Goal: Communication & Community: Answer question/provide support

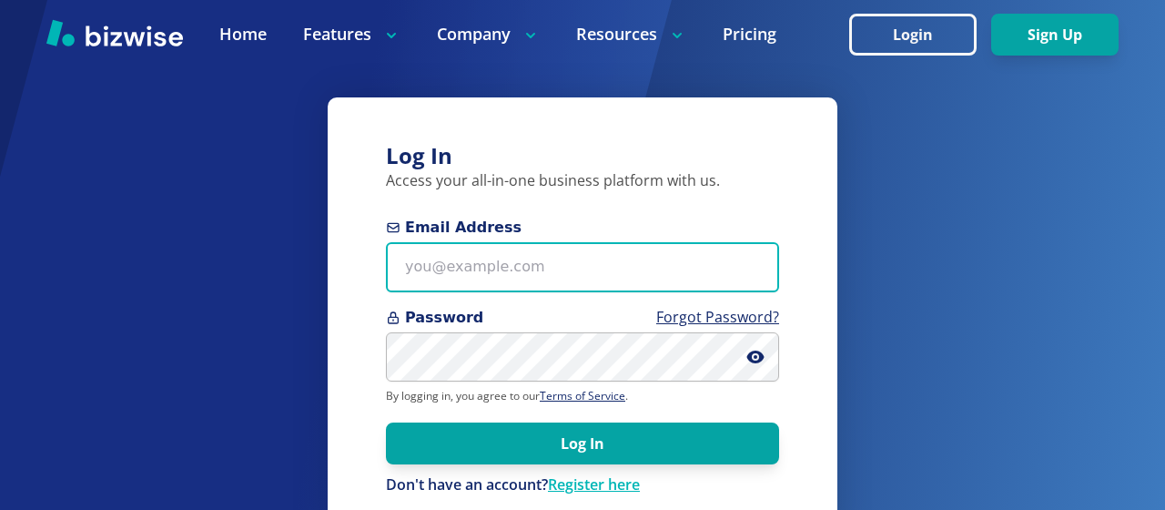
click at [400, 279] on input "Email Address" at bounding box center [582, 267] width 393 height 50
type input "[EMAIL_ADDRESS][PERSON_NAME][DOMAIN_NAME]"
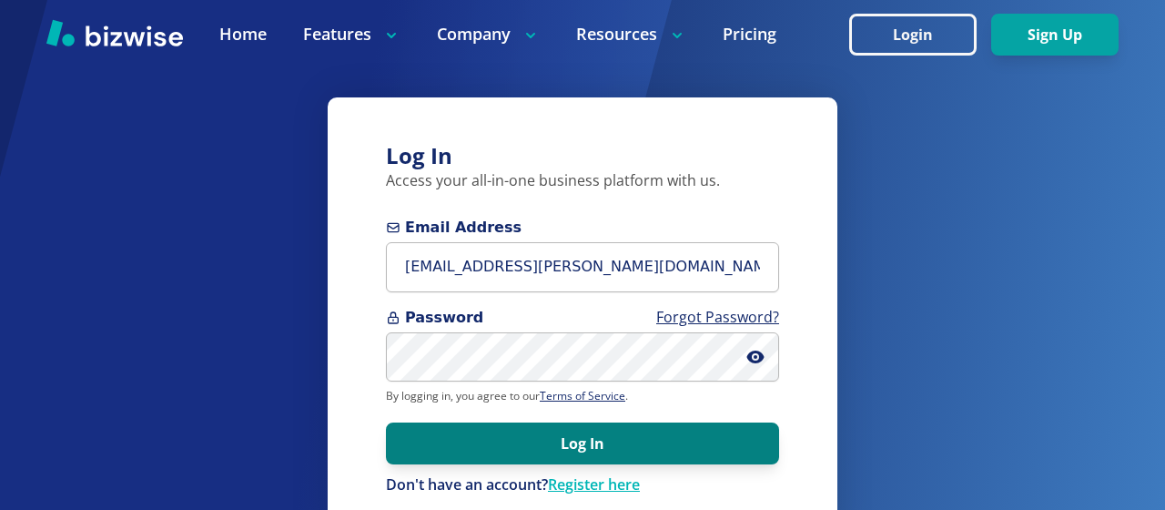
click at [523, 438] on button "Log In" at bounding box center [582, 443] width 393 height 42
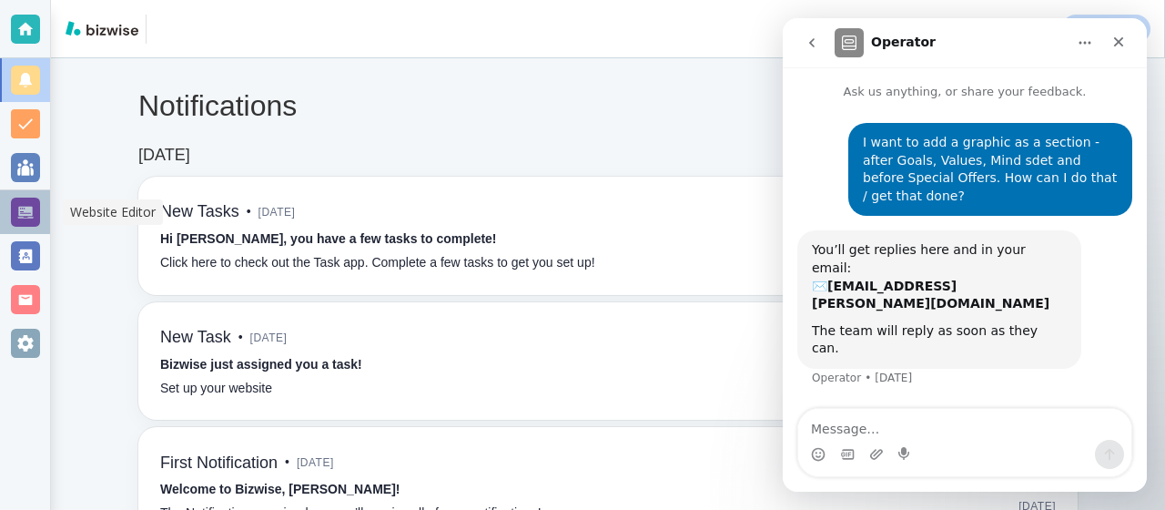
click at [25, 210] on div at bounding box center [25, 211] width 29 height 29
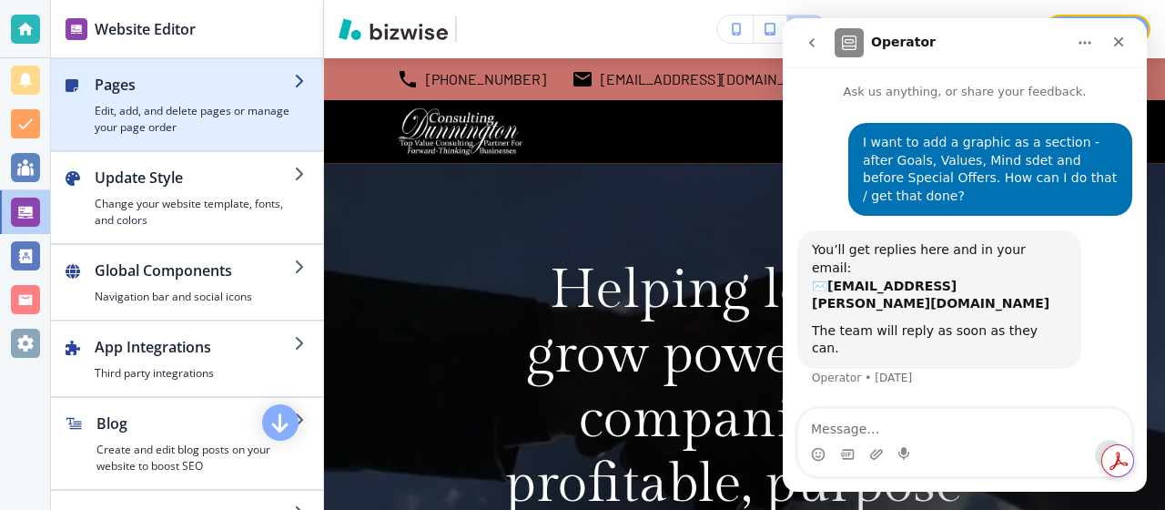
click at [97, 101] on div "button" at bounding box center [194, 99] width 199 height 7
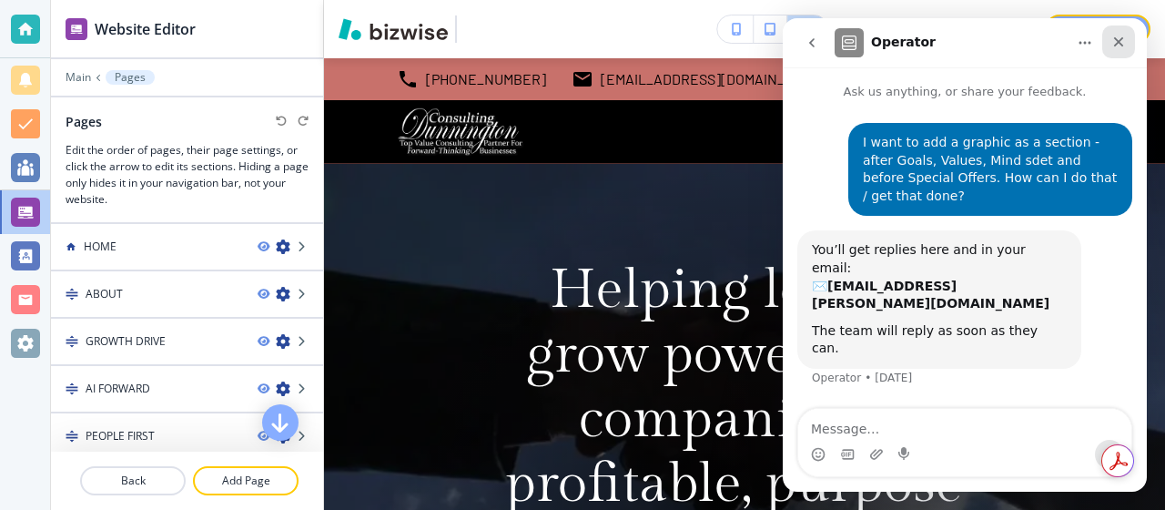
click at [1118, 38] on icon "Close" at bounding box center [1118, 42] width 15 height 15
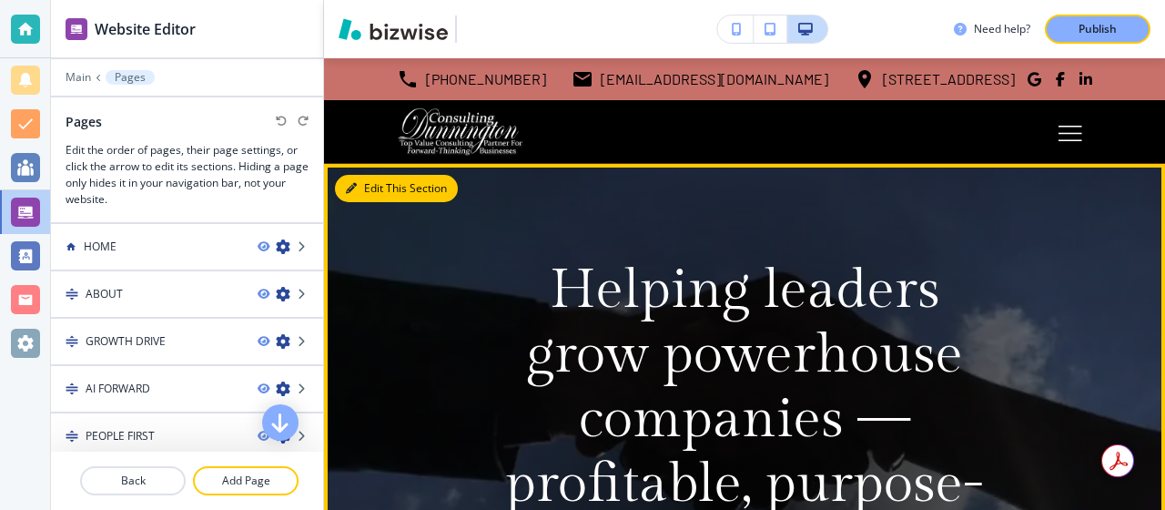
click at [377, 189] on button "Edit This Section" at bounding box center [396, 188] width 123 height 27
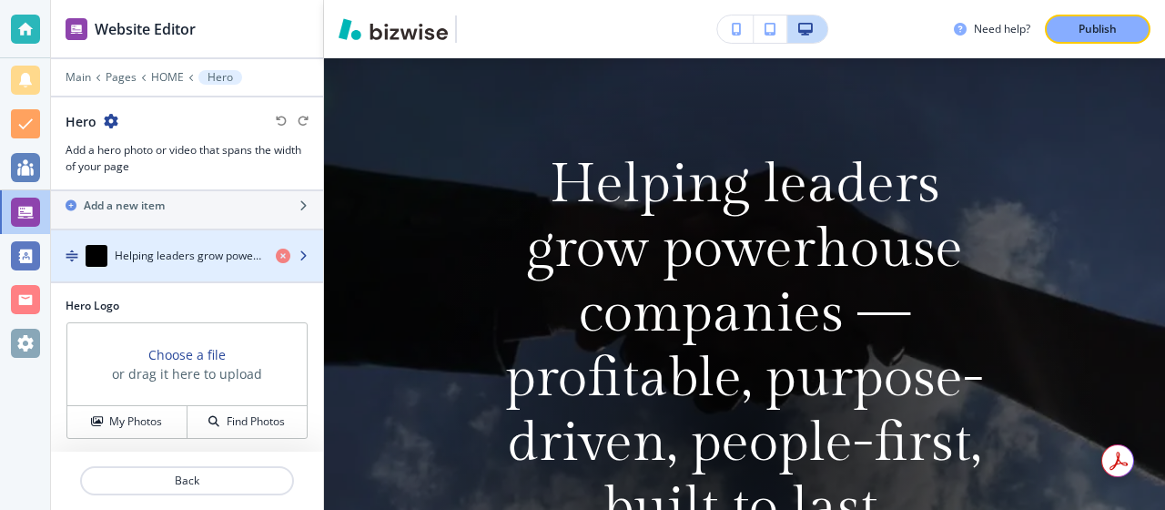
scroll to position [47, 0]
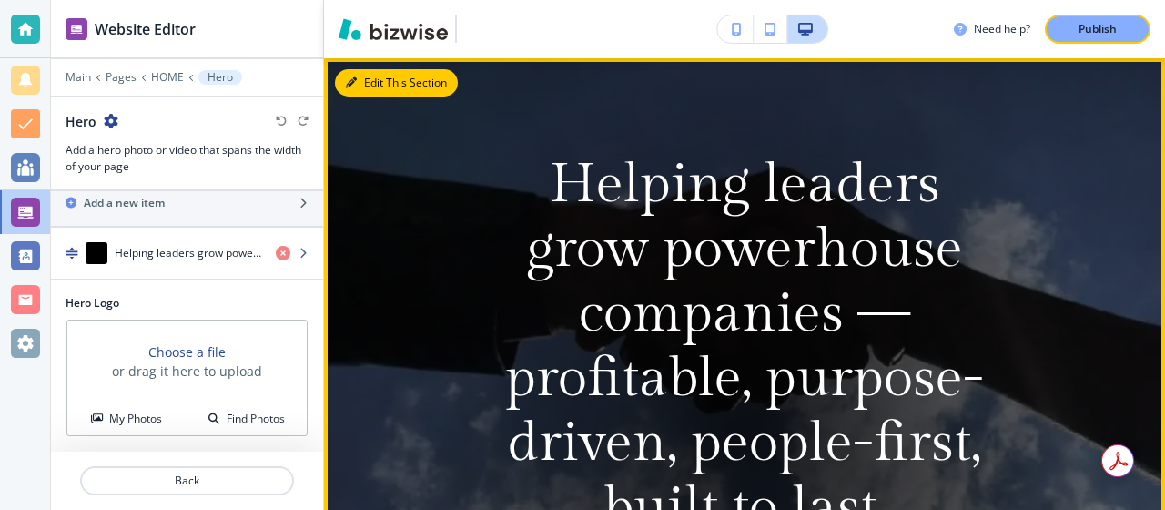
click at [352, 81] on icon "button" at bounding box center [351, 82] width 11 height 11
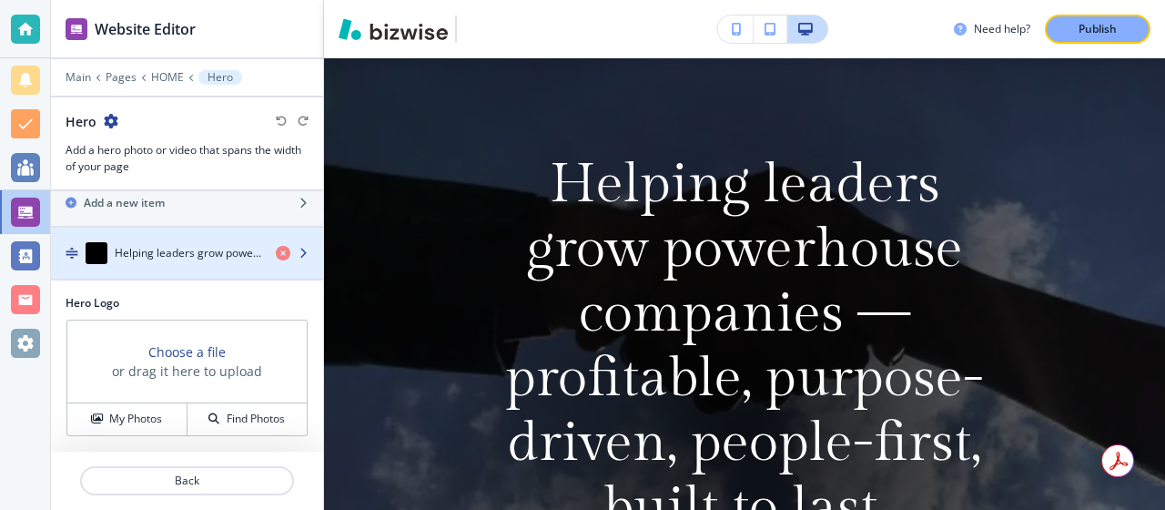
click at [248, 248] on h4 "Helping leaders grow powerhouse companies —profitable, purpose-driven, people-f…" at bounding box center [188, 253] width 147 height 16
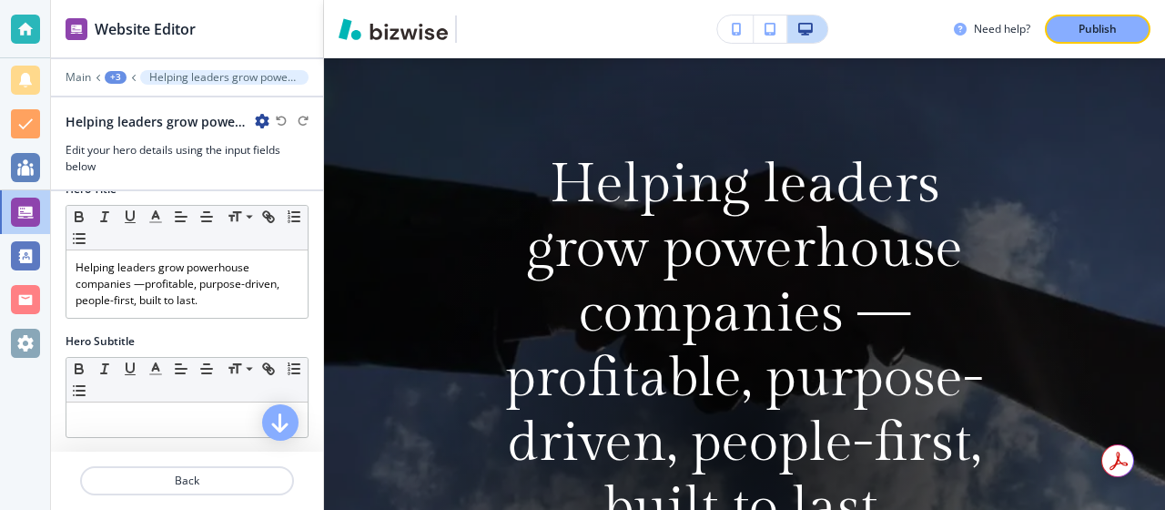
scroll to position [203, 0]
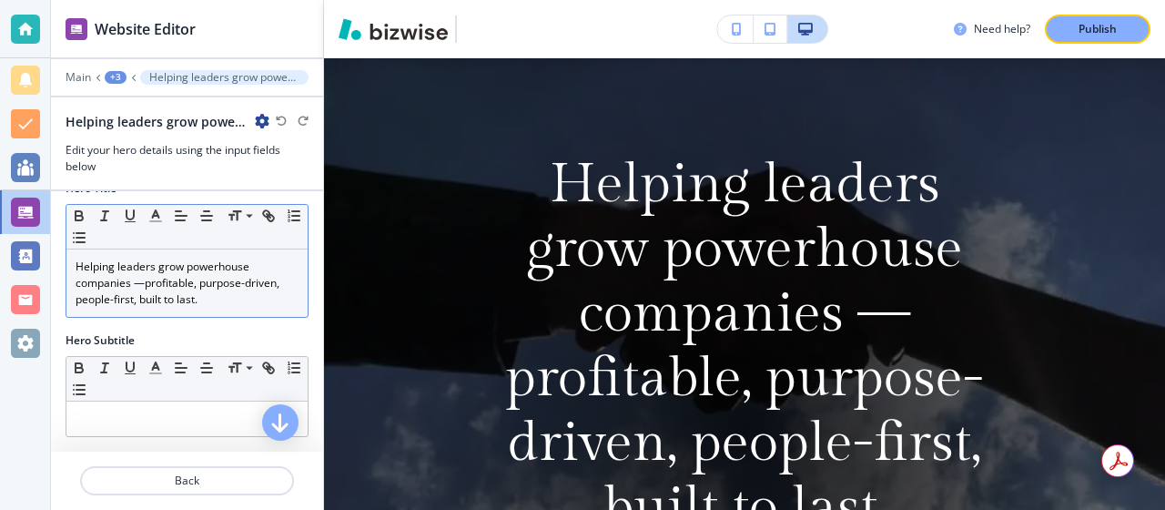
click at [210, 296] on p "Helping leaders grow powerhouse companies —profitable, purpose-driven, people-f…" at bounding box center [187, 282] width 223 height 49
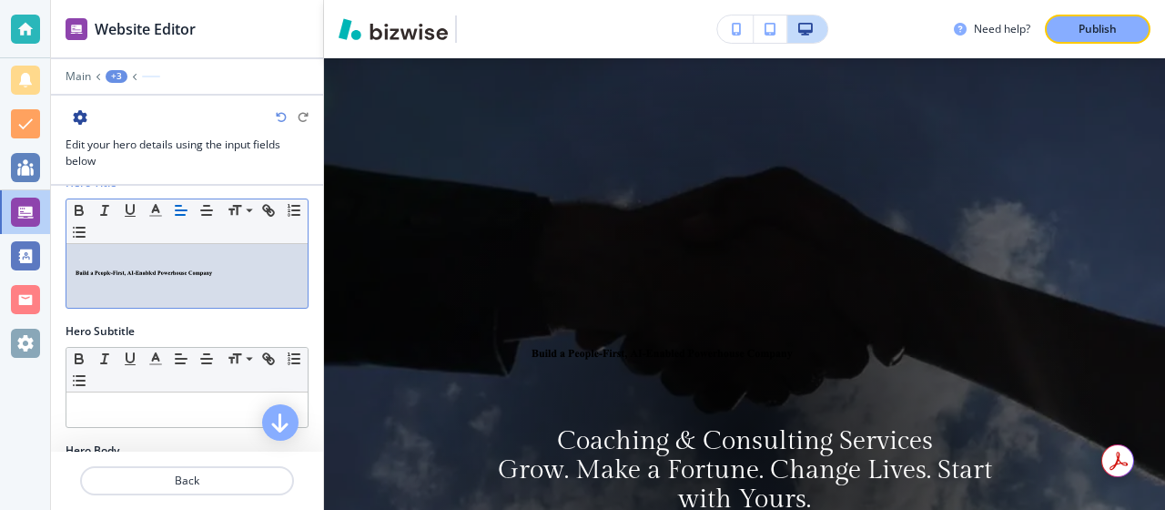
click at [313, 38] on div "Website Editor" at bounding box center [187, 28] width 272 height 57
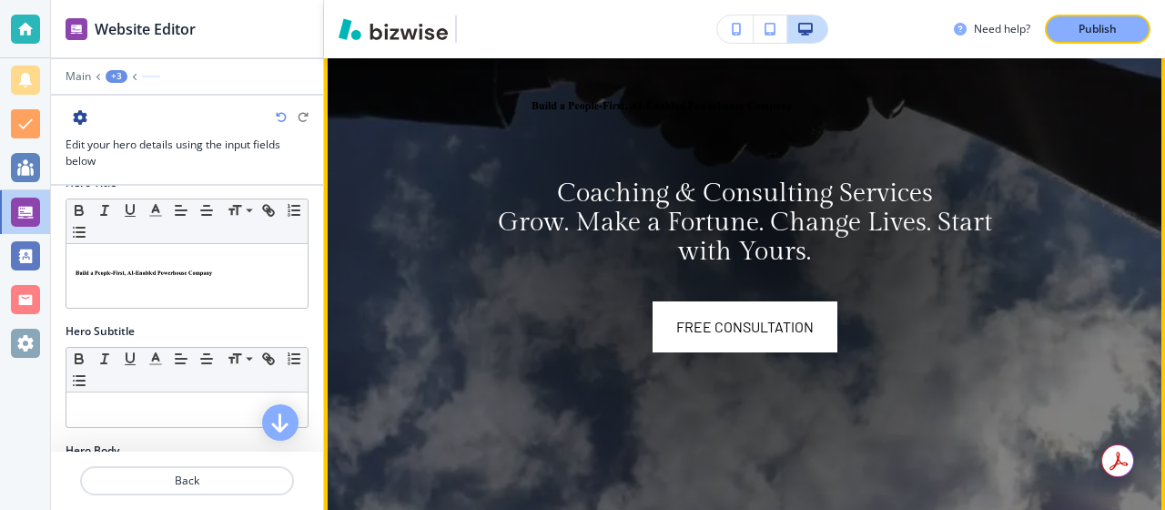
scroll to position [314, 0]
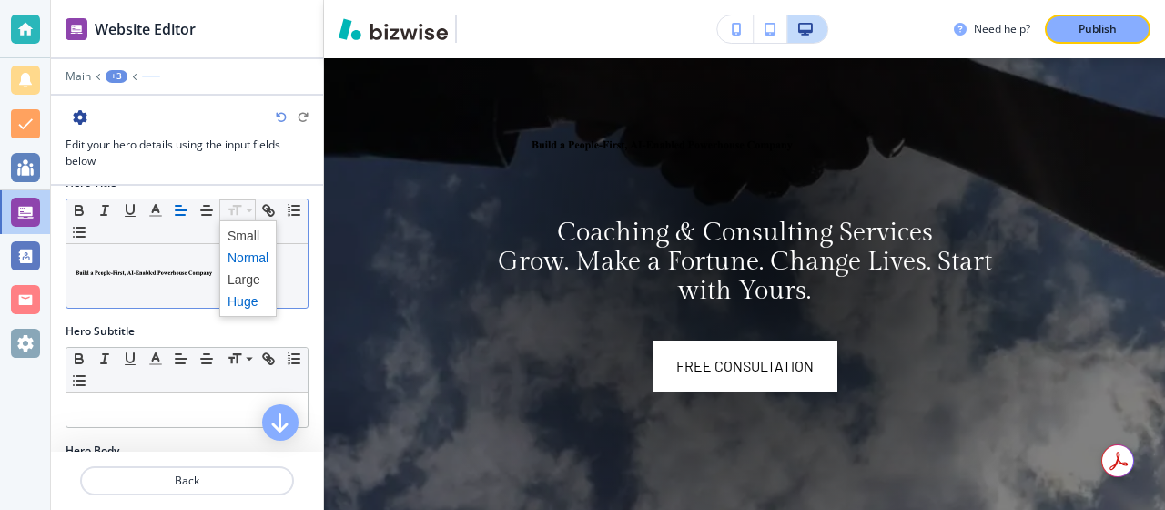
click at [235, 301] on span at bounding box center [248, 301] width 41 height 22
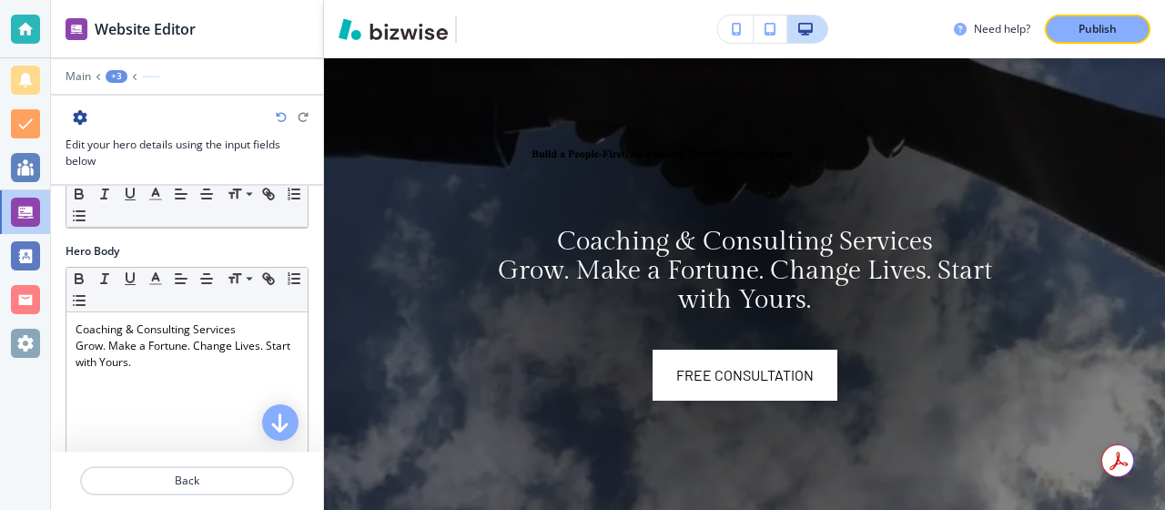
scroll to position [405, 0]
click at [235, 301] on div "Small Normal Large Huge" at bounding box center [186, 292] width 241 height 45
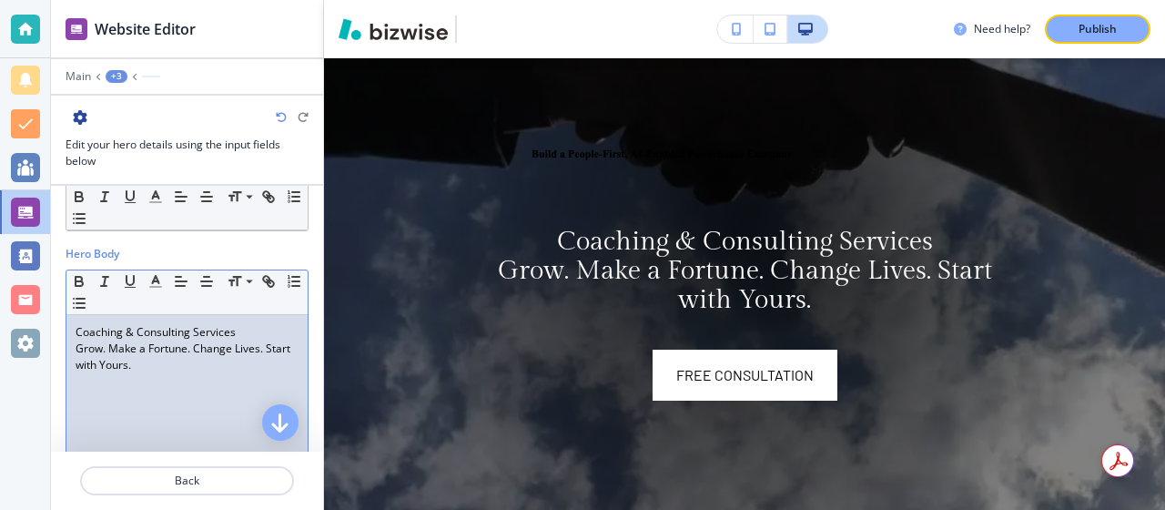
click at [76, 332] on p "Coaching & Consulting Services" at bounding box center [187, 332] width 223 height 16
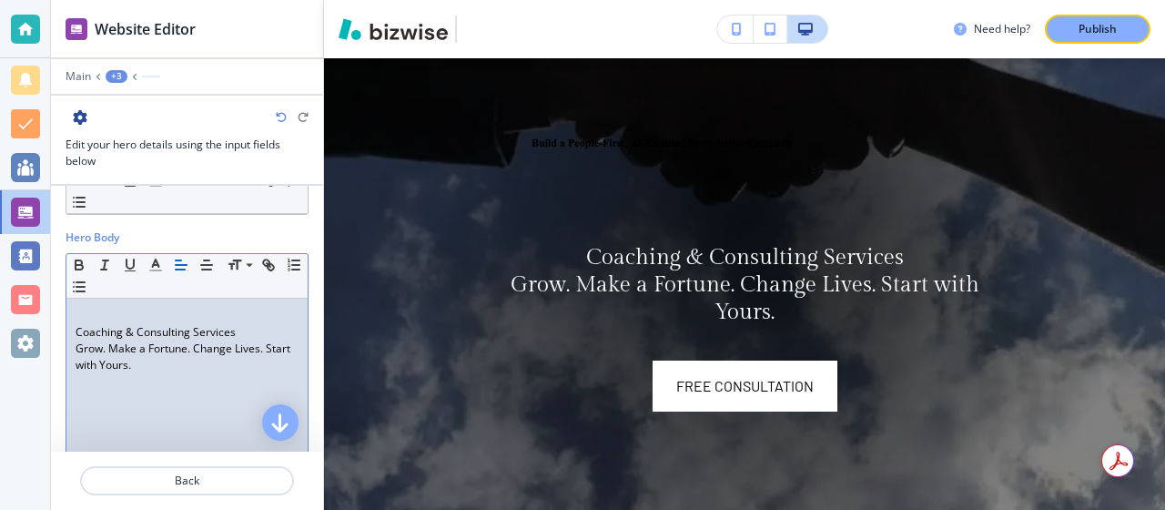
scroll to position [438, 0]
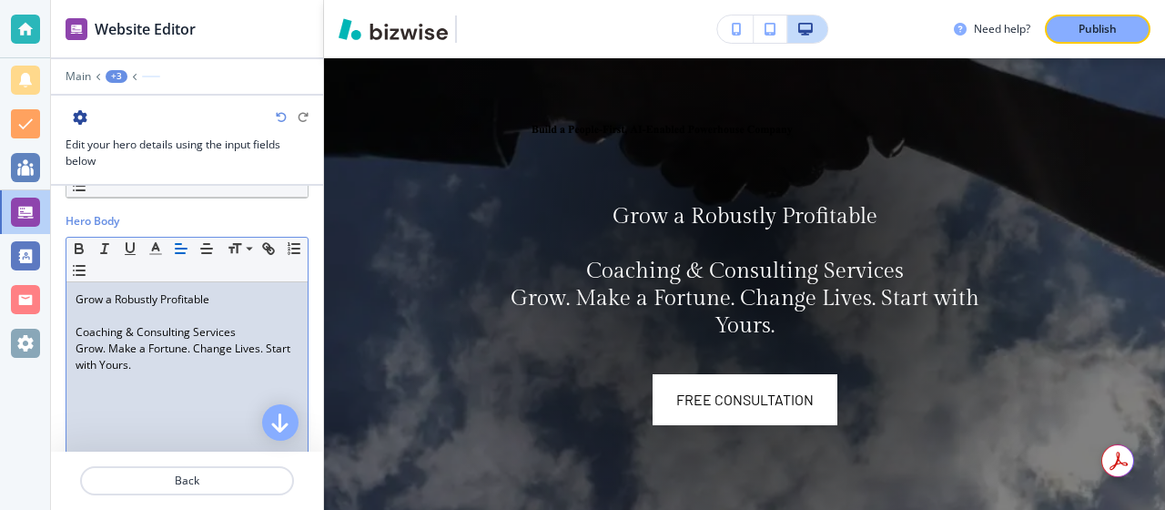
click at [159, 87] on div at bounding box center [187, 88] width 272 height 11
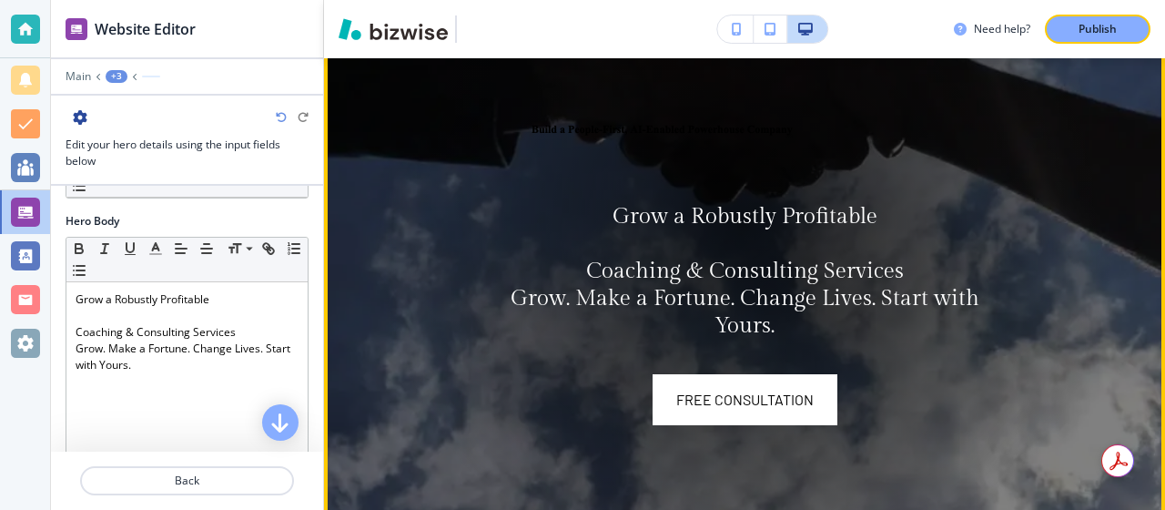
click at [331, 96] on video at bounding box center [744, 223] width 841 height 746
click at [361, 64] on video at bounding box center [744, 223] width 841 height 746
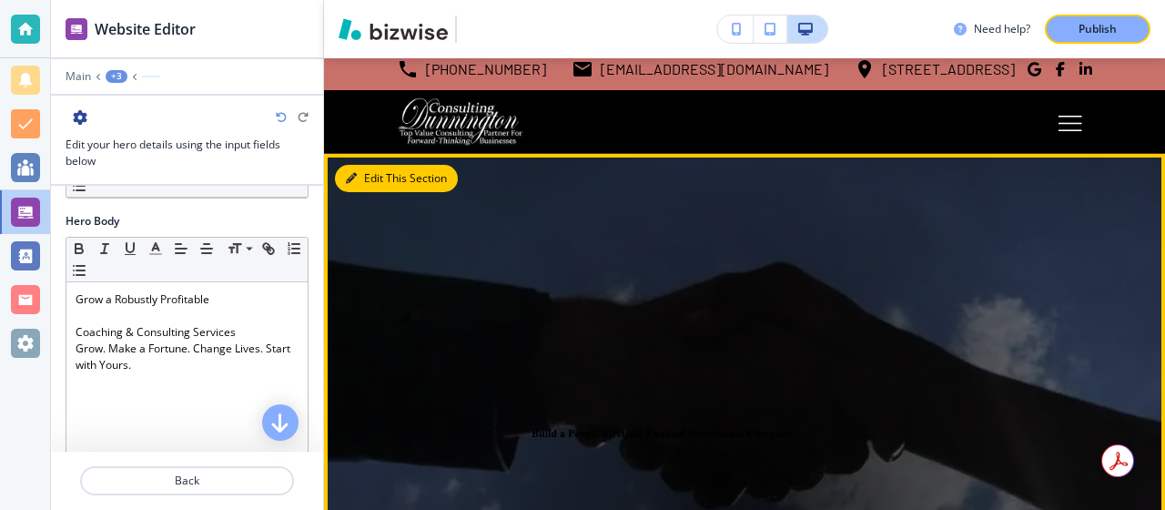
scroll to position [5, 0]
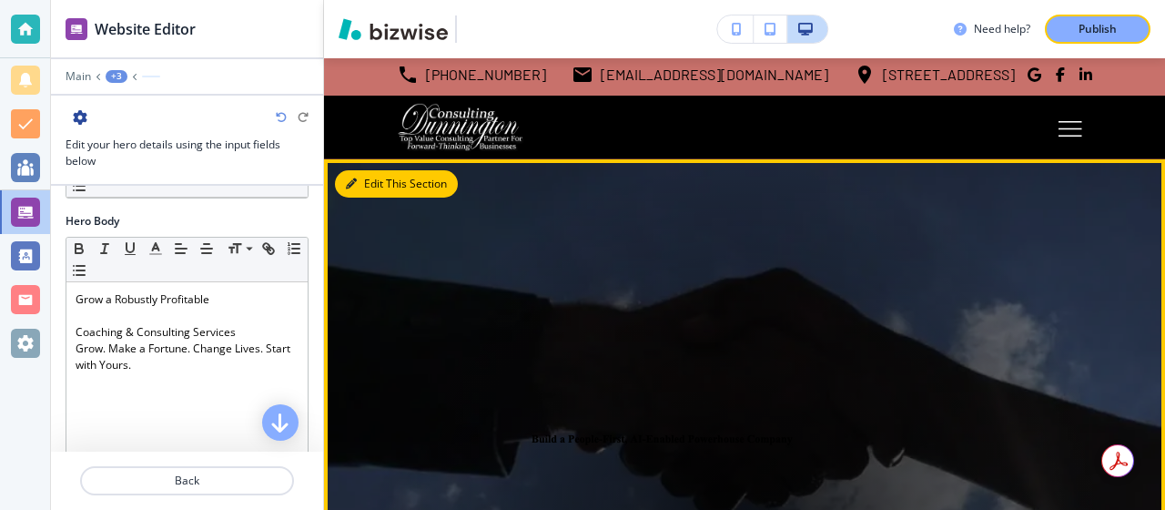
click at [370, 174] on button "Edit This Section" at bounding box center [396, 183] width 123 height 27
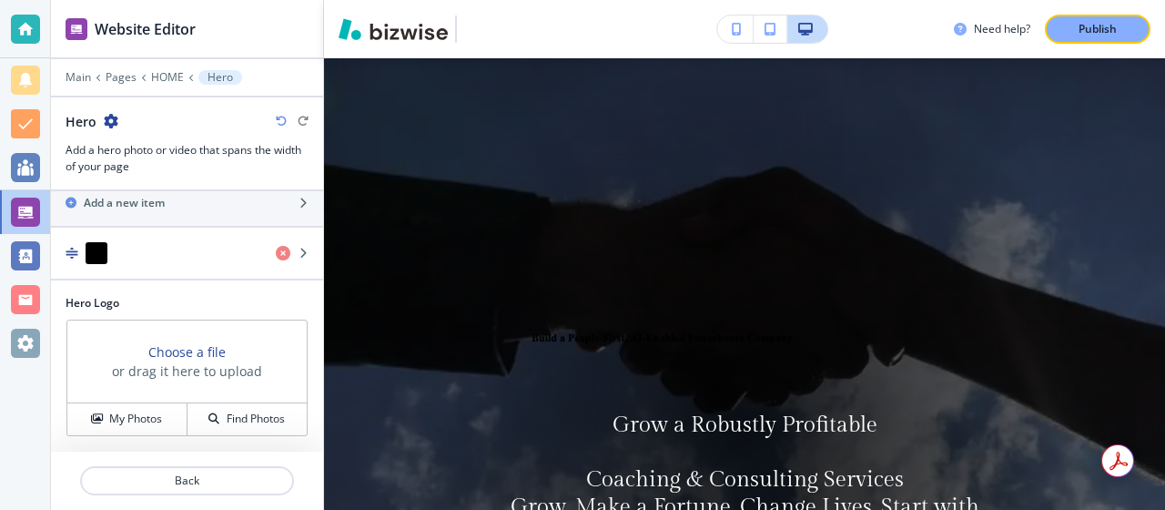
scroll to position [0, 0]
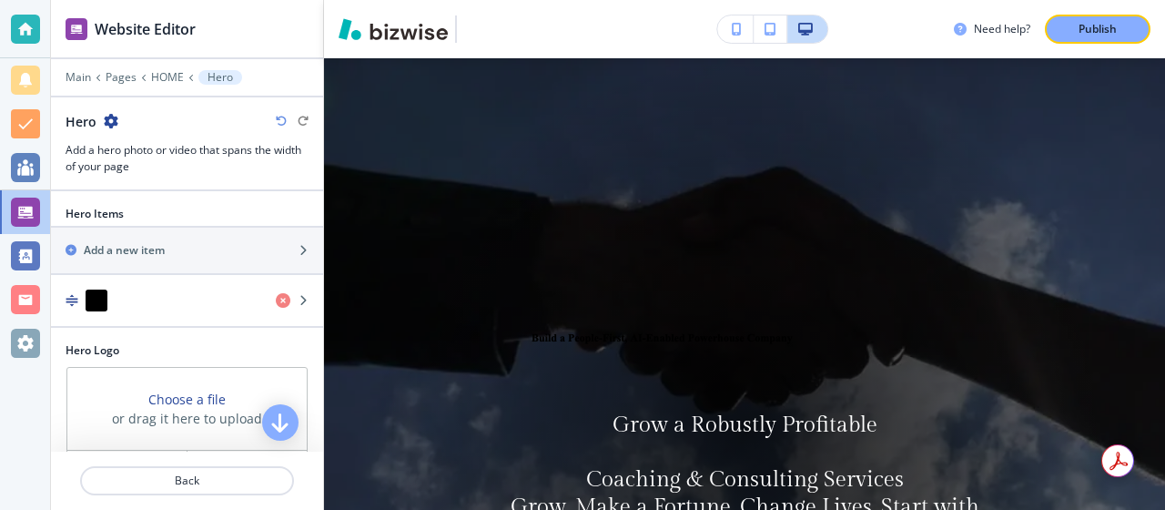
click at [116, 117] on icon "button" at bounding box center [111, 121] width 15 height 15
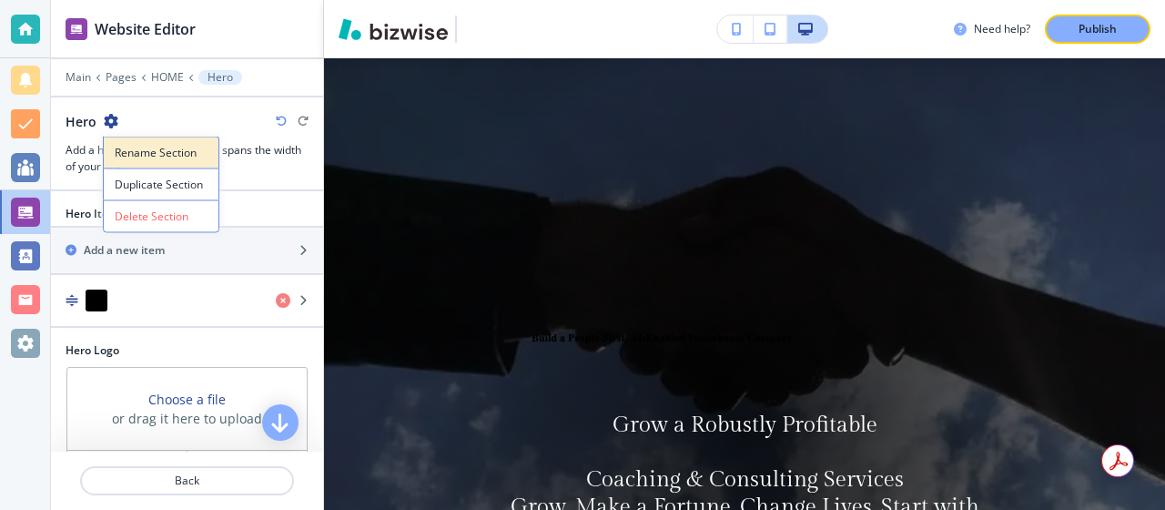
click at [165, 148] on p "Rename Section" at bounding box center [161, 153] width 93 height 16
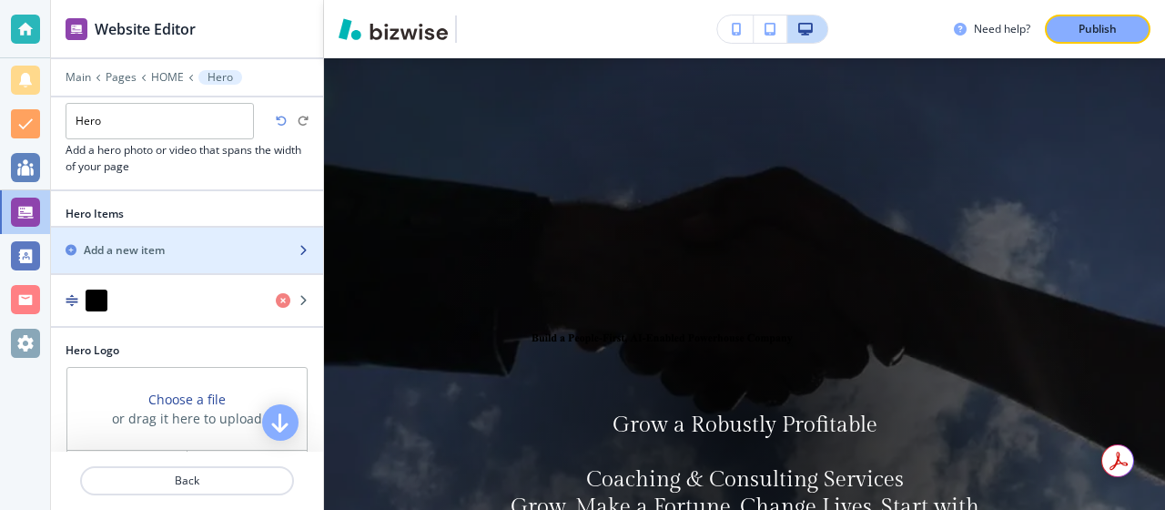
click at [143, 242] on h2 "Add a new item" at bounding box center [124, 250] width 81 height 16
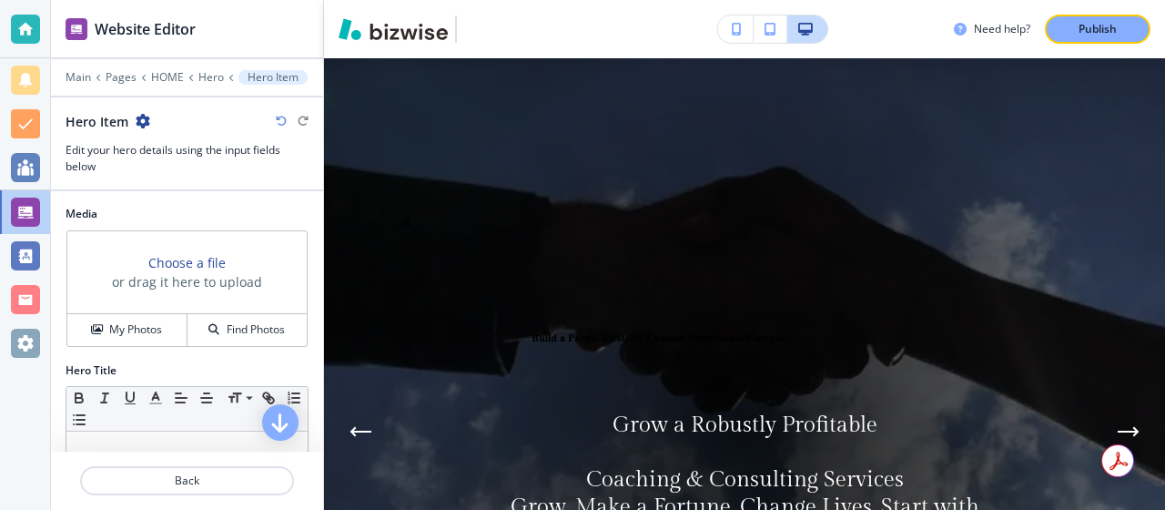
click at [158, 265] on h3 "Choose a file" at bounding box center [186, 262] width 77 height 19
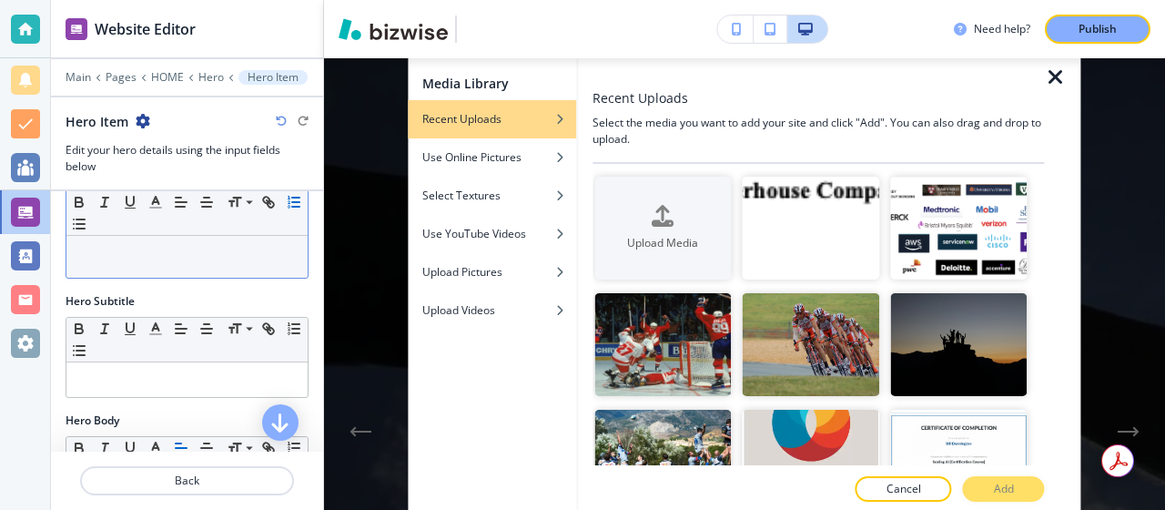
scroll to position [217, 0]
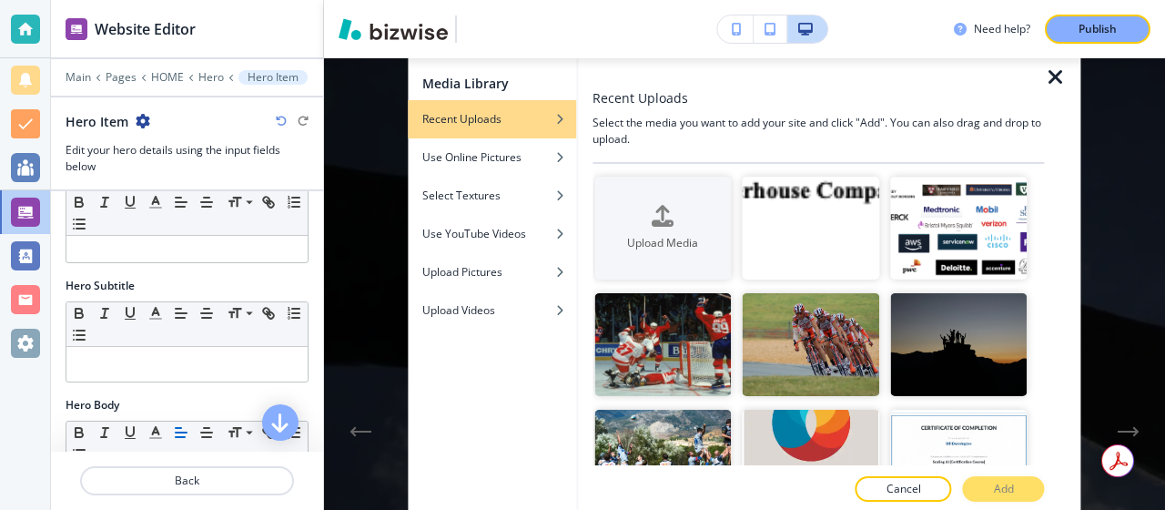
click at [1052, 74] on icon "button" at bounding box center [1056, 77] width 22 height 22
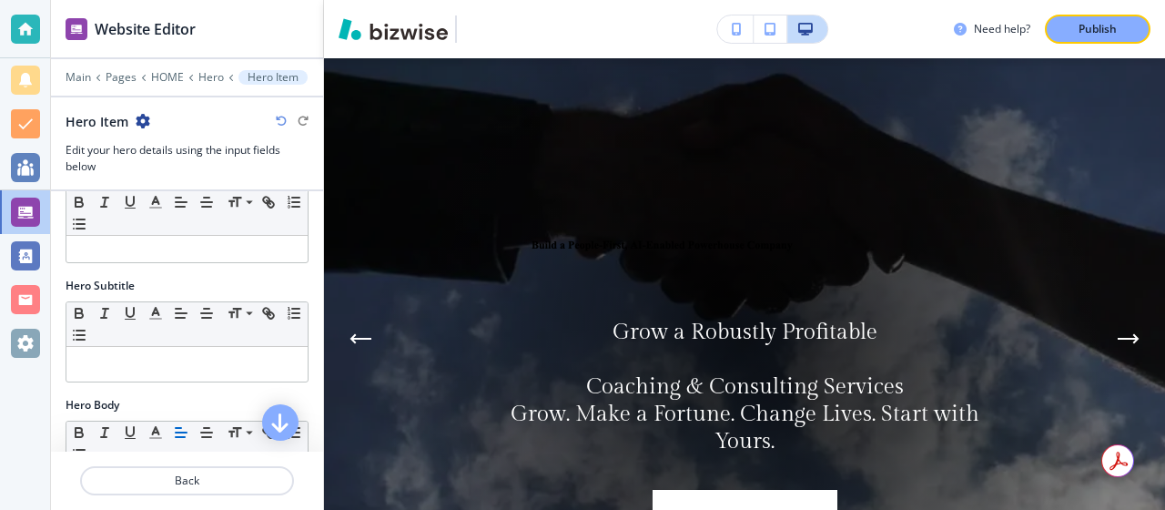
scroll to position [214, 0]
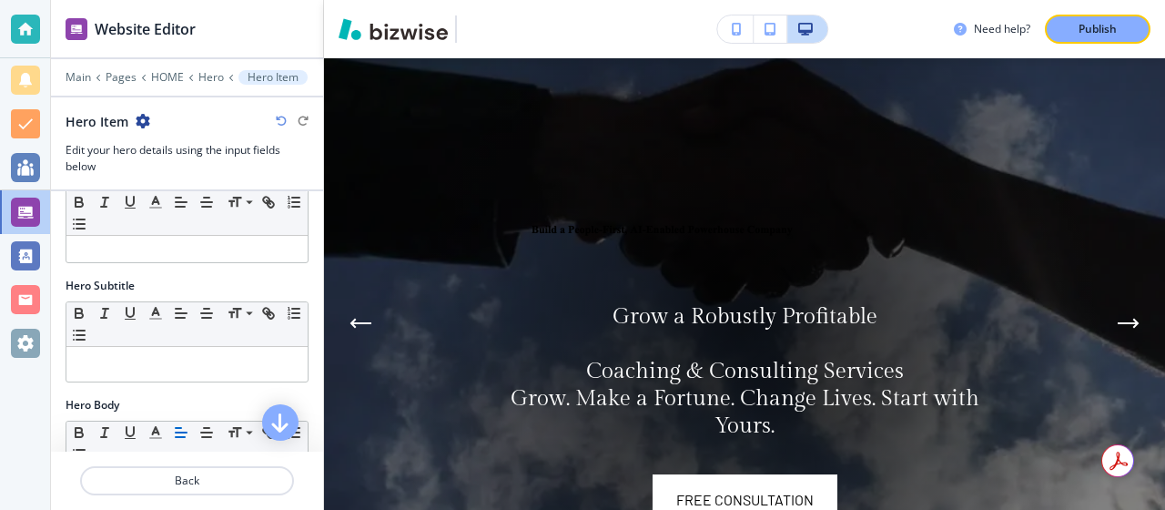
click at [887, 322] on p "Grow a Robustly Profitable" at bounding box center [744, 316] width 495 height 27
click at [836, 319] on p "Grow a Robustly Profitable" at bounding box center [744, 316] width 495 height 27
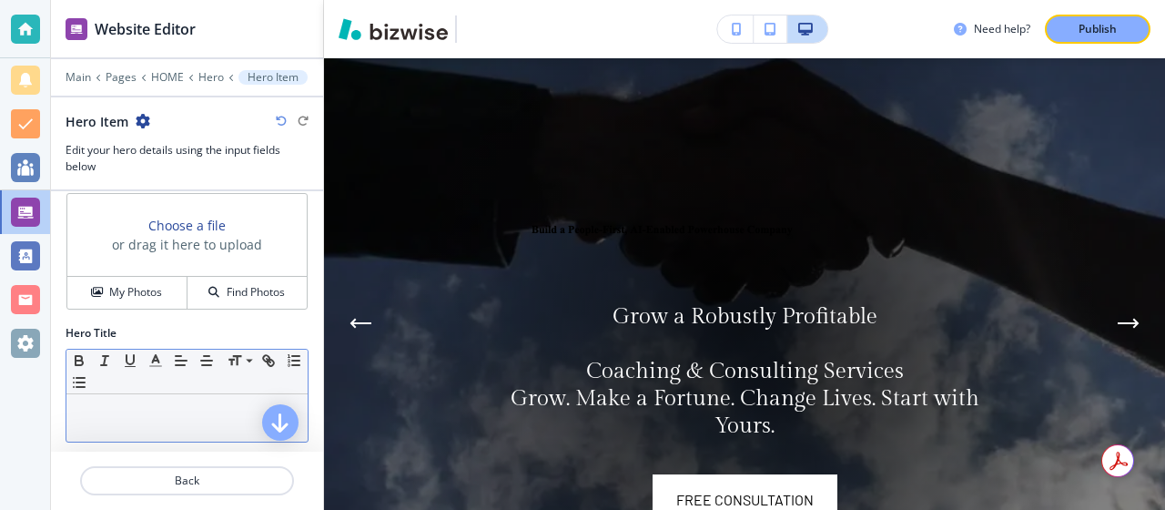
scroll to position [0, 0]
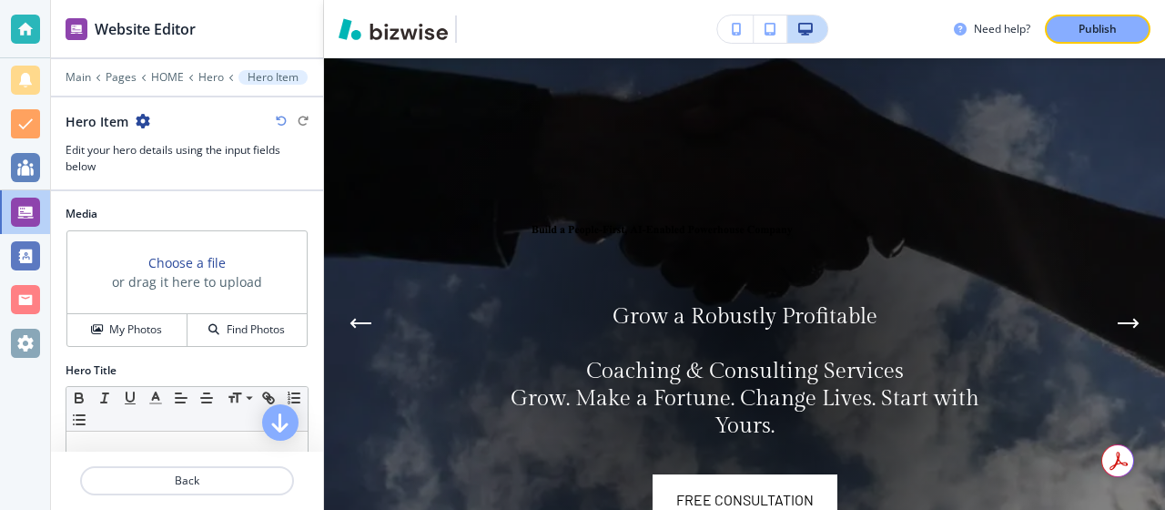
click at [147, 128] on div "Hero Item" at bounding box center [108, 121] width 85 height 19
click at [141, 117] on icon "button" at bounding box center [143, 121] width 15 height 15
click at [198, 106] on div at bounding box center [187, 104] width 272 height 15
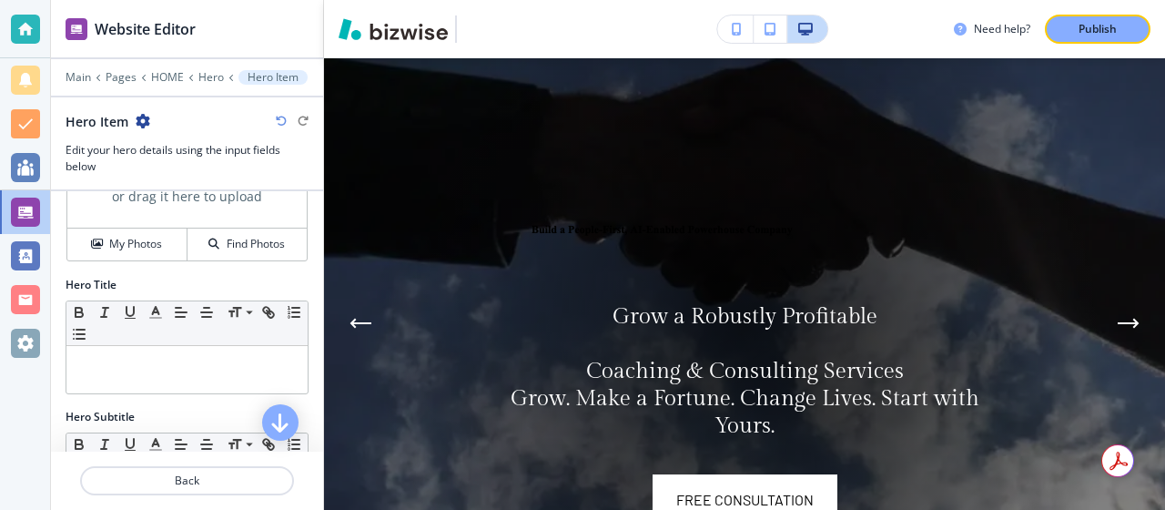
scroll to position [93, 0]
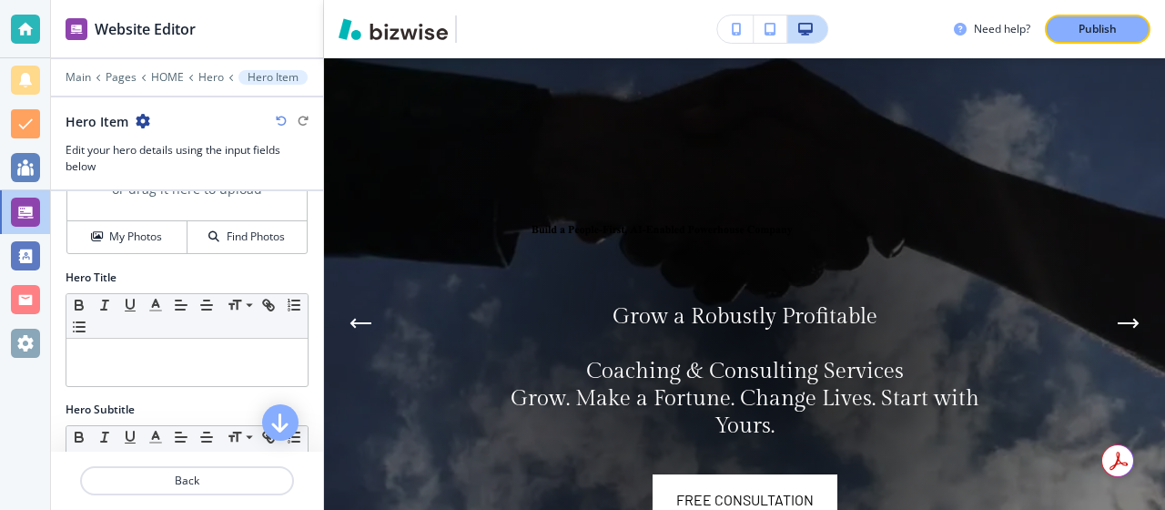
click at [124, 269] on div "Hero Title" at bounding box center [187, 277] width 243 height 16
click at [98, 278] on h2 "Hero Title" at bounding box center [91, 277] width 51 height 16
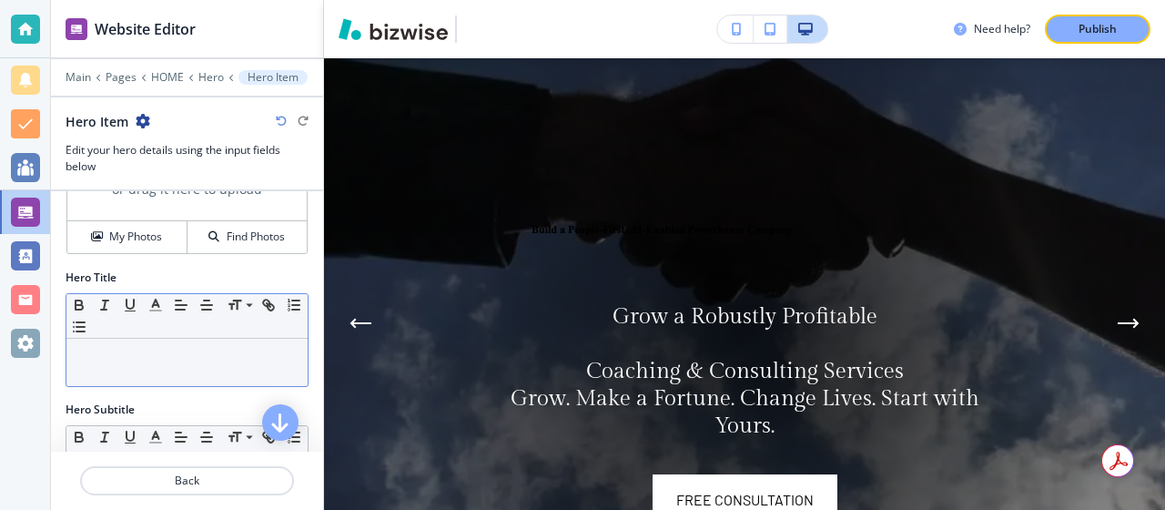
click at [86, 358] on p at bounding box center [187, 356] width 223 height 16
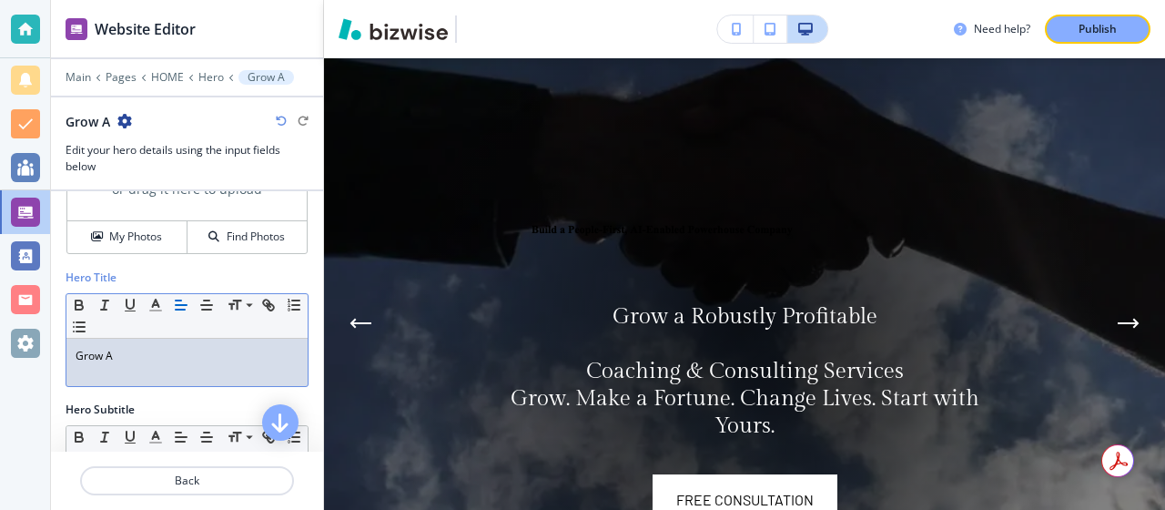
click at [122, 120] on icon "button" at bounding box center [124, 121] width 15 height 15
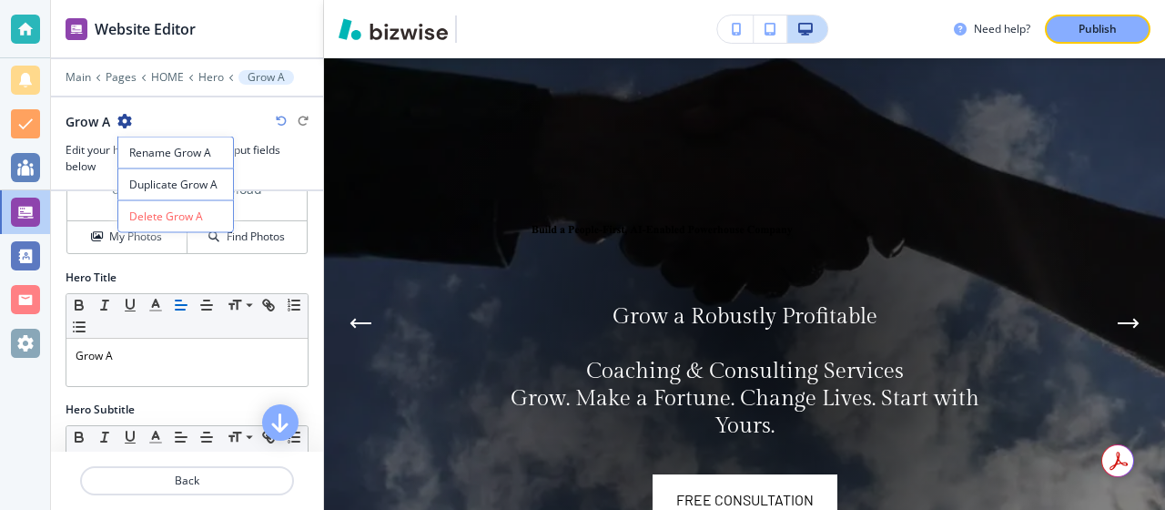
click at [122, 120] on icon "button" at bounding box center [124, 121] width 15 height 15
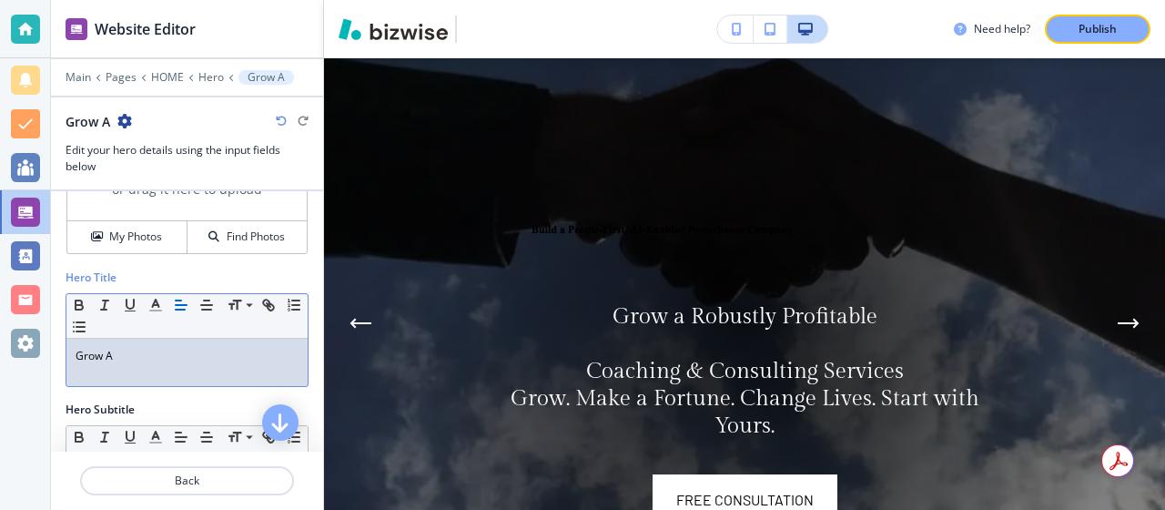
click at [115, 341] on div "Grow A" at bounding box center [186, 362] width 241 height 47
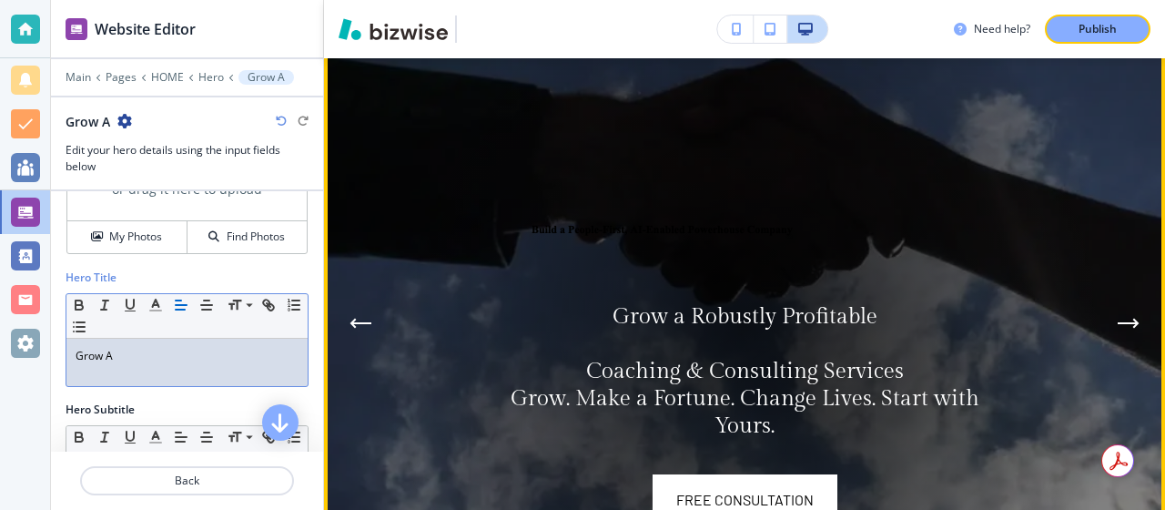
click at [870, 328] on p "Grow a Robustly Profitable" at bounding box center [744, 316] width 495 height 27
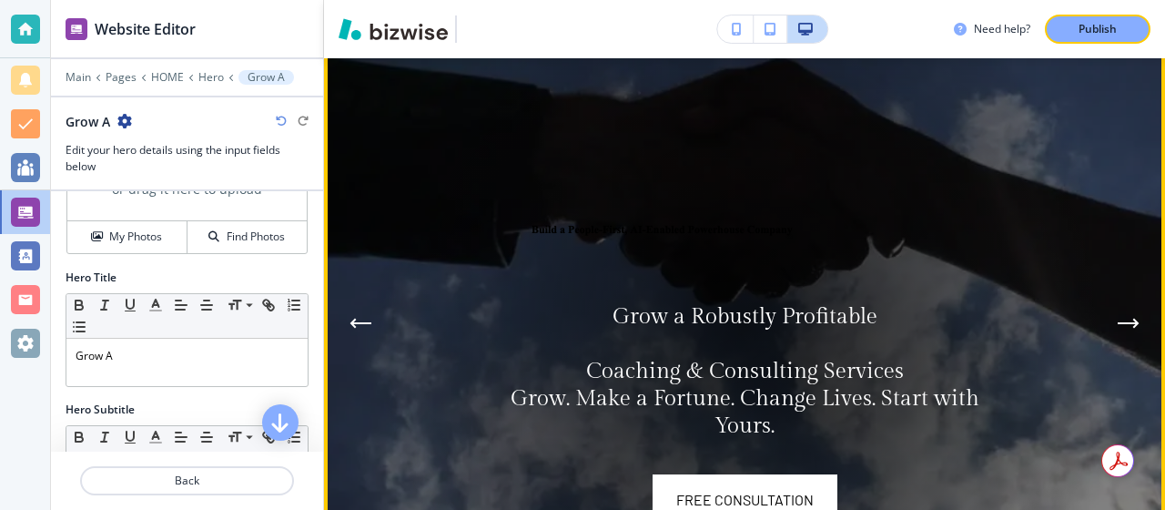
click at [873, 324] on p "Grow a Robustly Profitable" at bounding box center [744, 316] width 495 height 27
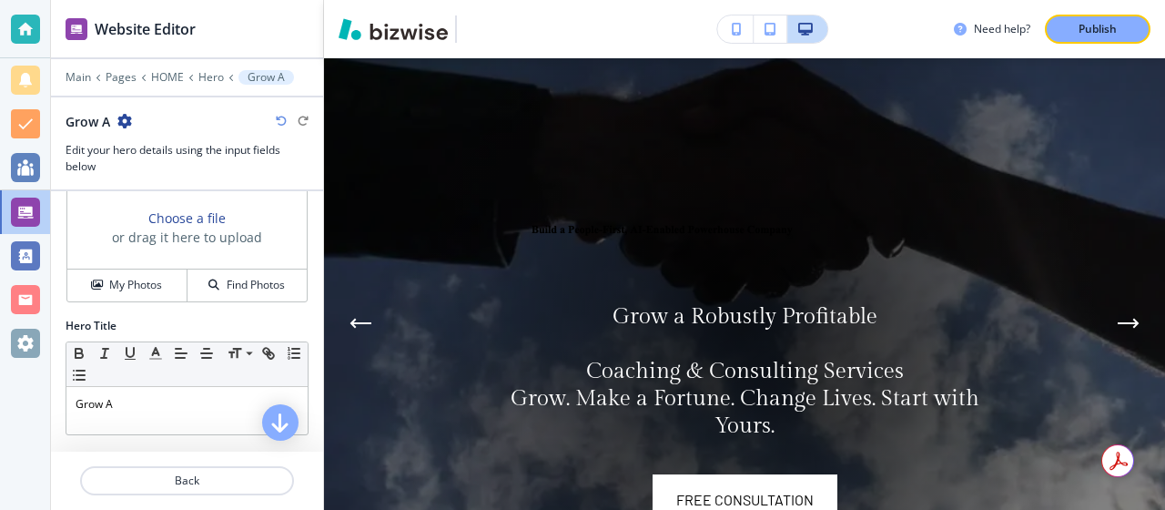
scroll to position [0, 0]
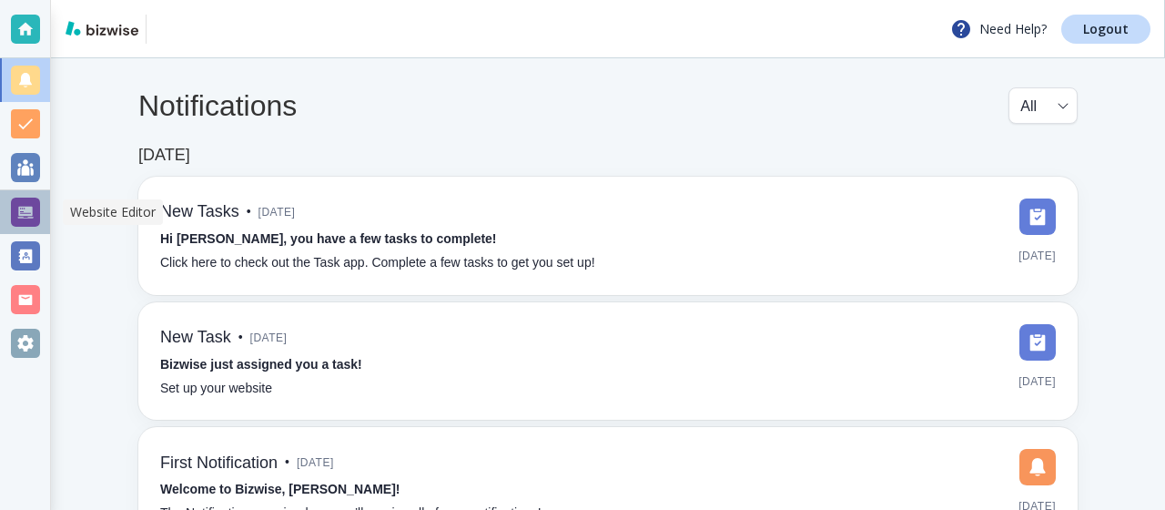
click at [28, 209] on div at bounding box center [25, 211] width 29 height 29
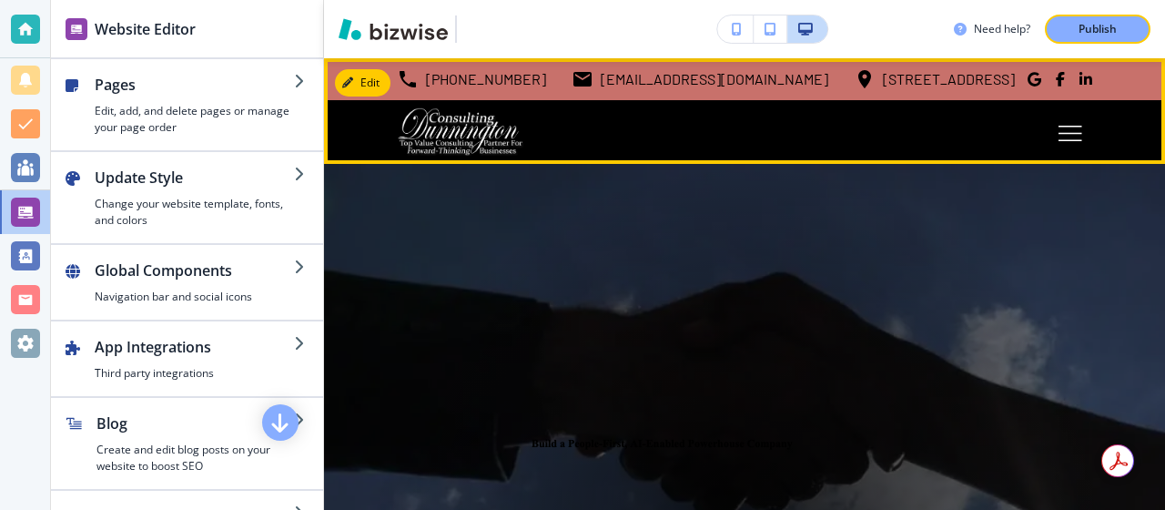
click at [446, 147] on img at bounding box center [460, 131] width 127 height 49
click at [373, 73] on button "Edit Navigation Bar" at bounding box center [403, 82] width 137 height 27
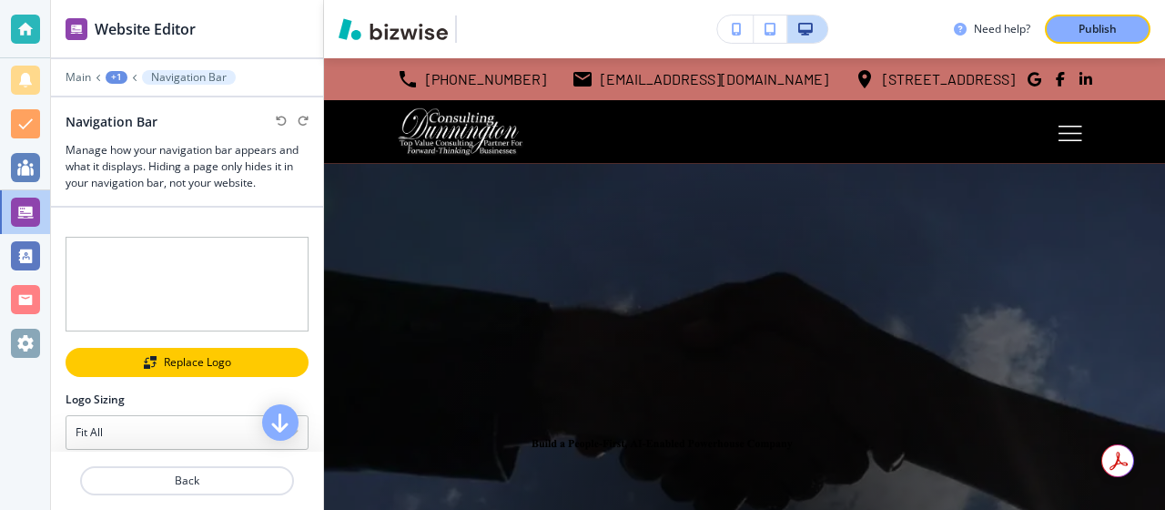
click at [180, 359] on div "Replace Logo" at bounding box center [186, 362] width 239 height 13
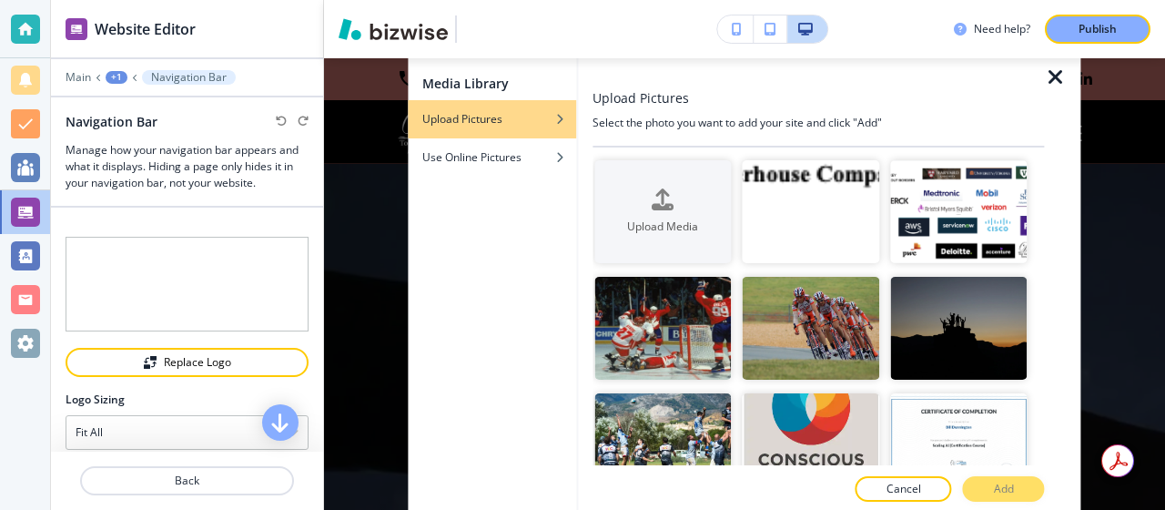
click at [389, 188] on div "Media Library Upload Pictures Use Online Pictures Upload Pictures Select the ph…" at bounding box center [744, 283] width 841 height 451
click at [462, 113] on h4 "Upload Pictures" at bounding box center [462, 119] width 80 height 16
click at [1053, 78] on icon "button" at bounding box center [1056, 77] width 22 height 22
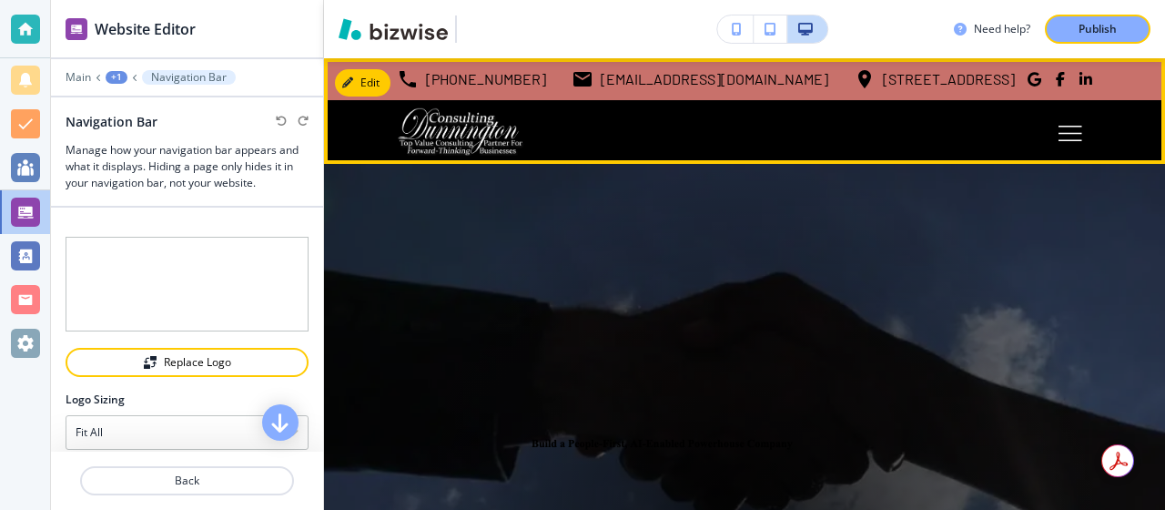
click at [1061, 141] on button "Toggle hamburger navigation menu" at bounding box center [1070, 132] width 44 height 44
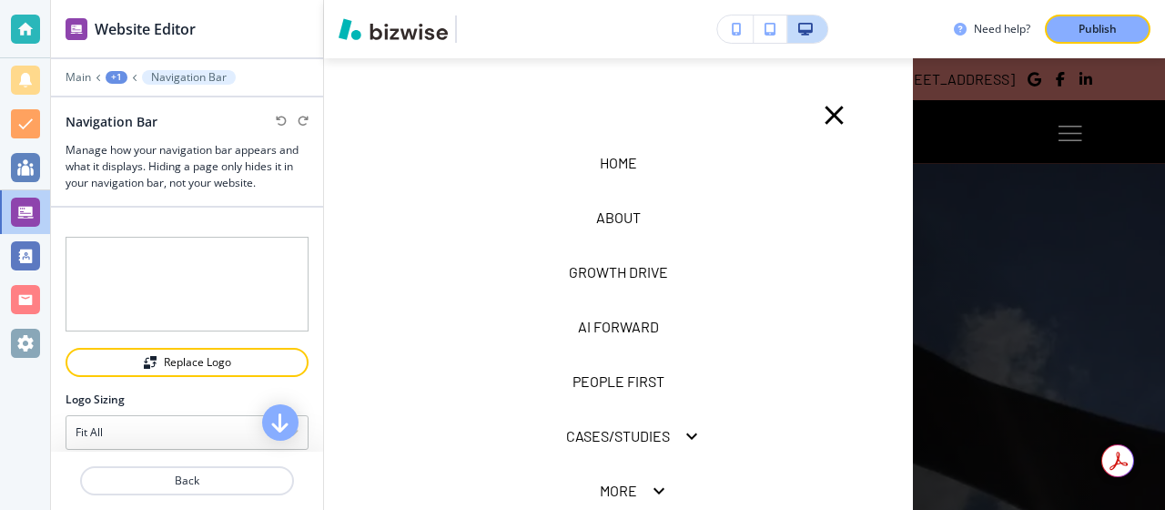
click at [1061, 141] on div at bounding box center [744, 283] width 841 height 451
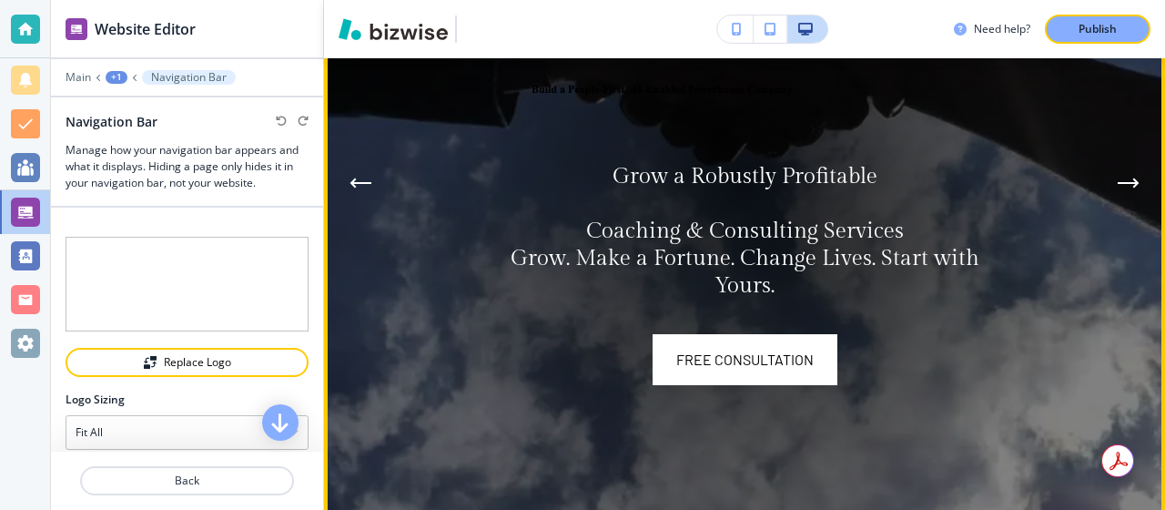
scroll to position [355, 0]
click at [430, 227] on div at bounding box center [744, 182] width 746 height 746
click at [350, 90] on video at bounding box center [744, 184] width 841 height 746
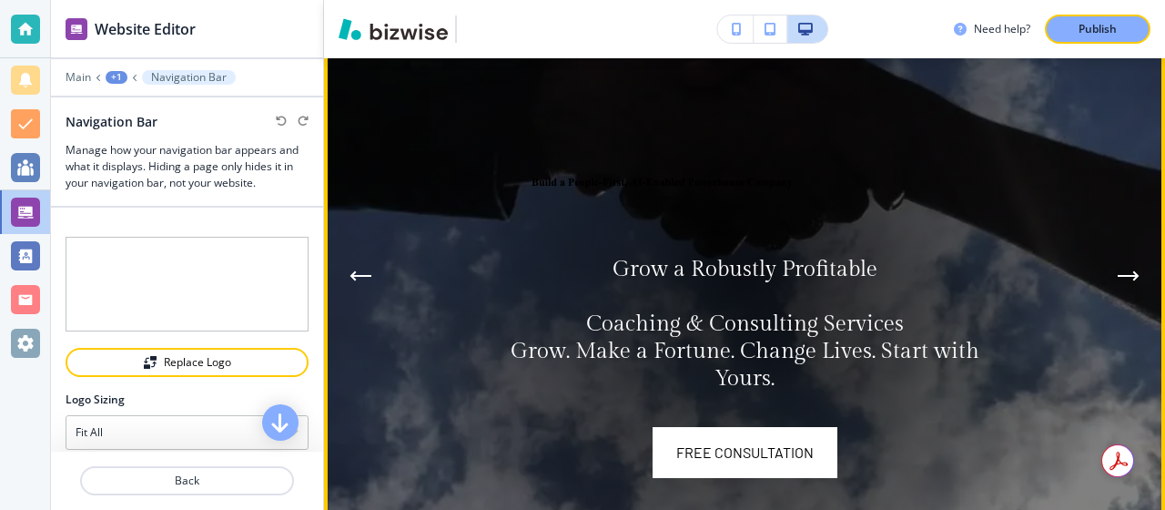
scroll to position [0, 0]
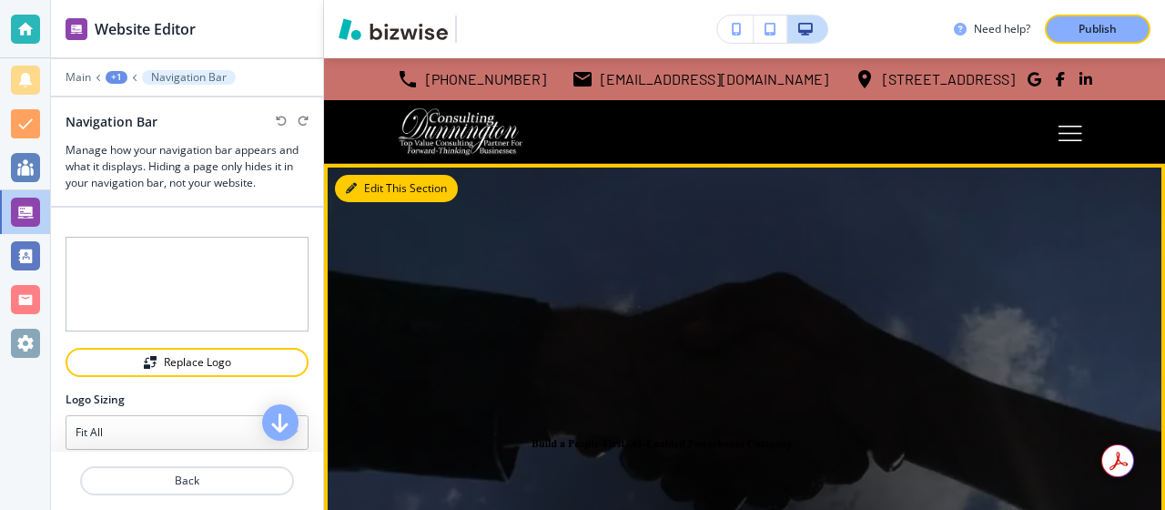
click at [364, 182] on button "Edit This Section" at bounding box center [396, 188] width 123 height 27
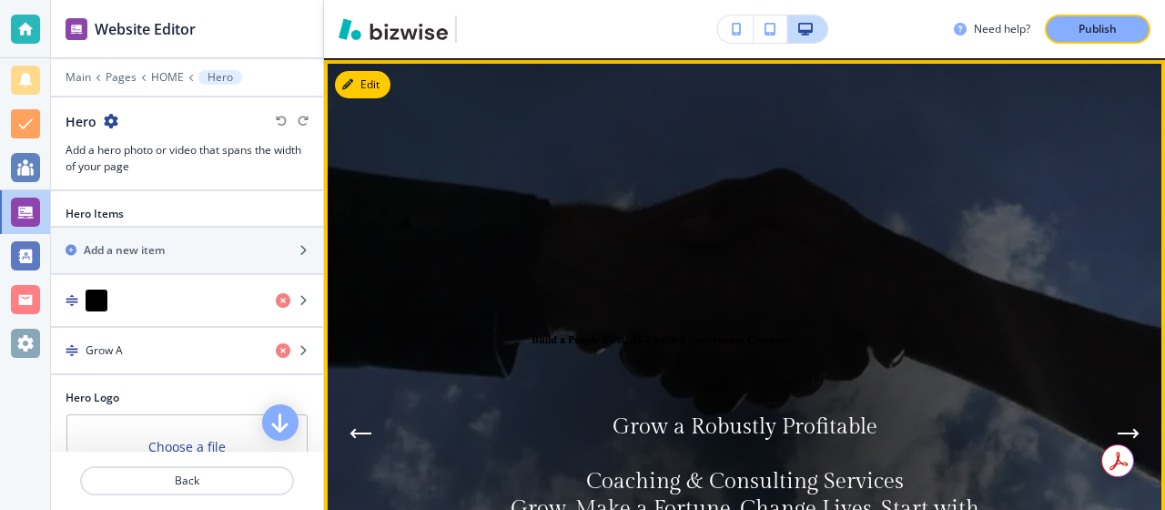
scroll to position [106, 0]
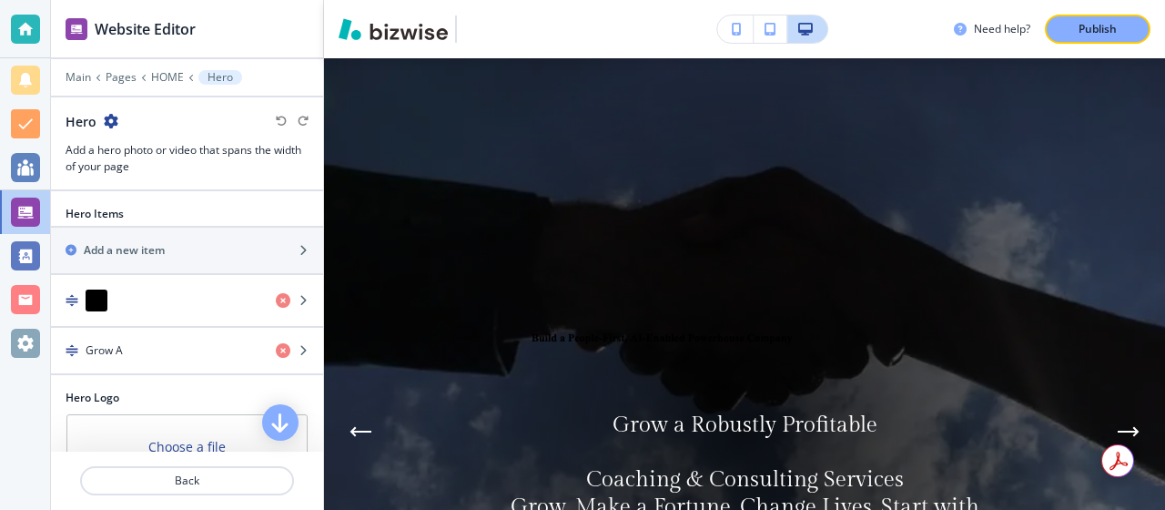
click at [105, 116] on icon "button" at bounding box center [111, 121] width 15 height 15
click at [133, 125] on div "Hero" at bounding box center [187, 121] width 243 height 19
click at [122, 148] on h3 "Add a hero photo or video that spans the width of your page" at bounding box center [187, 158] width 243 height 33
click at [122, 206] on h2 "Hero Items" at bounding box center [95, 214] width 58 height 16
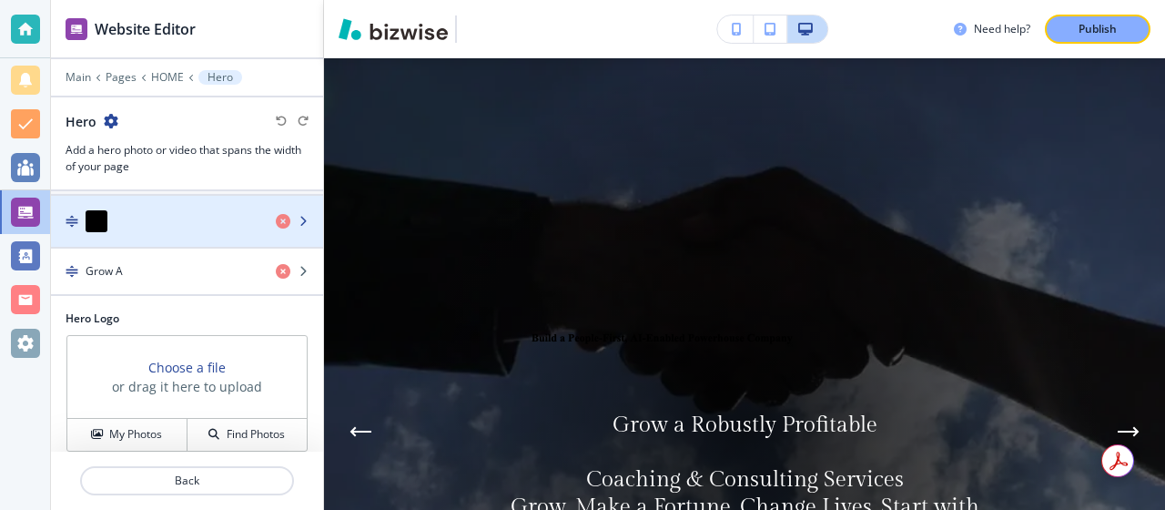
scroll to position [0, 0]
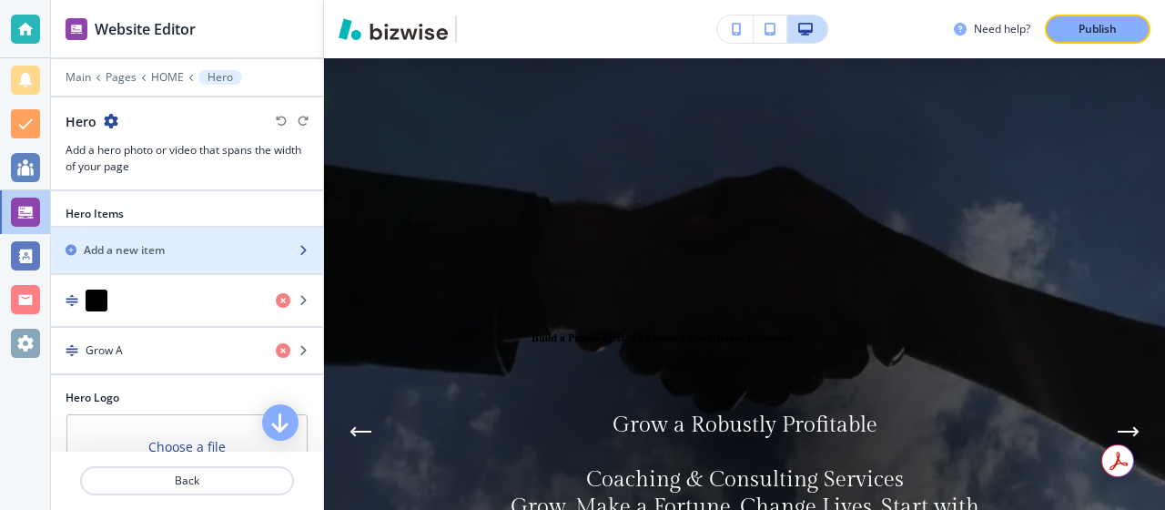
click at [144, 251] on h2 "Add a new item" at bounding box center [124, 250] width 81 height 16
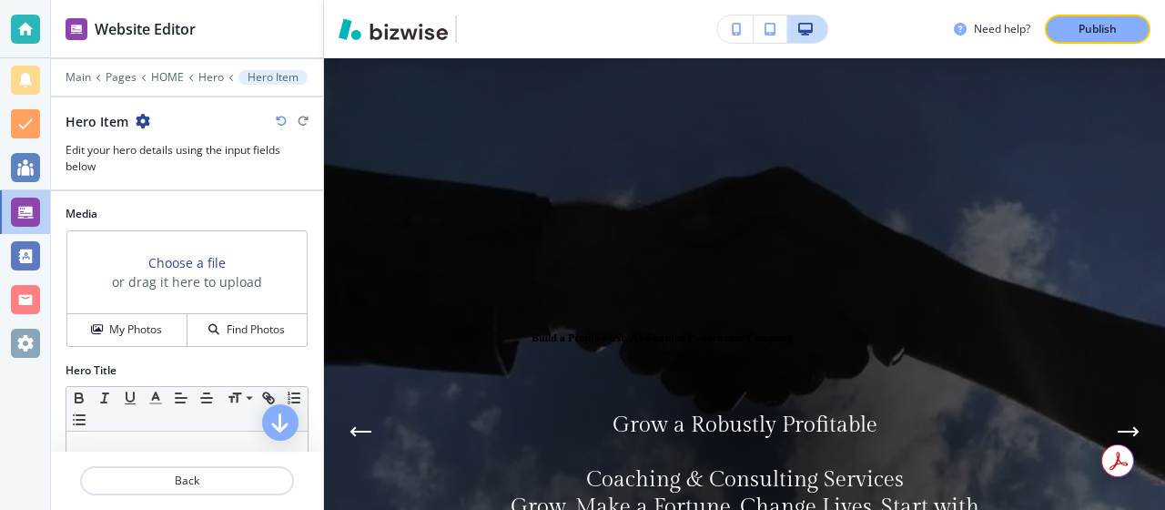
click at [167, 261] on h3 "Choose a file" at bounding box center [186, 262] width 77 height 19
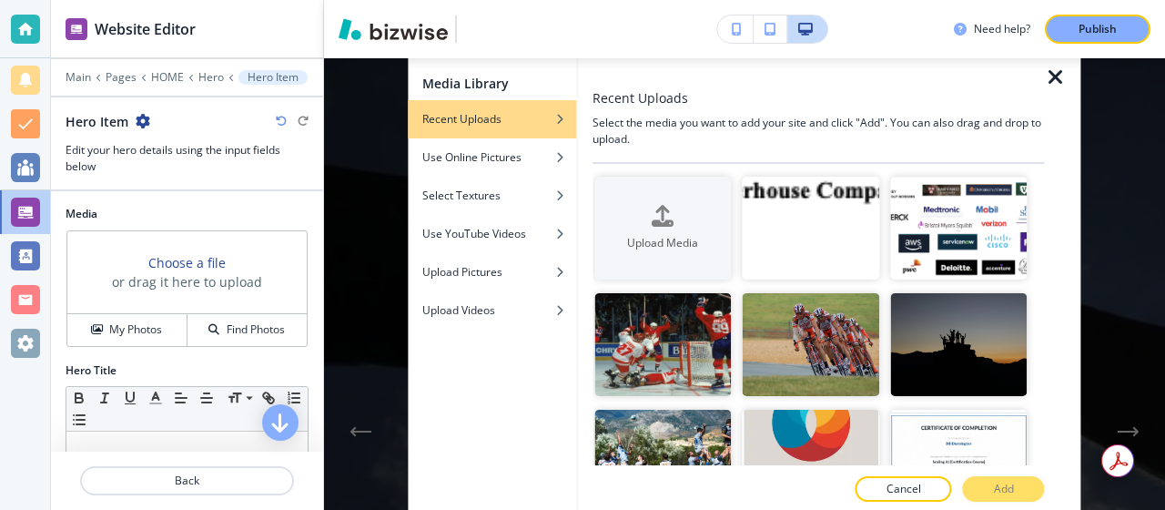
click at [1053, 76] on icon "button" at bounding box center [1056, 77] width 22 height 22
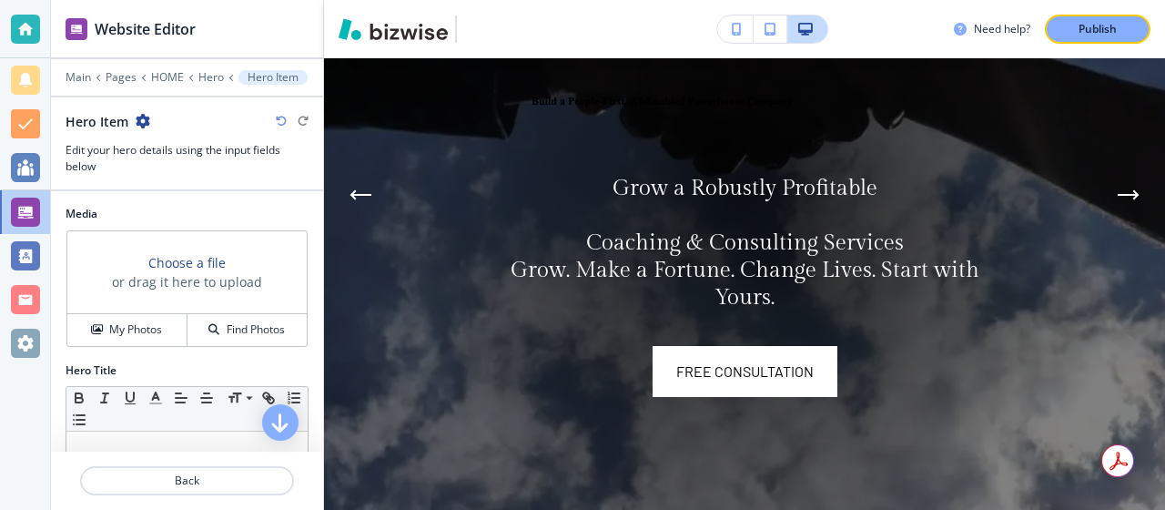
scroll to position [335, 0]
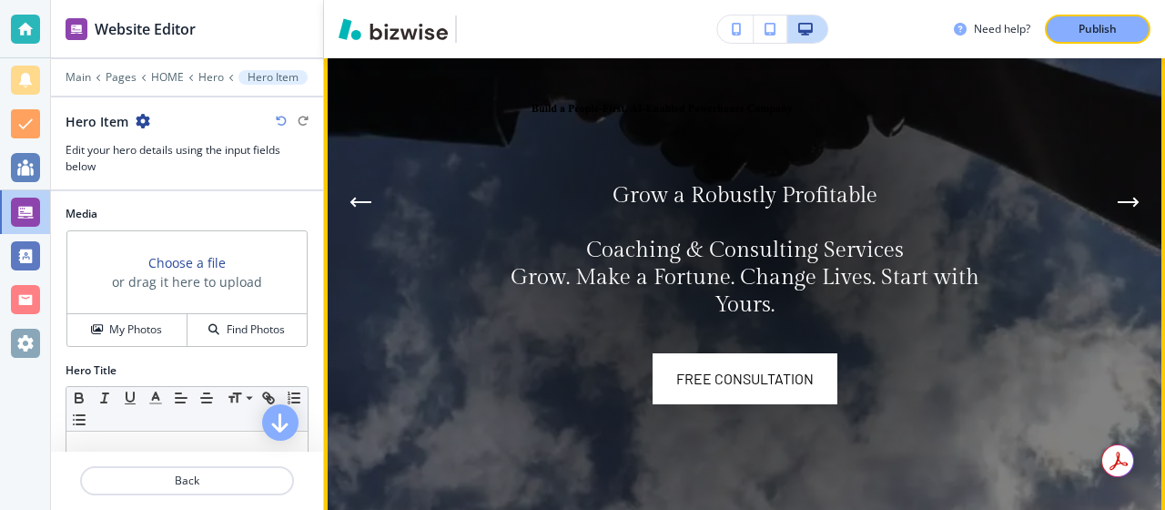
click at [368, 197] on icon "Previous Hero Image" at bounding box center [360, 202] width 22 height 11
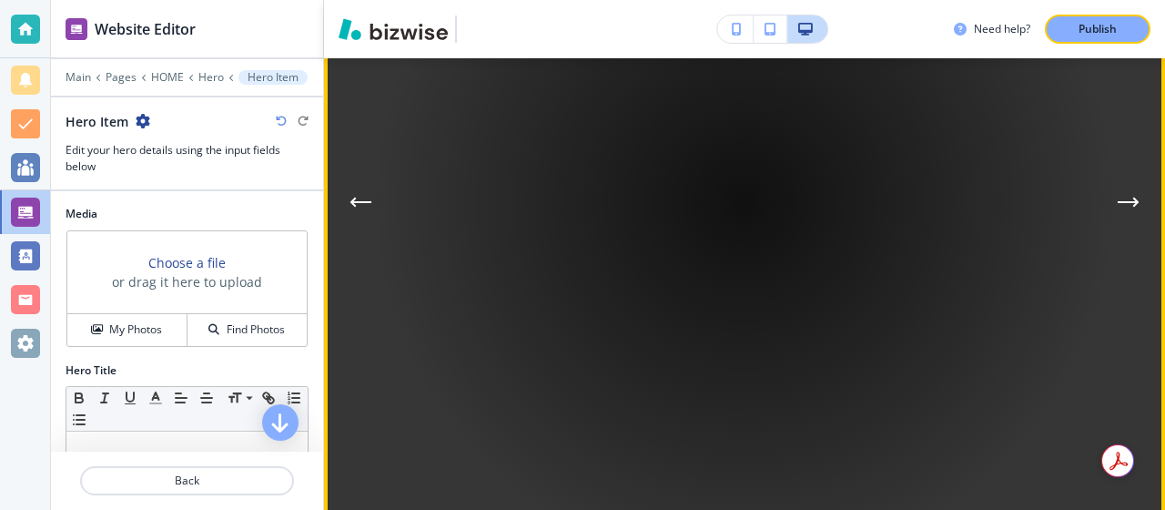
click at [1139, 189] on button "Next Hero Image" at bounding box center [1128, 202] width 36 height 36
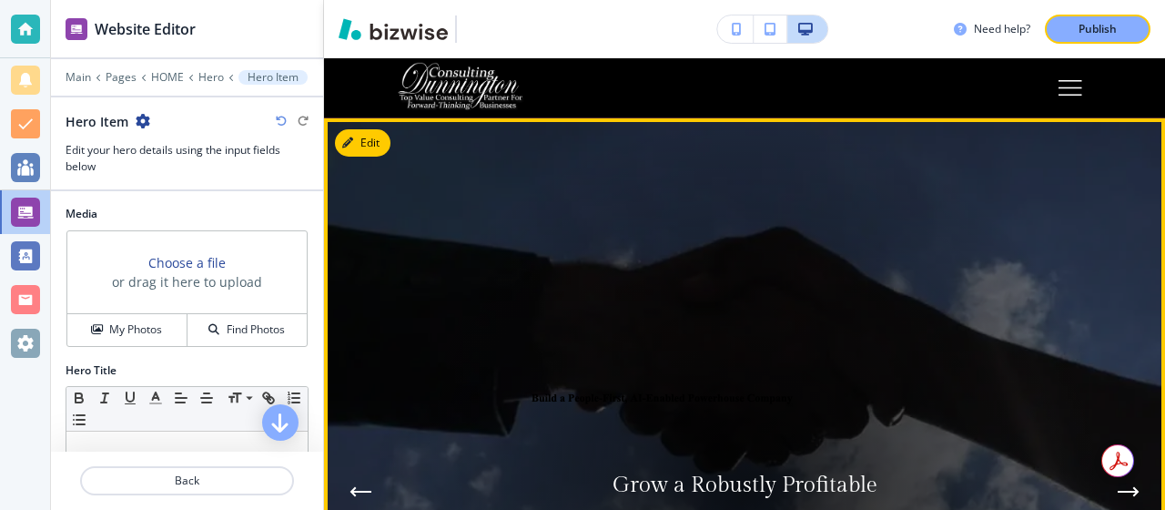
scroll to position [0, 0]
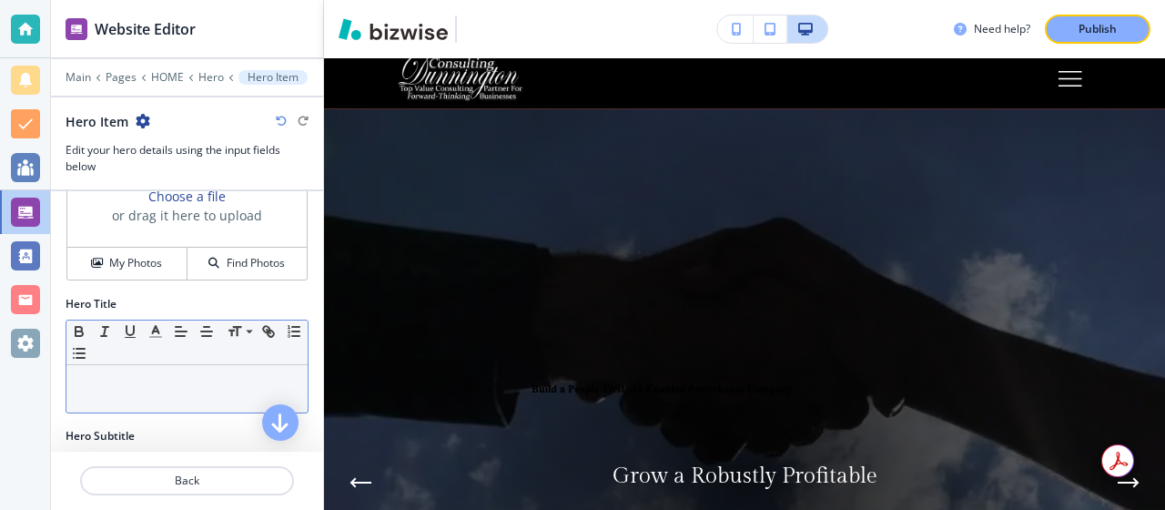
scroll to position [114, 0]
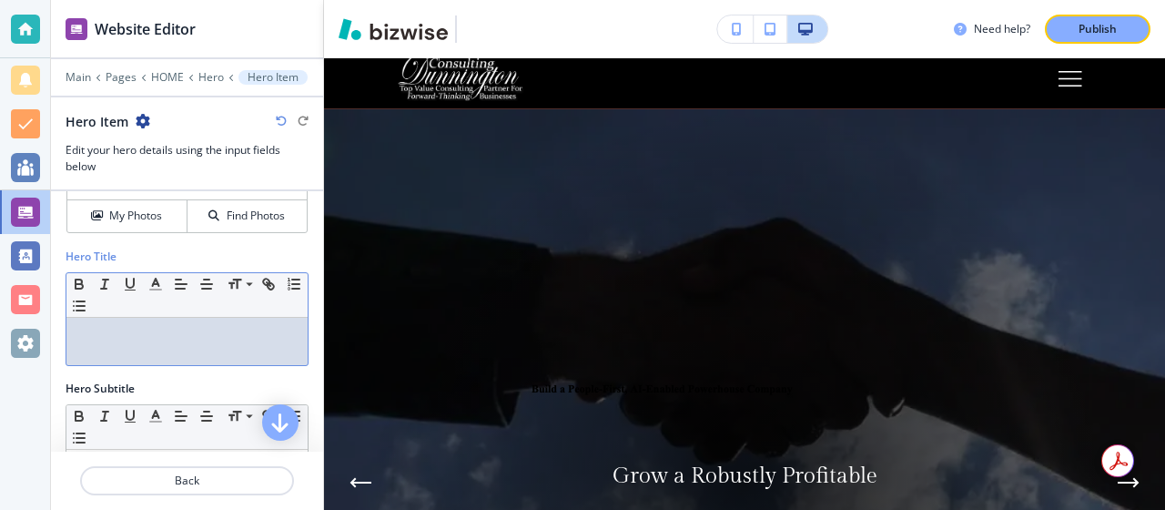
click at [175, 346] on div at bounding box center [186, 341] width 241 height 47
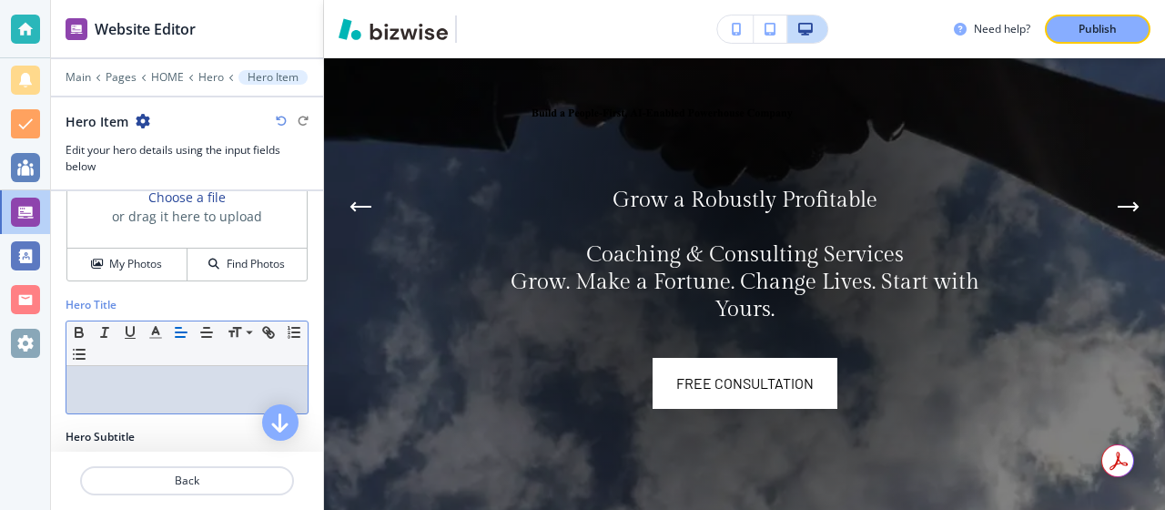
scroll to position [68, 0]
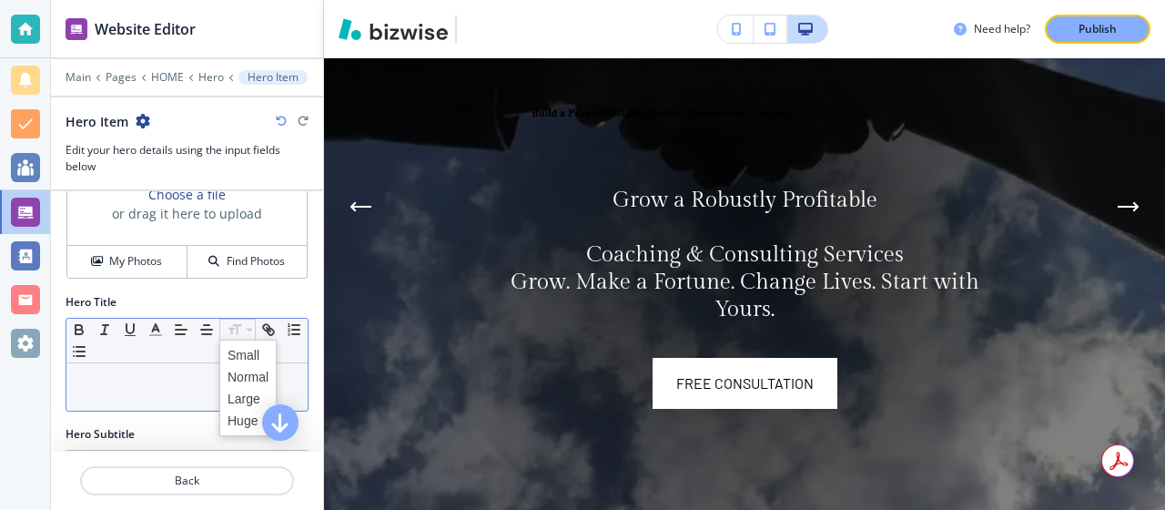
click at [240, 326] on icon at bounding box center [249, 329] width 22 height 16
click at [248, 423] on span at bounding box center [248, 421] width 41 height 22
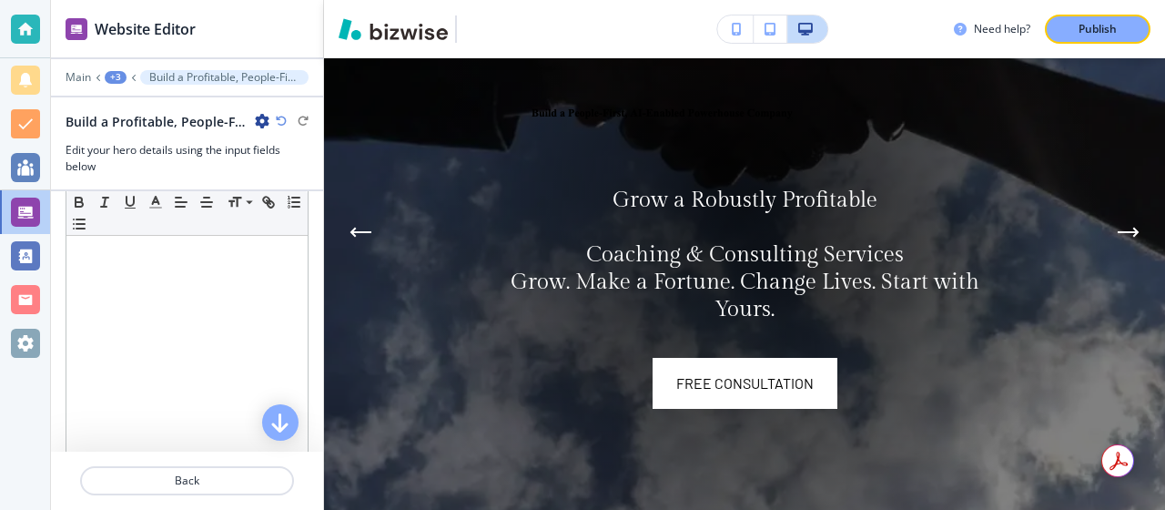
scroll to position [533, 0]
click at [221, 110] on div at bounding box center [187, 104] width 272 height 15
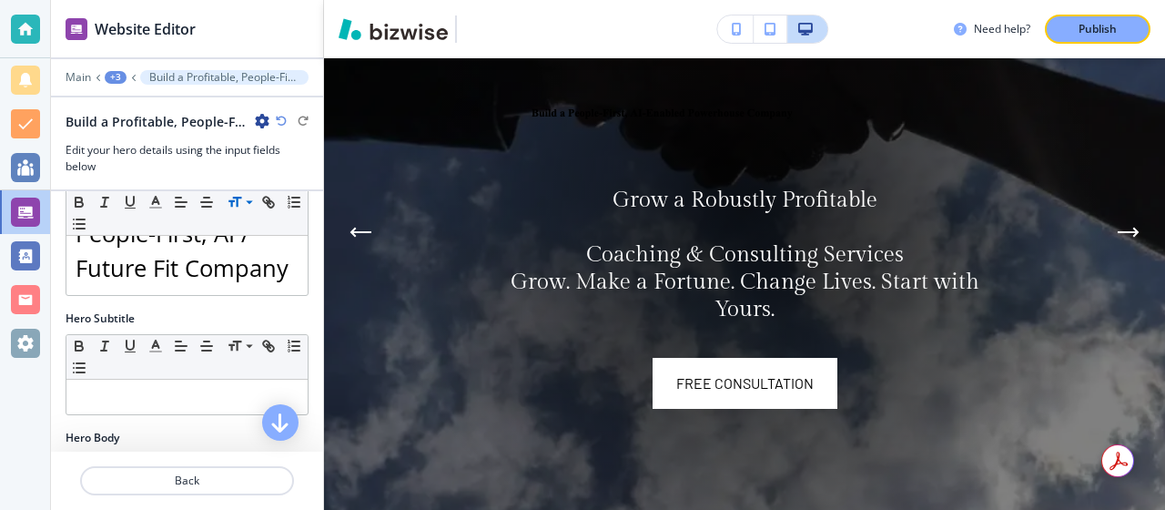
scroll to position [255, 0]
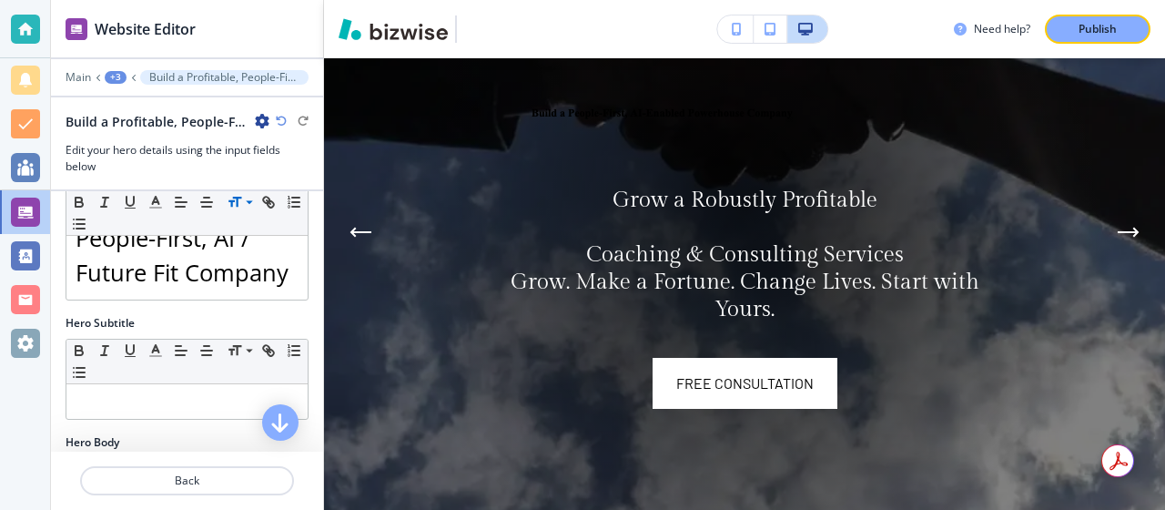
click at [208, 135] on div at bounding box center [187, 136] width 243 height 11
click at [210, 124] on h2 "Build a Profitable, People-First, AI / Future Fit Company" at bounding box center [157, 121] width 182 height 19
click at [245, 116] on h2 "Build a Profitable, People-First, AI / Future Fit Company" at bounding box center [157, 121] width 182 height 19
click at [263, 117] on icon "button" at bounding box center [262, 121] width 15 height 15
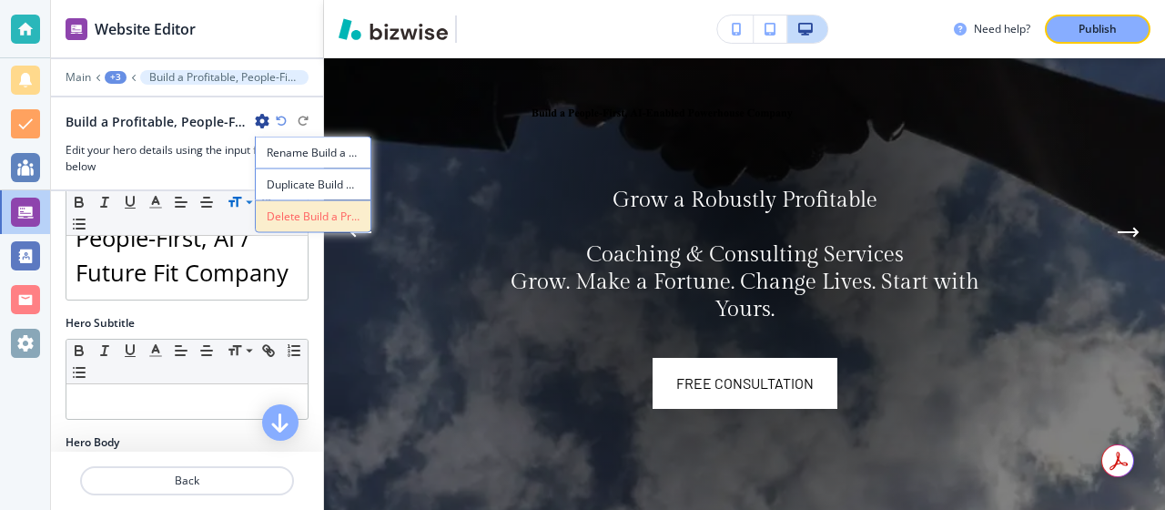
click at [288, 217] on p "Delete Build a Profitable, People-First, AI / Future Fit Company" at bounding box center [313, 216] width 93 height 16
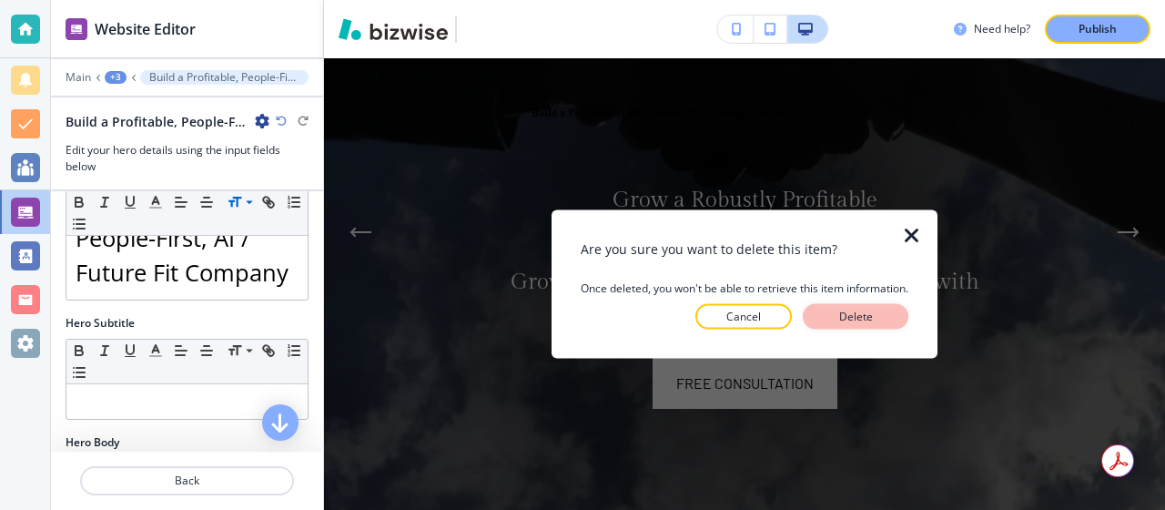
click at [842, 318] on p "Delete" at bounding box center [856, 317] width 44 height 16
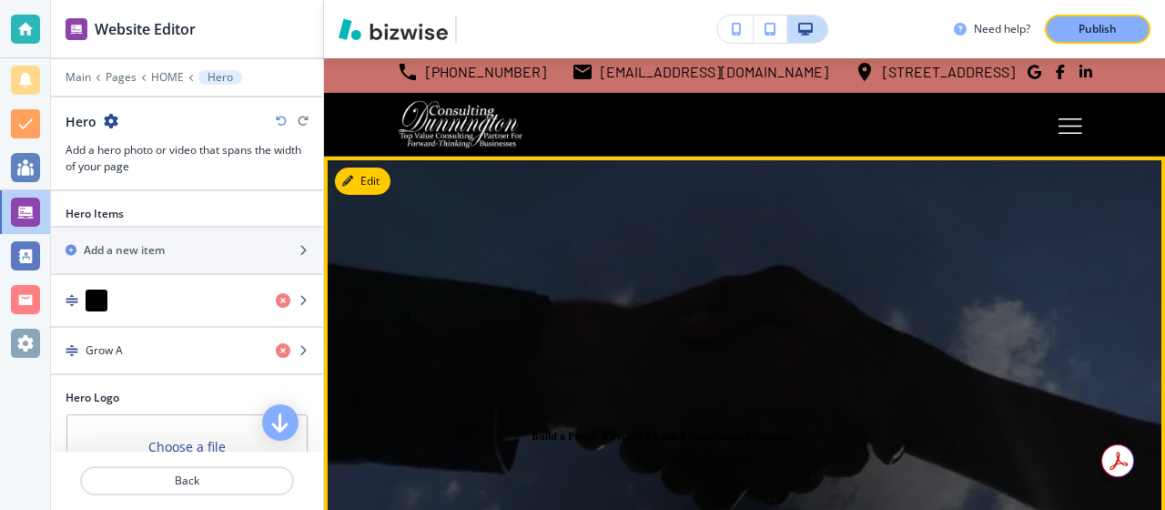
scroll to position [0, 0]
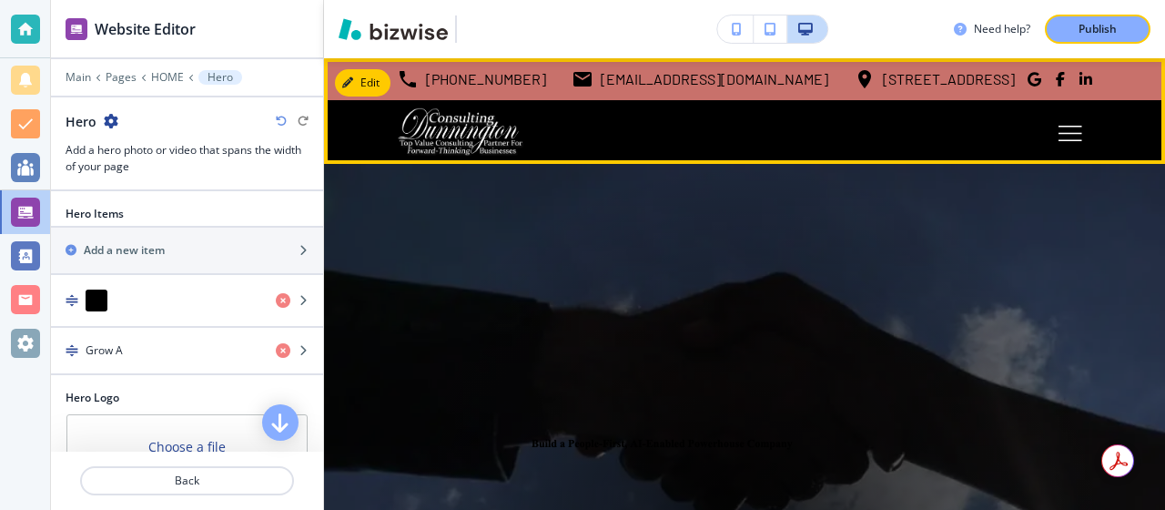
click at [370, 103] on div at bounding box center [744, 132] width 841 height 64
click at [362, 70] on button "Edit Navigation Bar" at bounding box center [403, 82] width 137 height 27
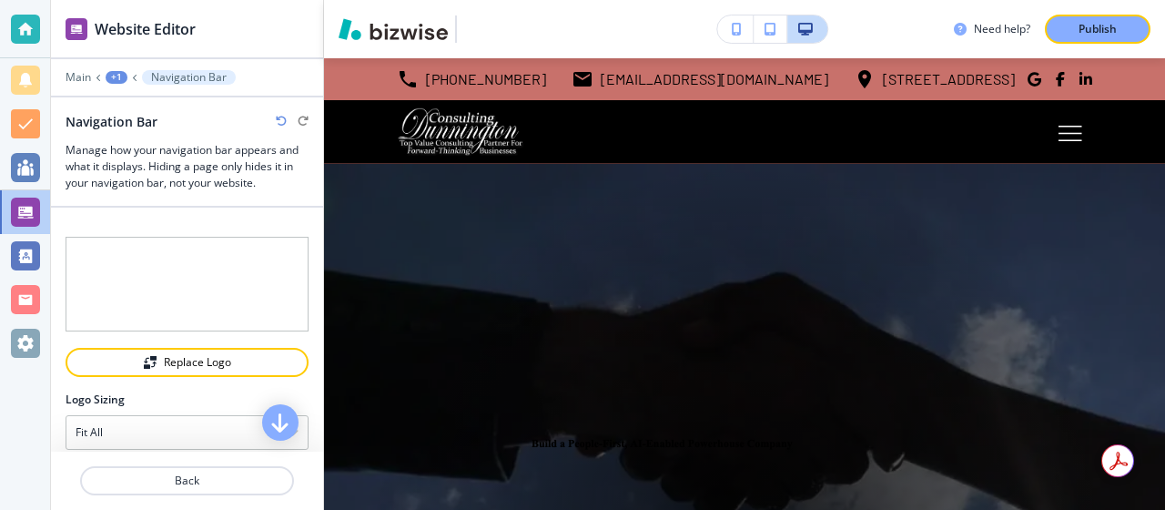
click at [175, 72] on p "Navigation Bar" at bounding box center [189, 77] width 76 height 13
click at [205, 163] on h3 "Manage how your navigation bar appears and what it displays. Hiding a page only…" at bounding box center [187, 166] width 243 height 49
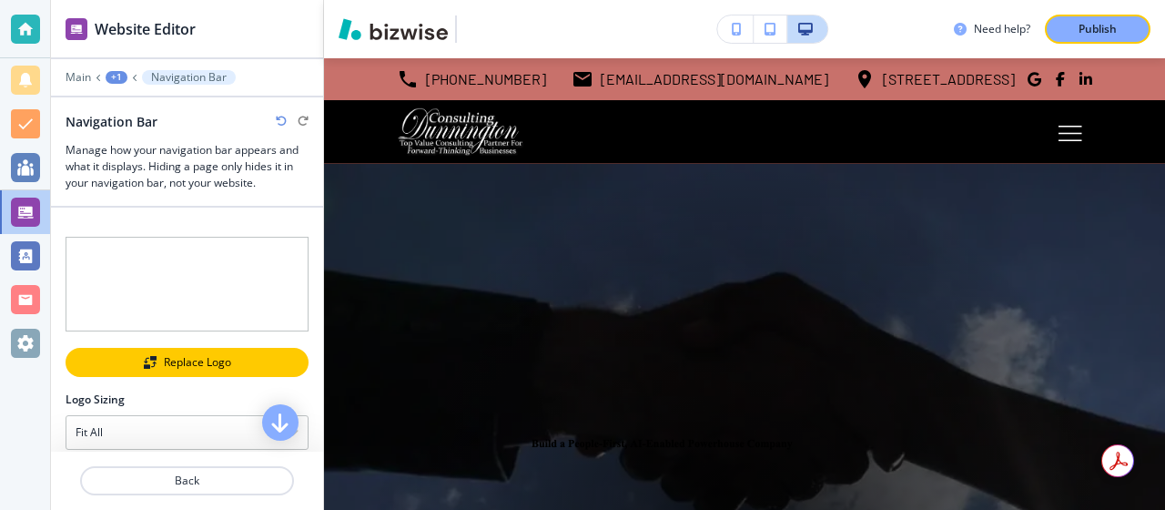
click at [197, 361] on div "Replace Logo" at bounding box center [186, 362] width 239 height 13
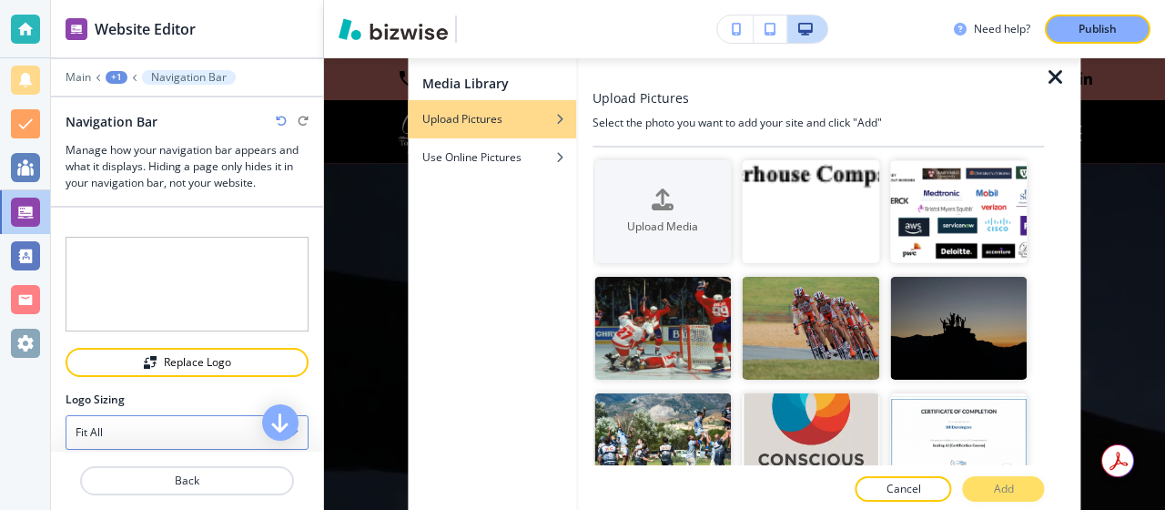
click at [202, 422] on div "Fit all" at bounding box center [186, 432] width 241 height 33
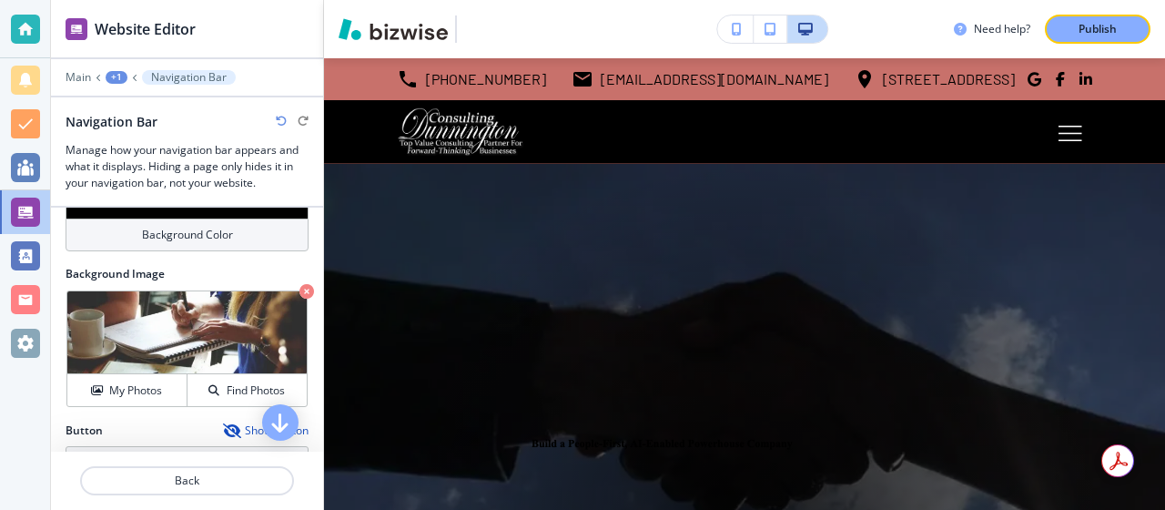
scroll to position [702, 0]
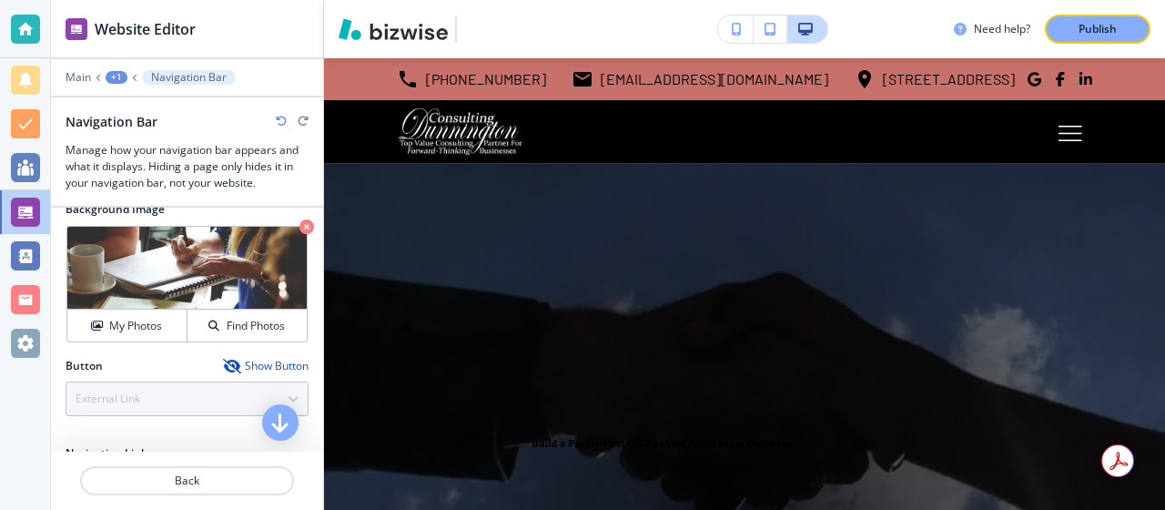
click at [195, 365] on div "Button Show Button" at bounding box center [187, 366] width 243 height 16
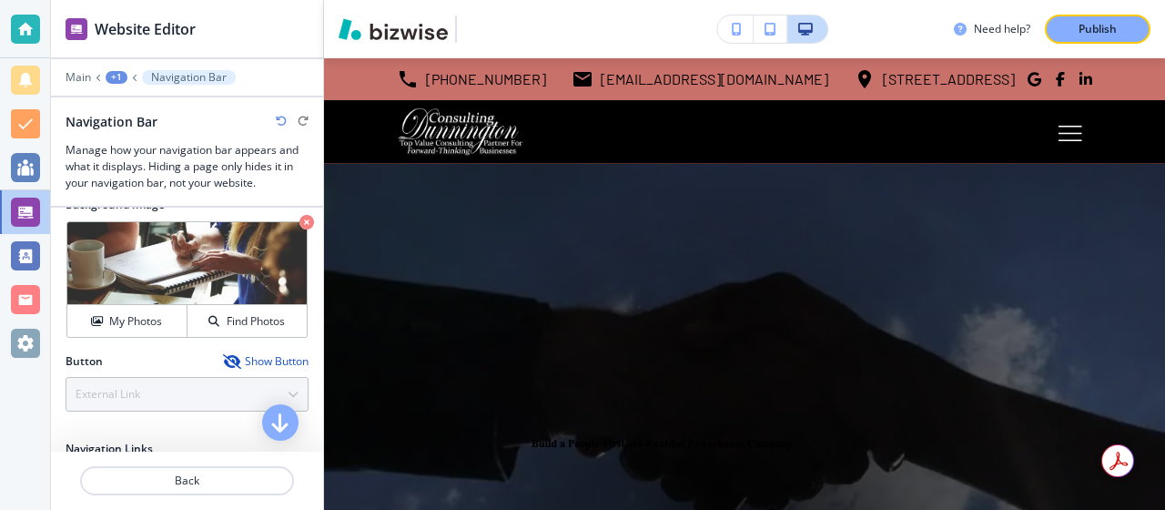
scroll to position [709, 0]
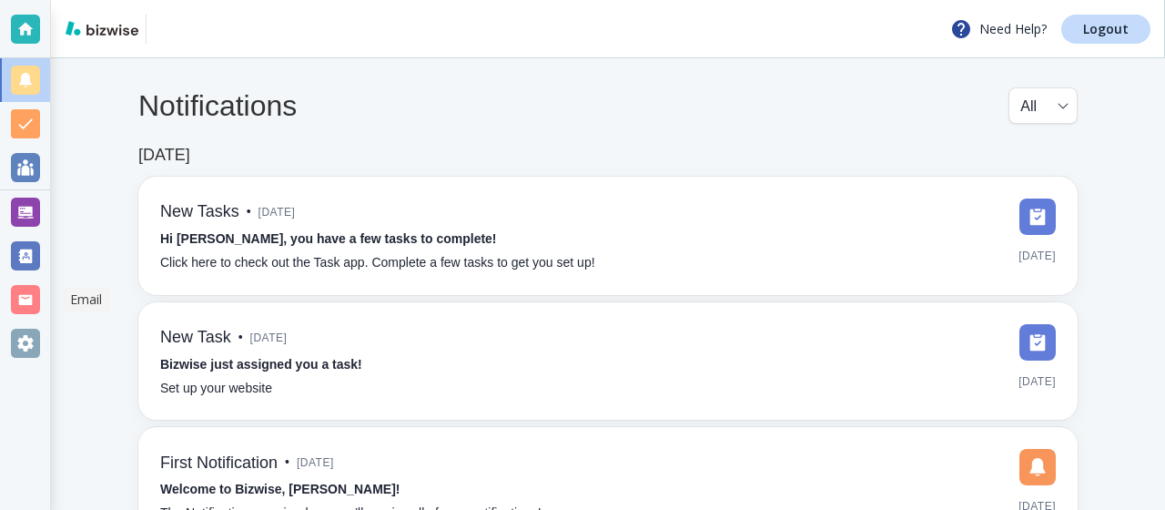
click at [32, 303] on div at bounding box center [25, 299] width 29 height 29
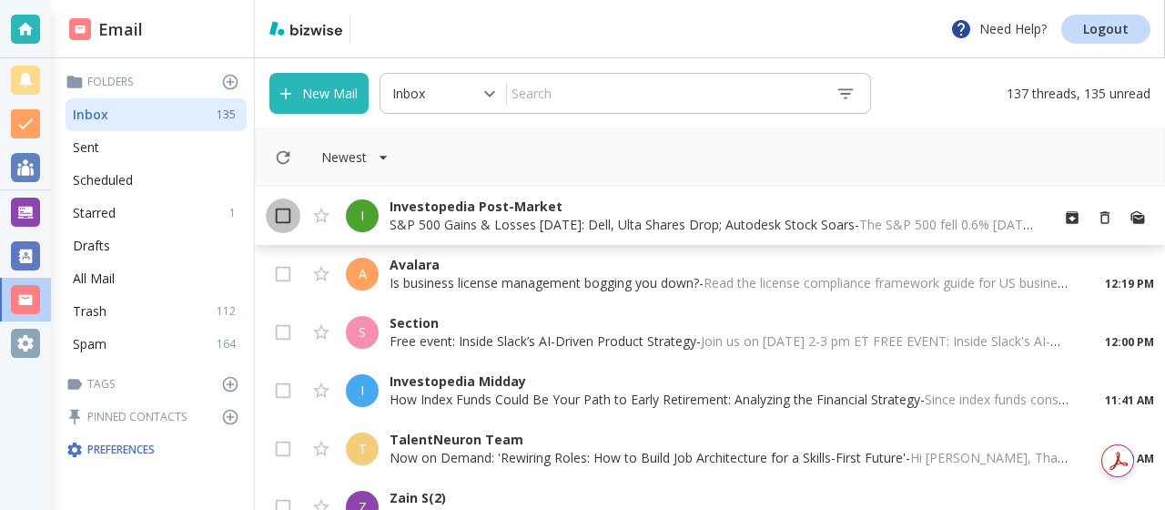
click at [281, 218] on input "checkbox" at bounding box center [283, 219] width 35 height 35
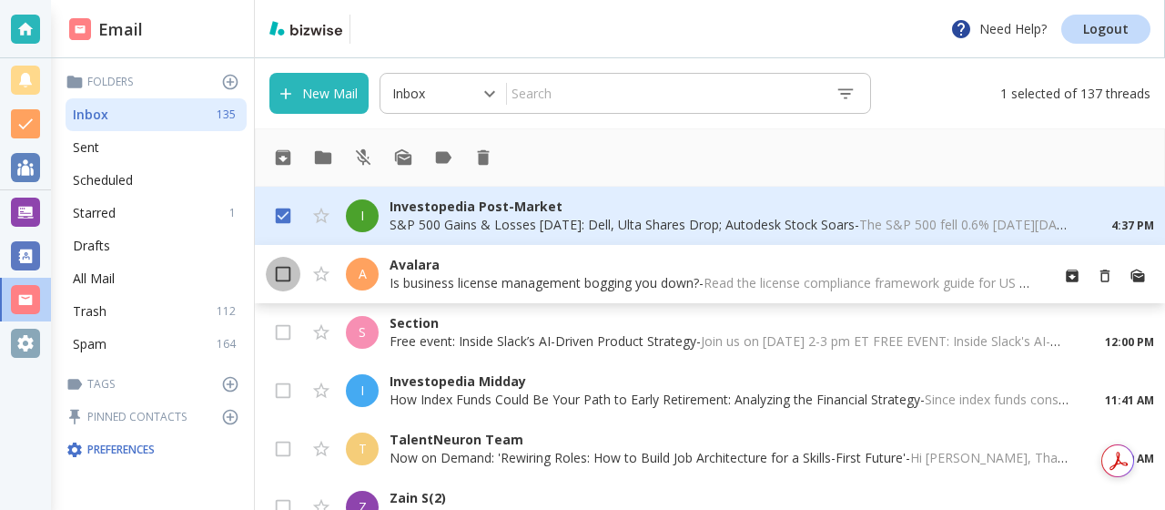
click at [280, 266] on input "checkbox" at bounding box center [283, 277] width 35 height 35
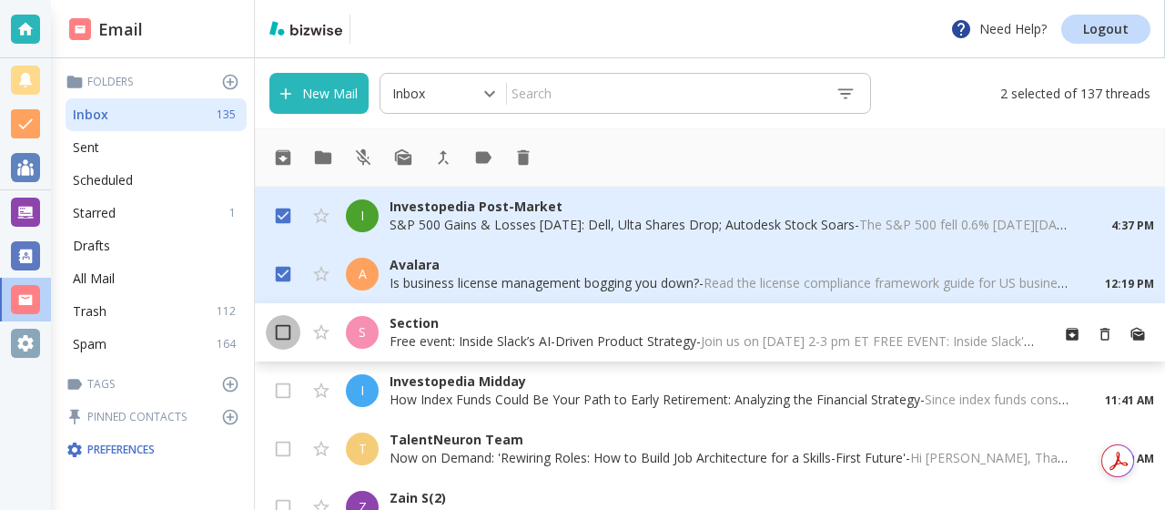
click at [278, 325] on input "checkbox" at bounding box center [283, 336] width 35 height 35
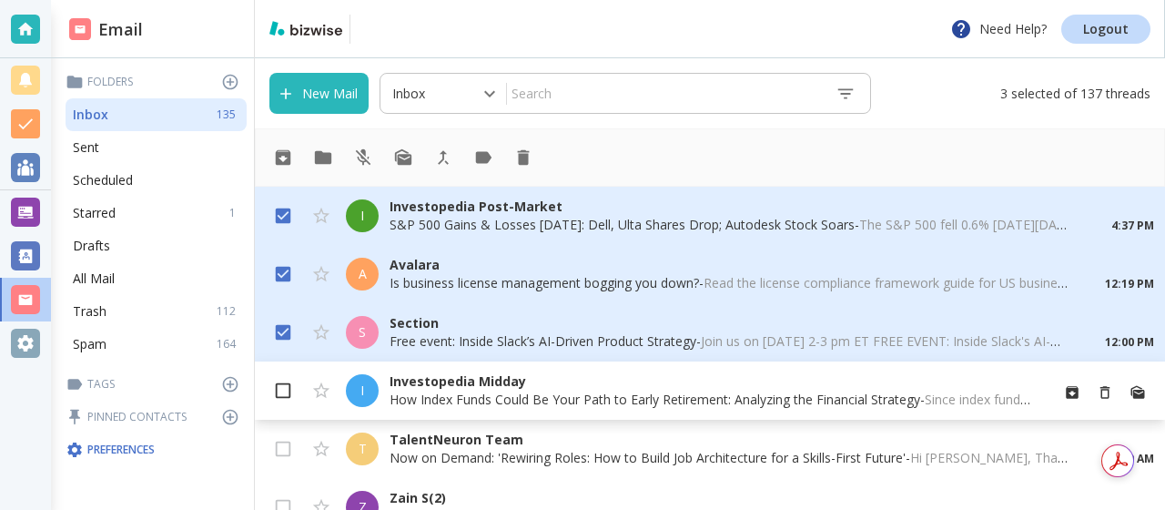
click at [279, 389] on input "checkbox" at bounding box center [283, 394] width 35 height 35
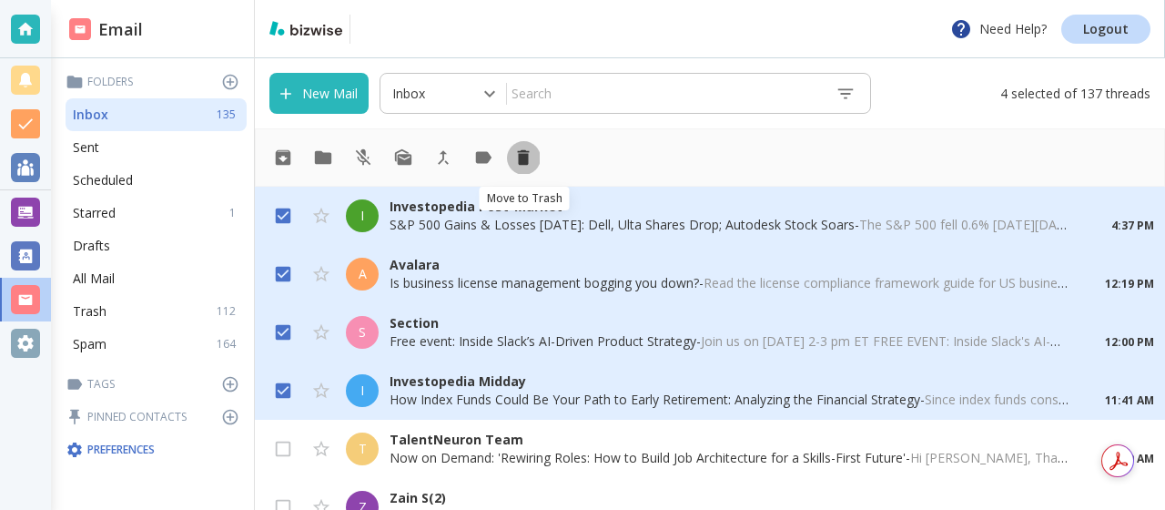
click at [522, 158] on icon "Move to Trash" at bounding box center [524, 157] width 12 height 15
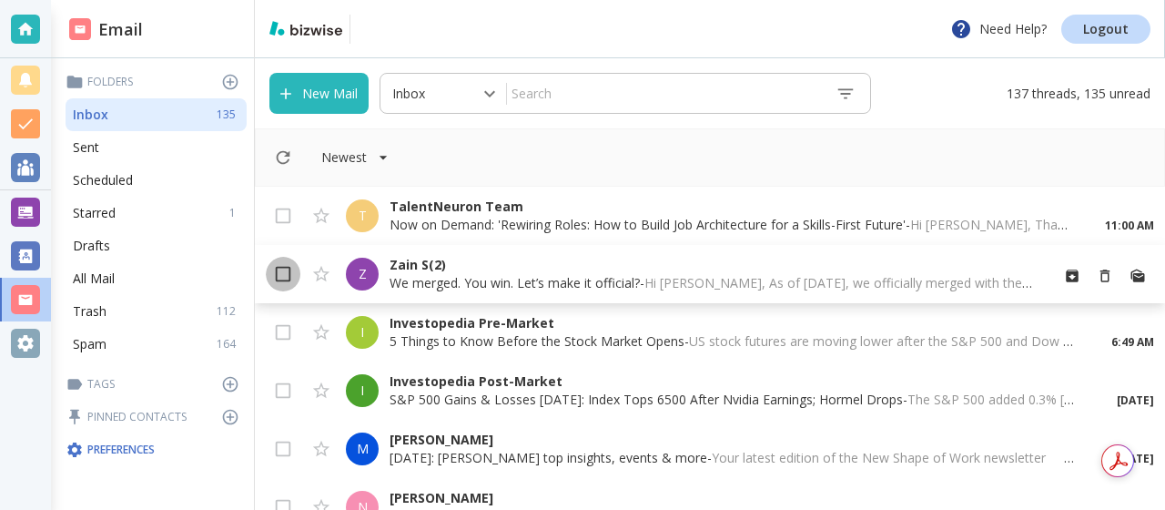
click at [289, 272] on input "checkbox" at bounding box center [283, 277] width 35 height 35
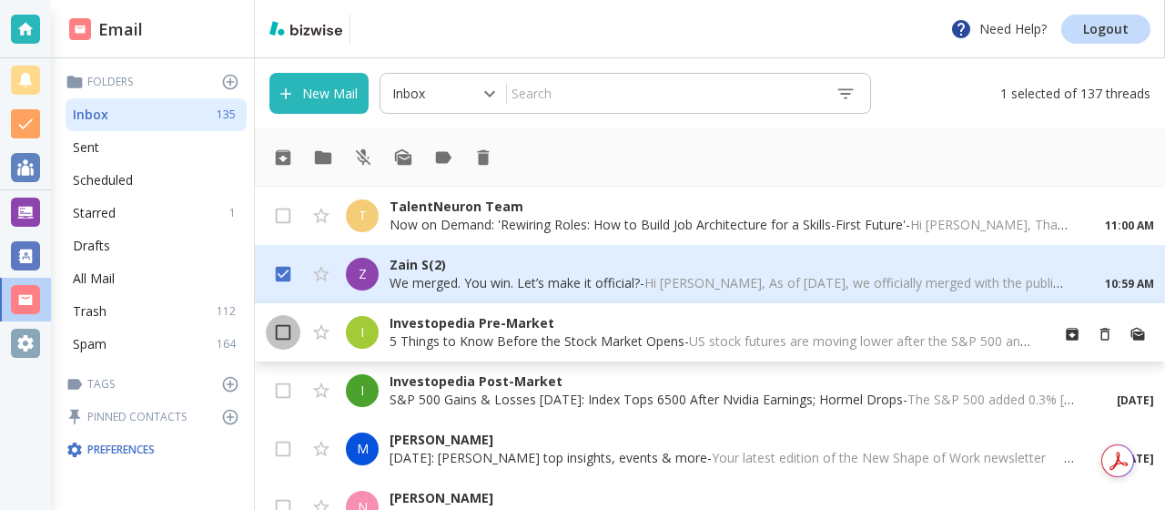
click at [278, 329] on input "checkbox" at bounding box center [283, 336] width 35 height 35
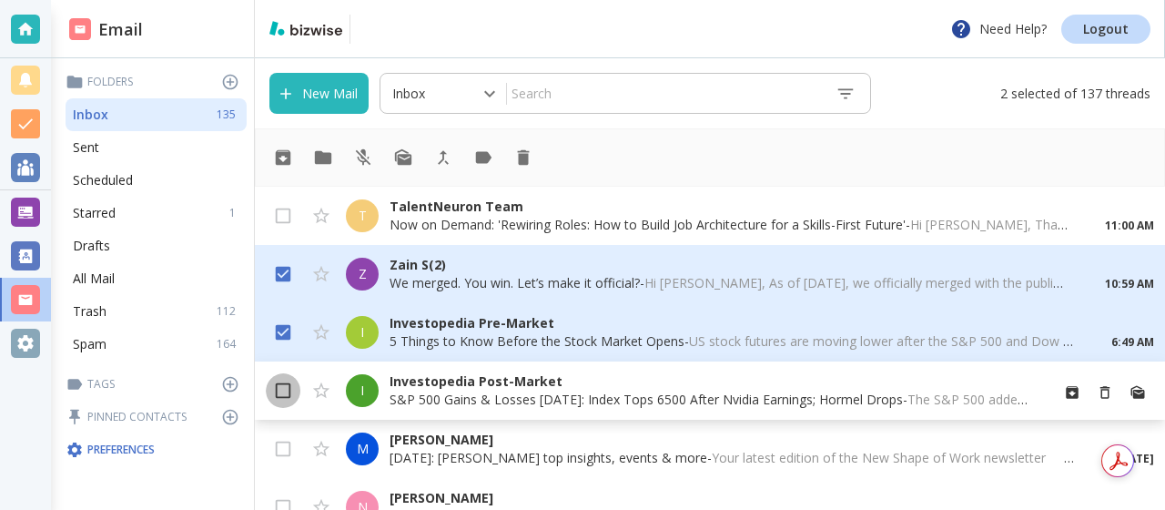
click at [282, 382] on input "checkbox" at bounding box center [283, 394] width 35 height 35
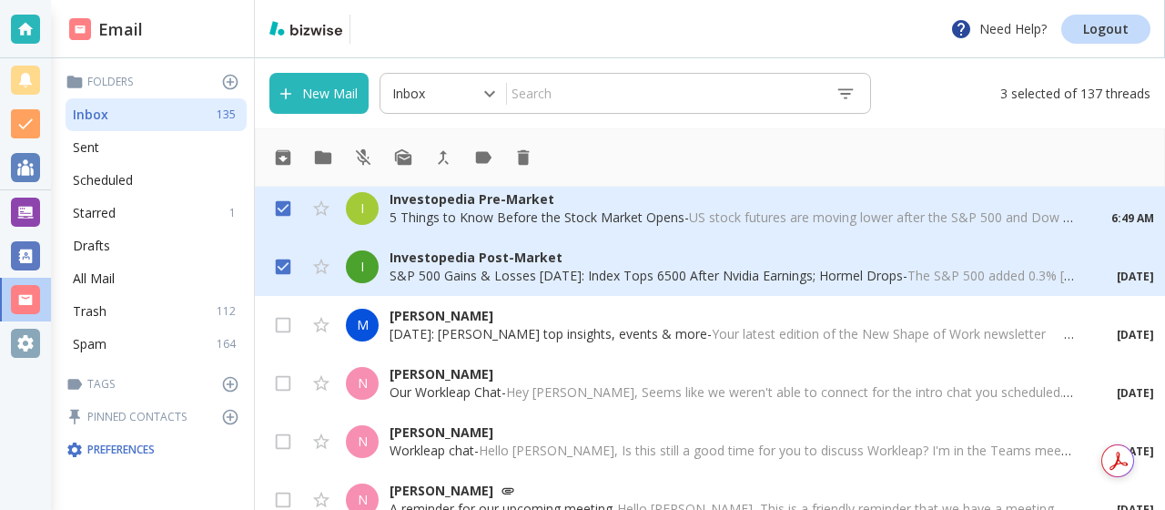
scroll to position [131, 0]
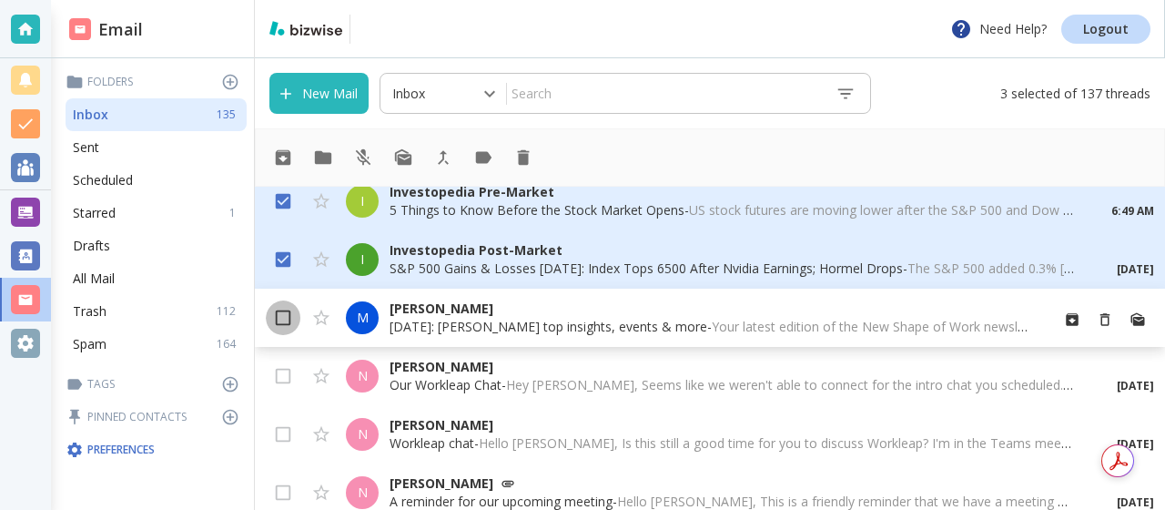
click at [281, 318] on input "checkbox" at bounding box center [283, 321] width 35 height 35
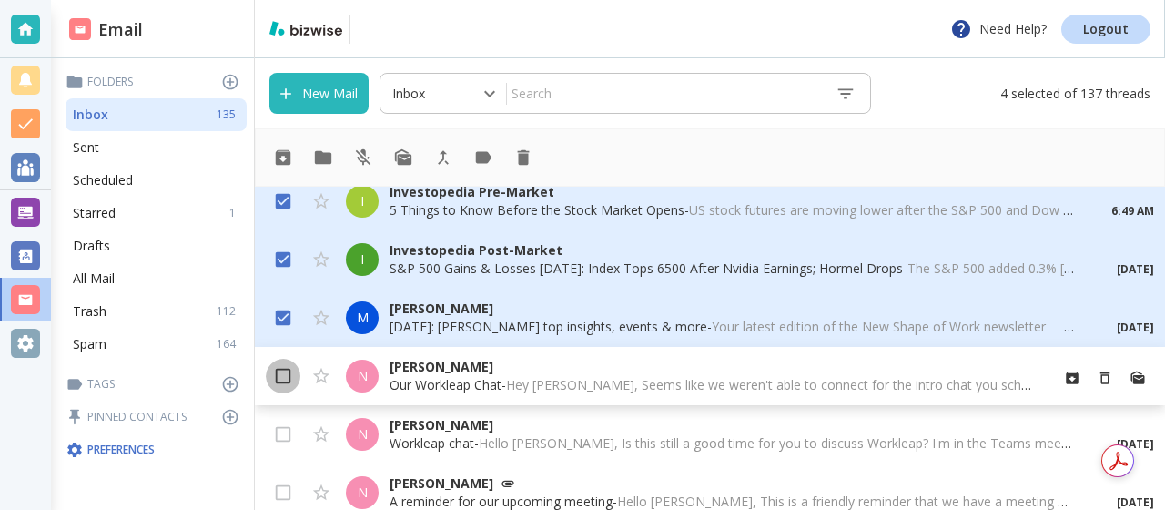
click at [280, 374] on input "checkbox" at bounding box center [283, 379] width 35 height 35
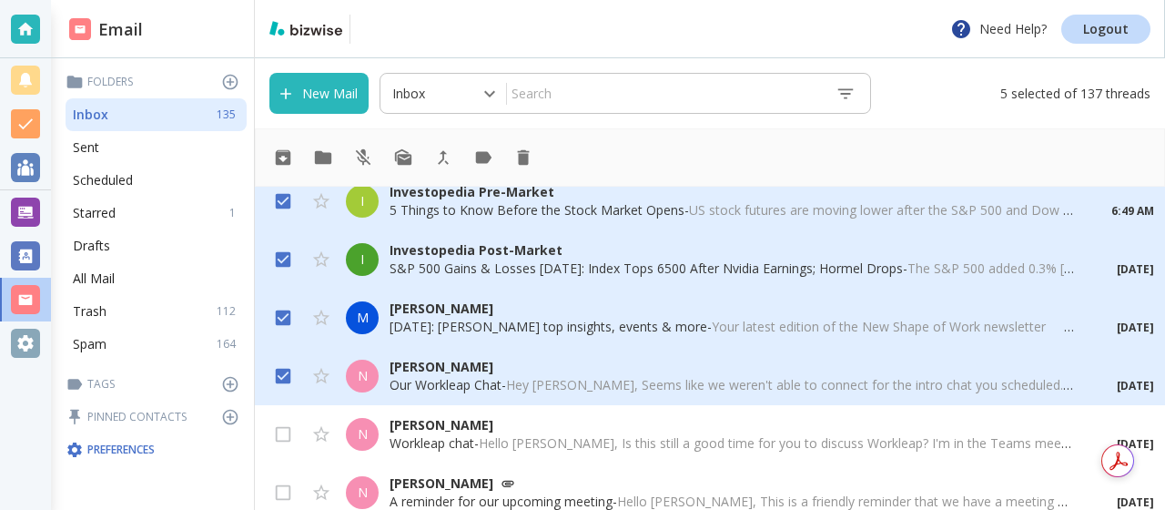
scroll to position [144, 0]
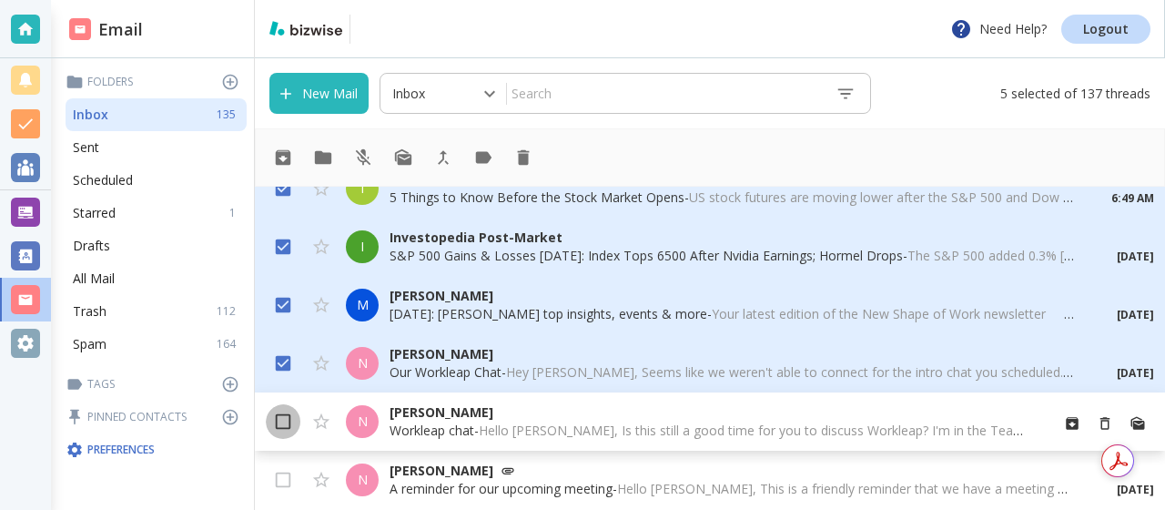
click at [282, 421] on input "checkbox" at bounding box center [283, 425] width 35 height 35
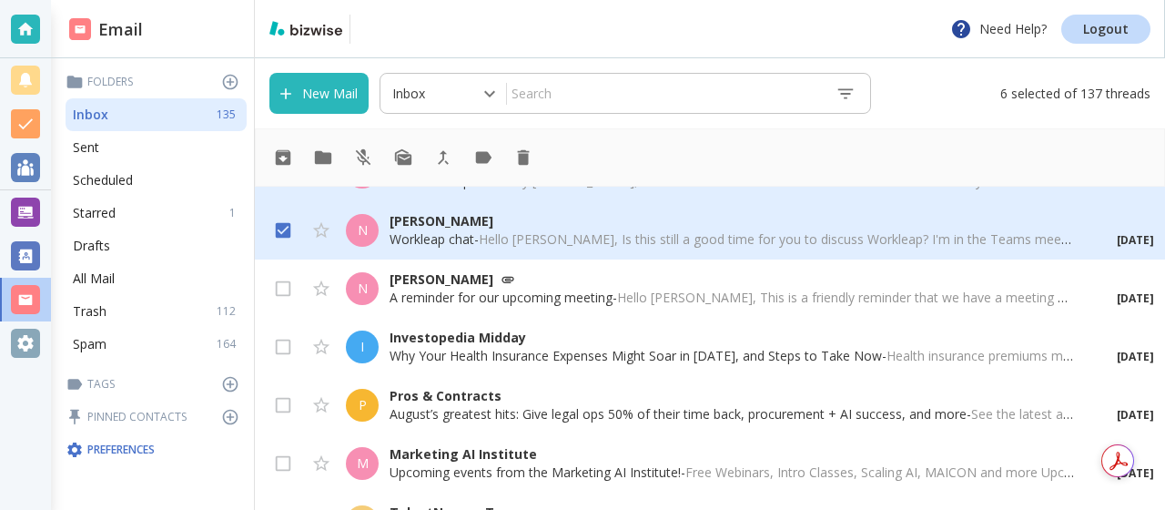
scroll to position [336, 0]
click at [338, 358] on input "checkbox" at bounding box center [321, 349] width 35 height 35
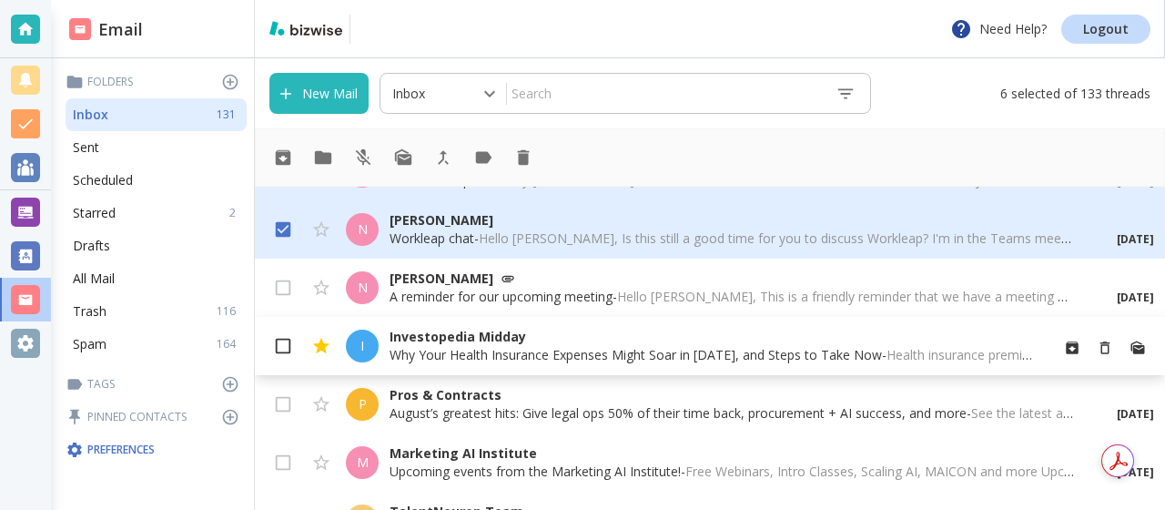
click at [290, 342] on input "checkbox" at bounding box center [283, 349] width 35 height 35
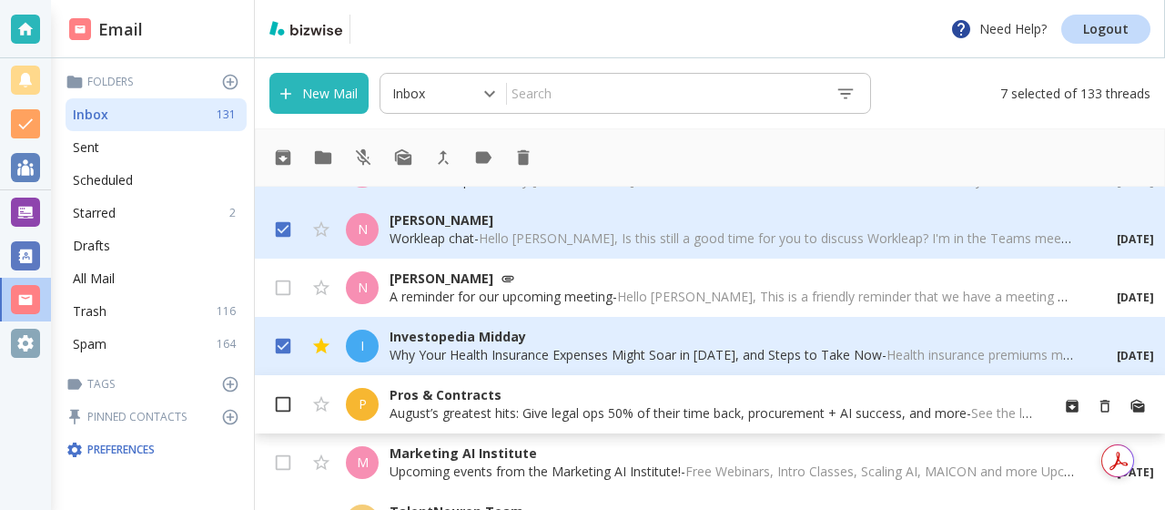
click at [281, 398] on input "checkbox" at bounding box center [283, 407] width 35 height 35
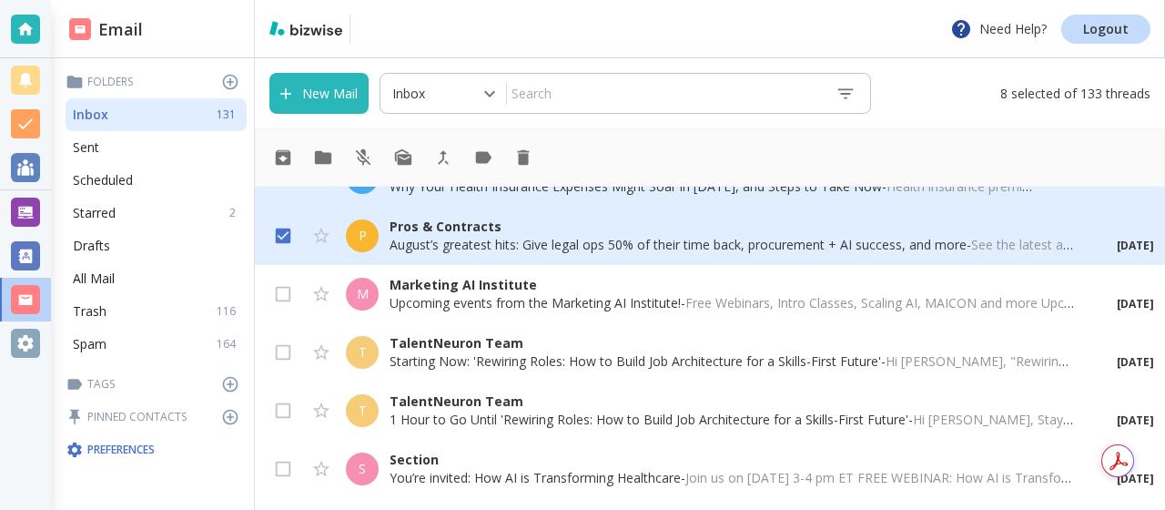
scroll to position [508, 0]
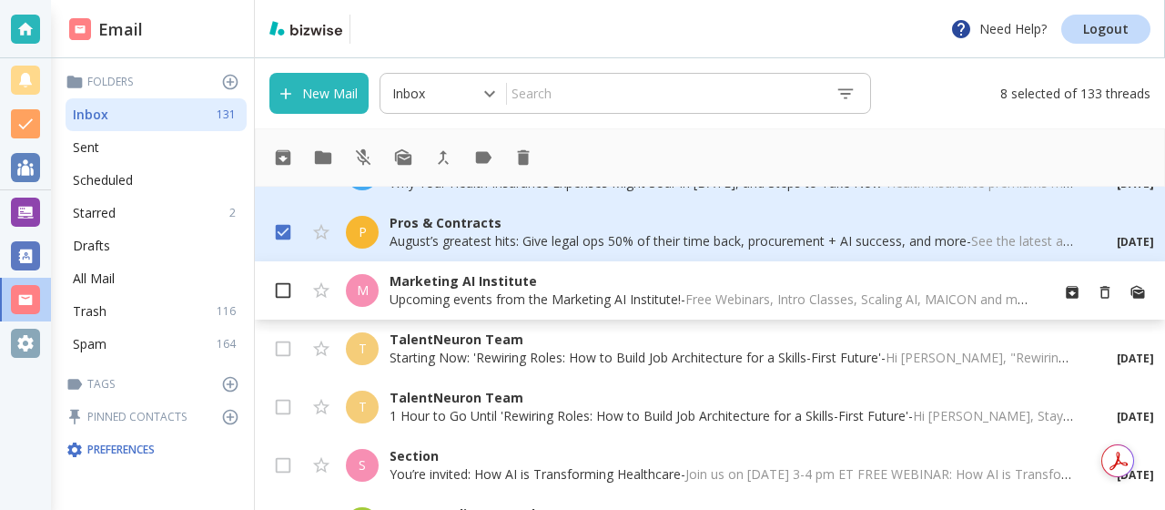
click at [286, 291] on input "checkbox" at bounding box center [283, 294] width 35 height 35
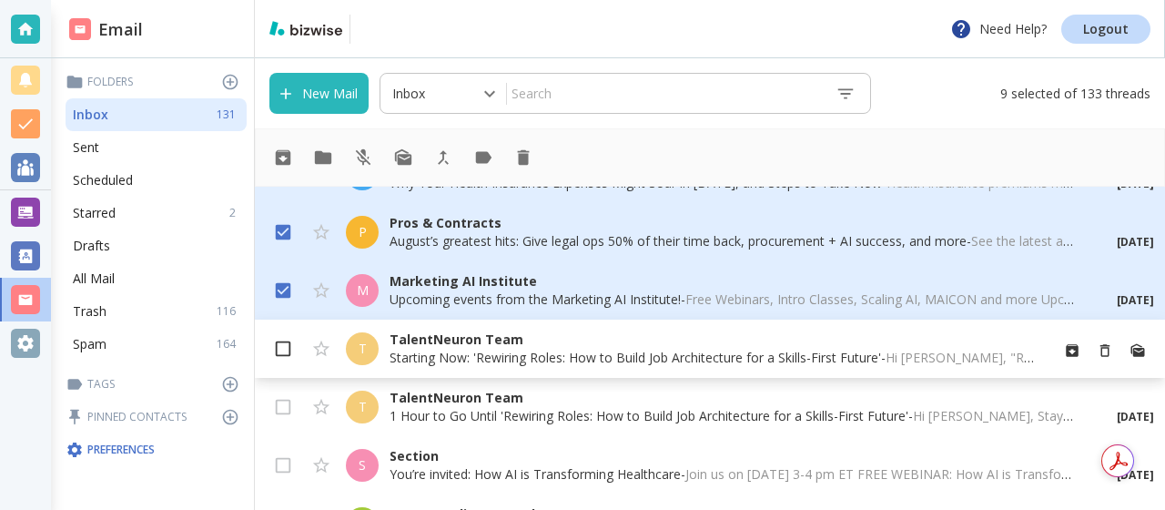
click at [285, 343] on input "checkbox" at bounding box center [283, 352] width 35 height 35
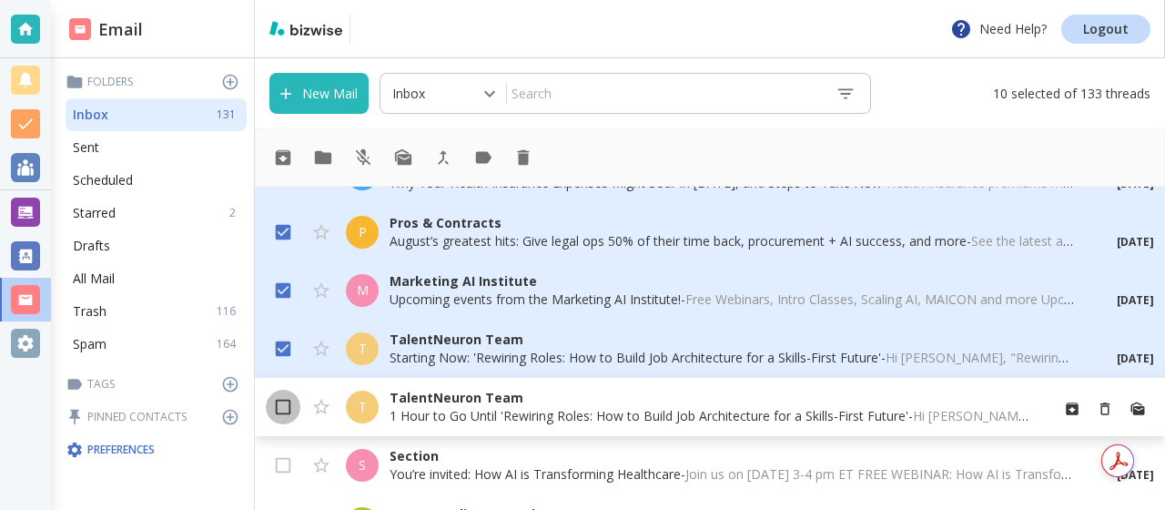
click at [286, 404] on input "checkbox" at bounding box center [283, 410] width 35 height 35
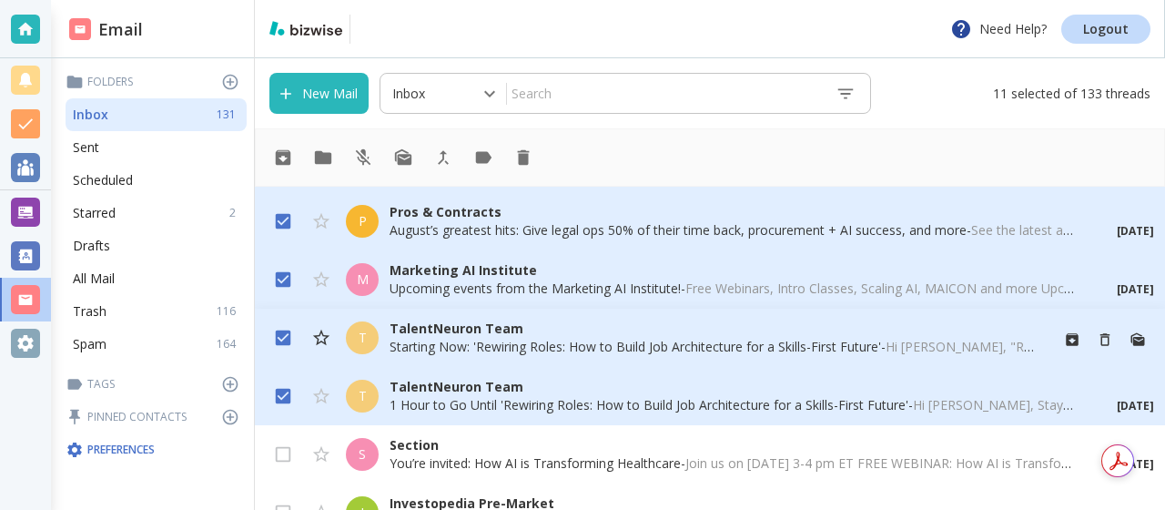
scroll to position [535, 0]
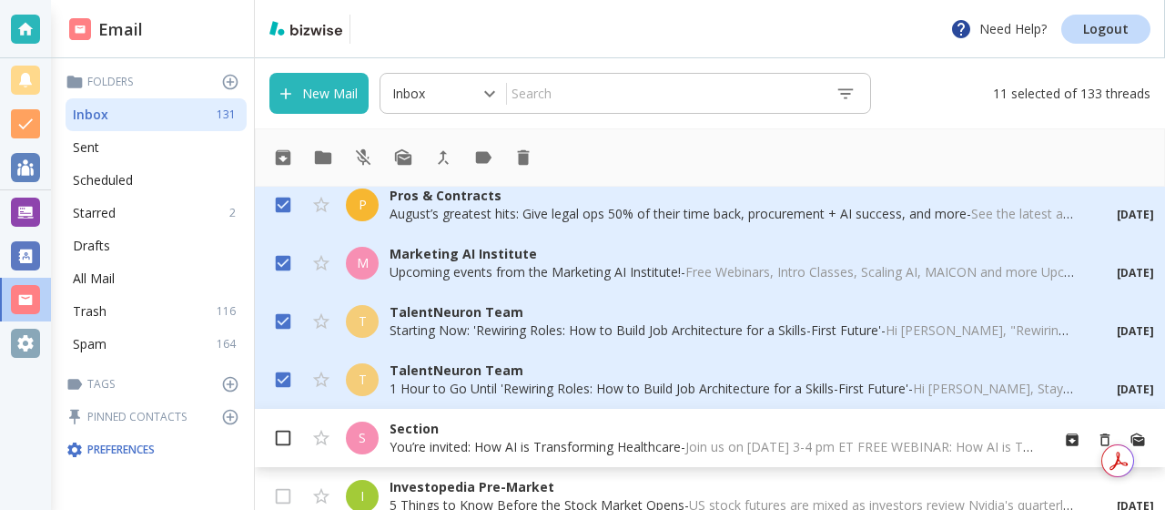
click at [285, 438] on input "checkbox" at bounding box center [283, 441] width 35 height 35
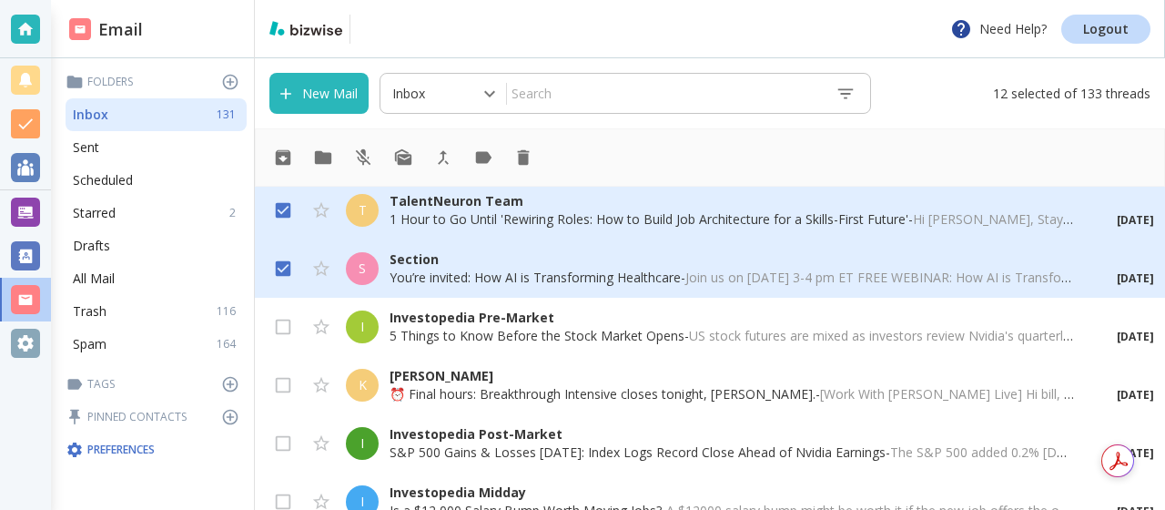
scroll to position [720, 0]
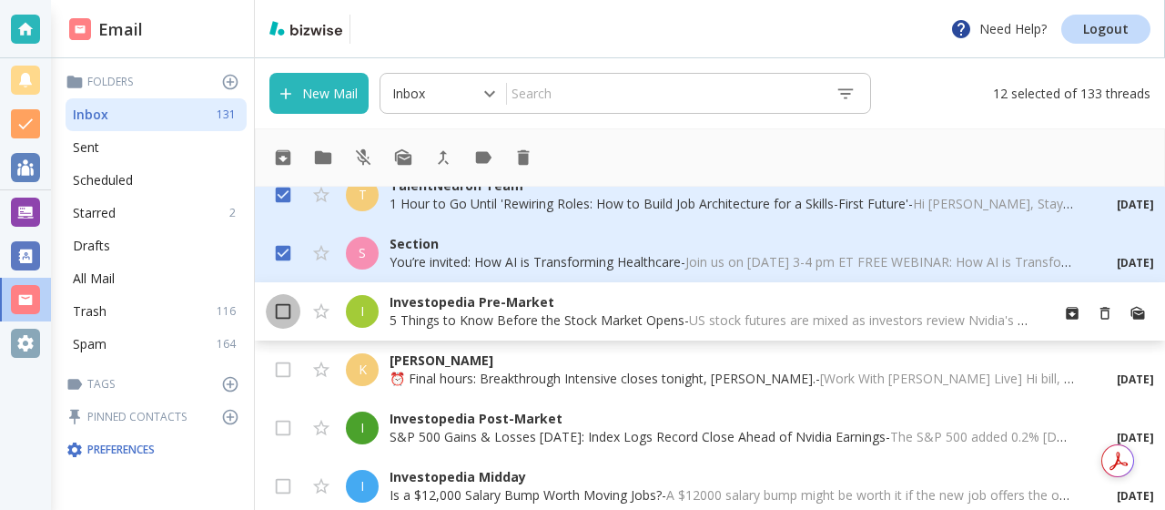
click at [286, 310] on input "checkbox" at bounding box center [283, 315] width 35 height 35
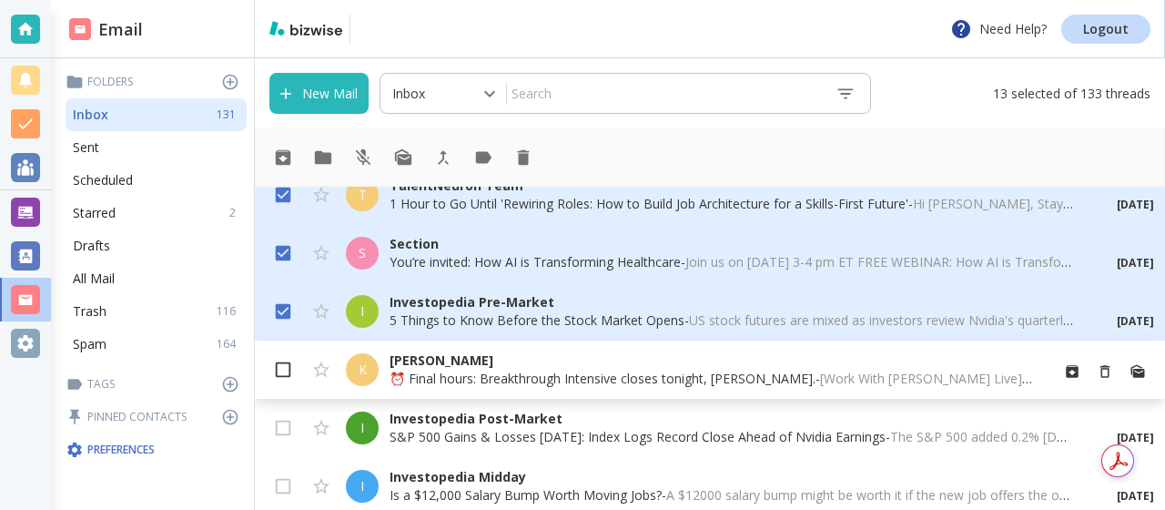
click at [279, 366] on input "checkbox" at bounding box center [283, 373] width 35 height 35
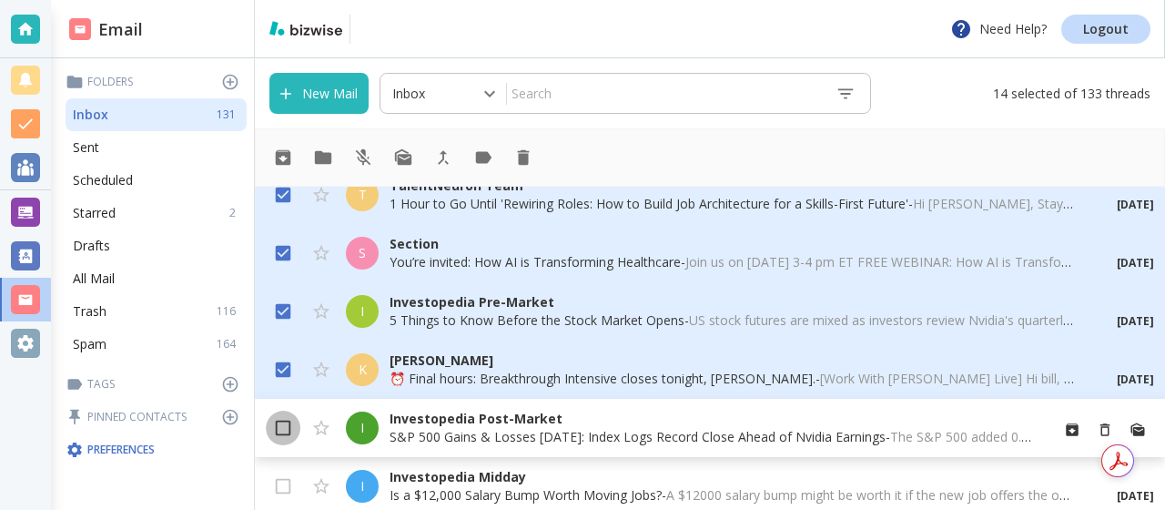
click at [281, 422] on input "checkbox" at bounding box center [283, 431] width 35 height 35
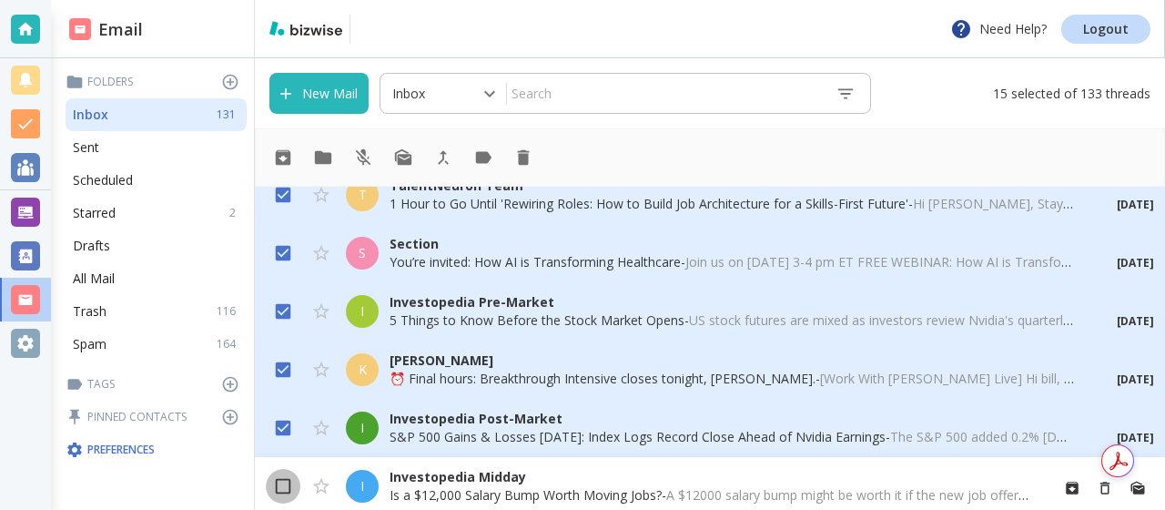
click at [278, 486] on input "checkbox" at bounding box center [283, 489] width 35 height 35
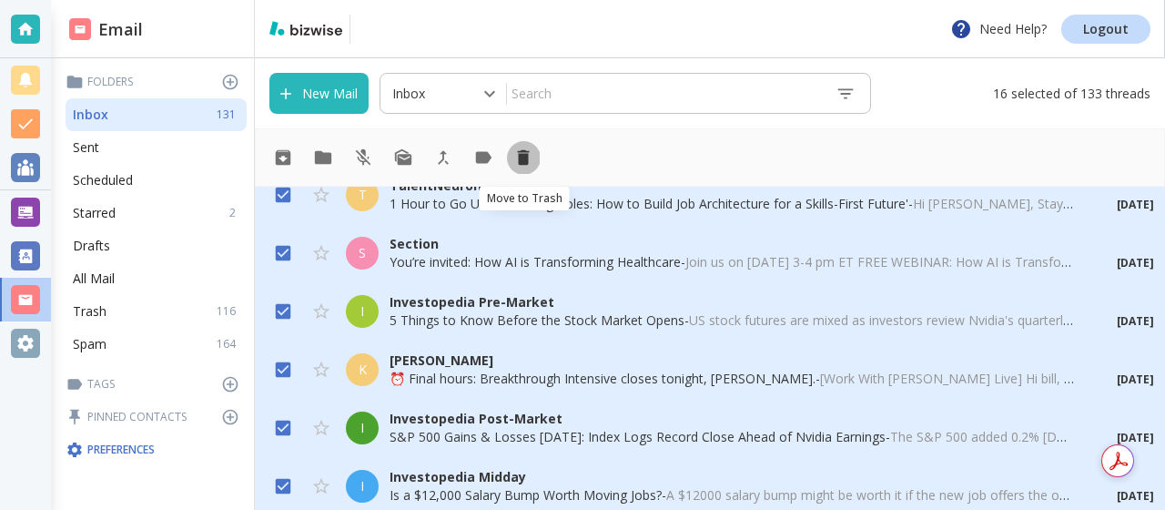
click at [523, 165] on icon "Move to Trash" at bounding box center [524, 157] width 12 height 15
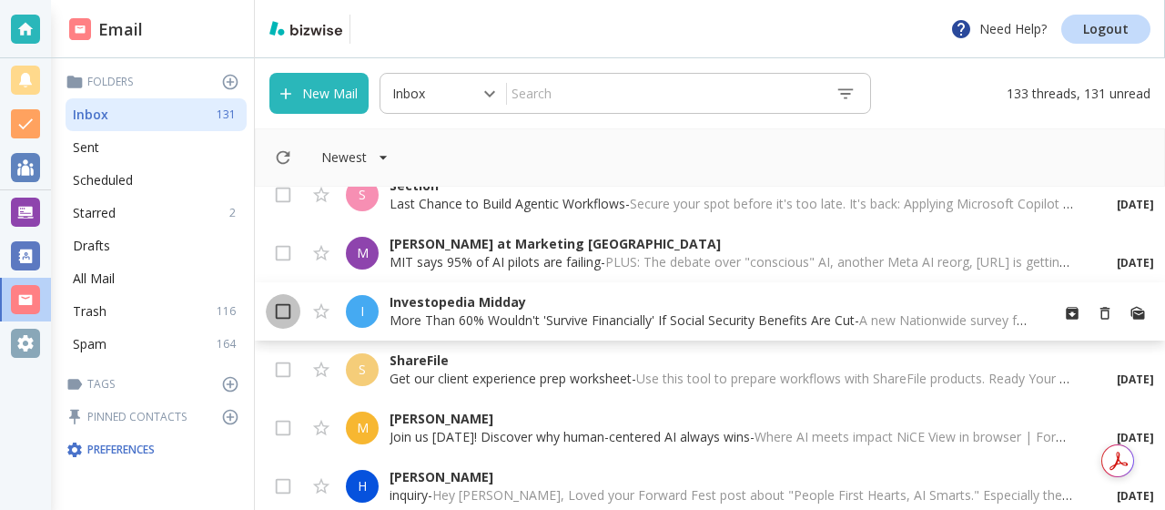
click at [283, 309] on input "checkbox" at bounding box center [283, 315] width 35 height 35
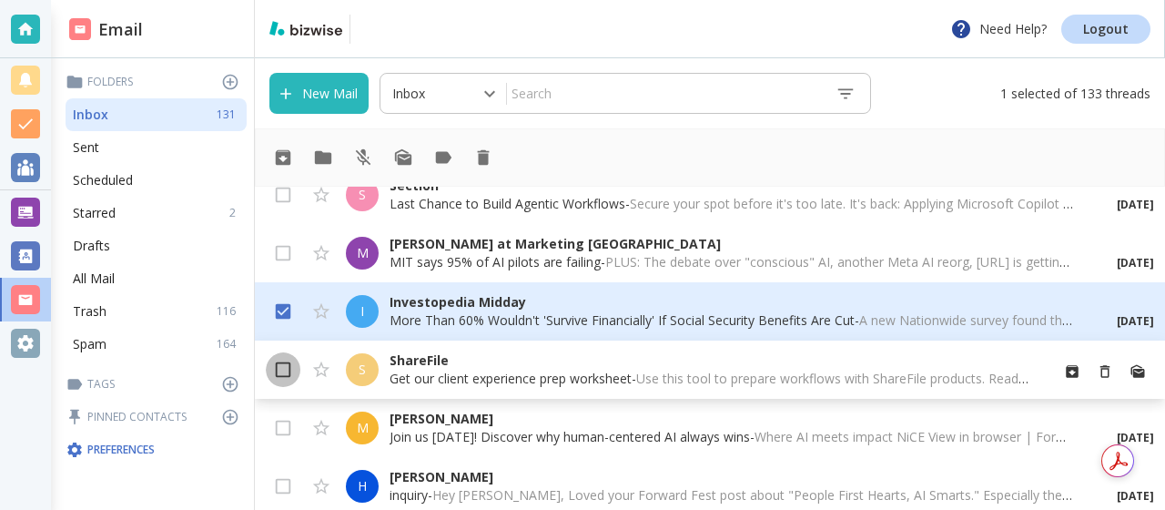
click at [282, 372] on input "checkbox" at bounding box center [283, 373] width 35 height 35
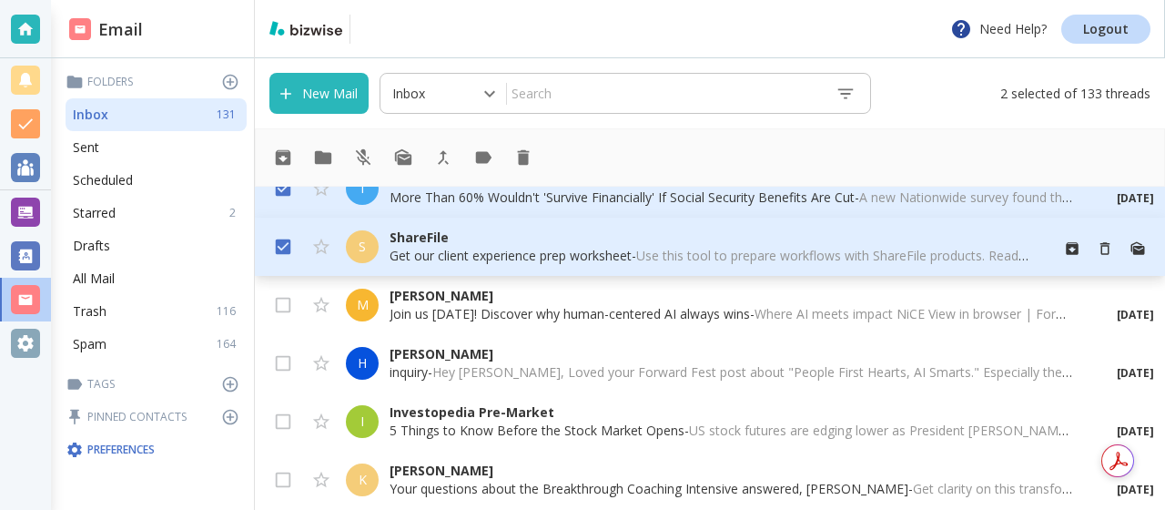
scroll to position [847, 0]
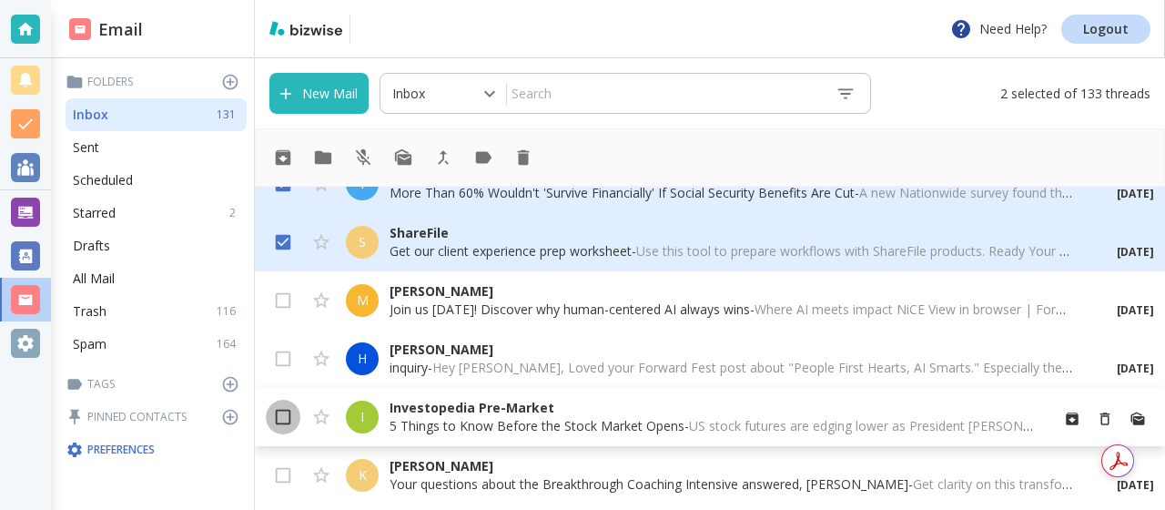
click at [288, 409] on input "checkbox" at bounding box center [283, 420] width 35 height 35
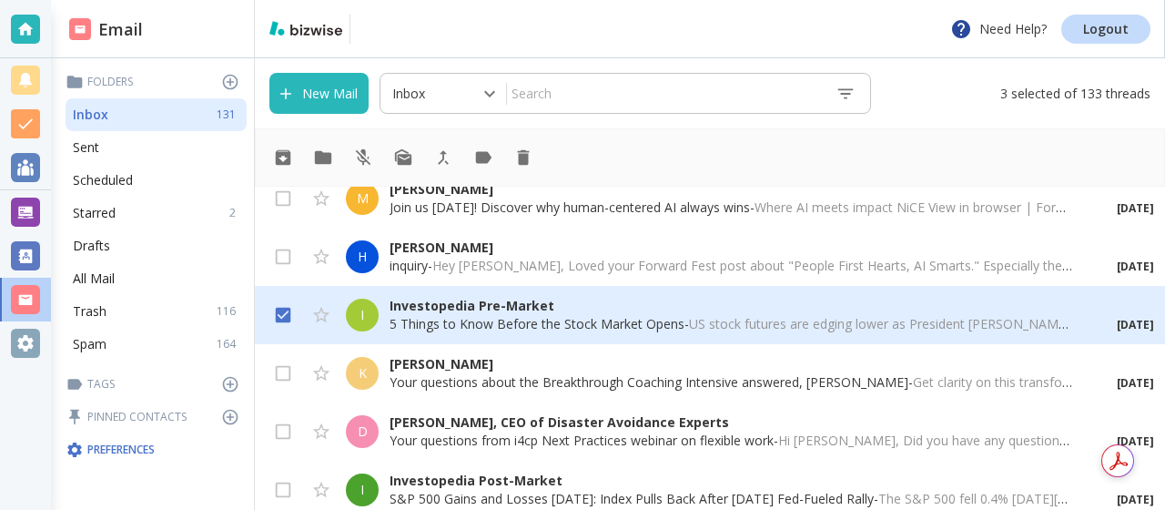
scroll to position [963, 0]
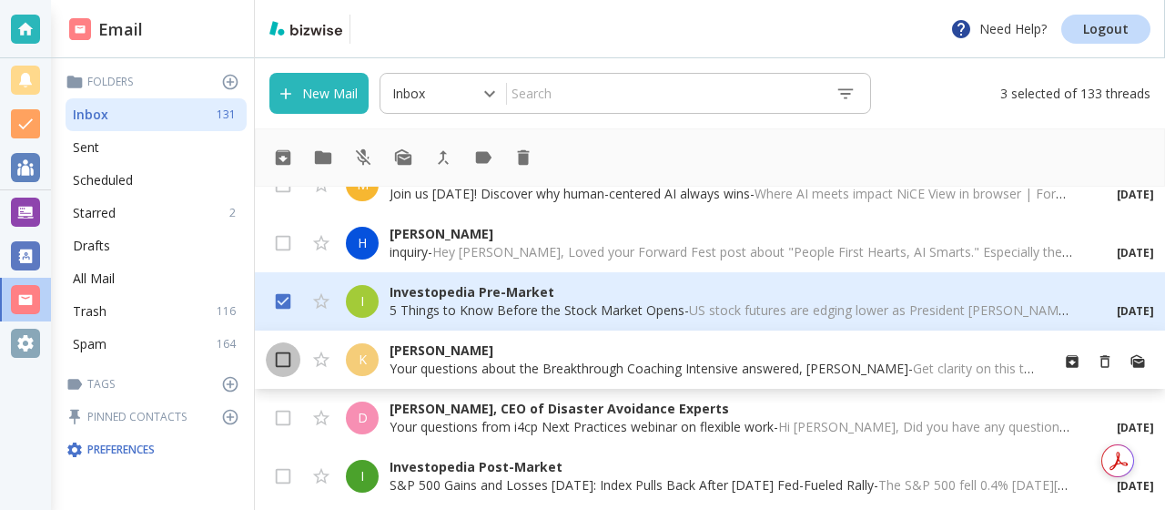
click at [278, 360] on input "checkbox" at bounding box center [283, 363] width 35 height 35
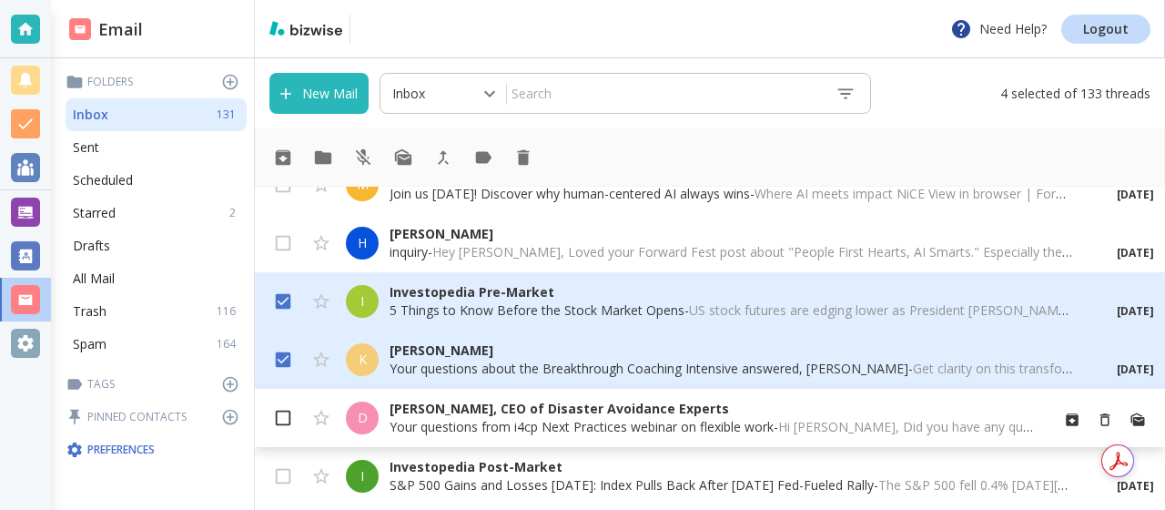
click at [280, 419] on input "checkbox" at bounding box center [283, 421] width 35 height 35
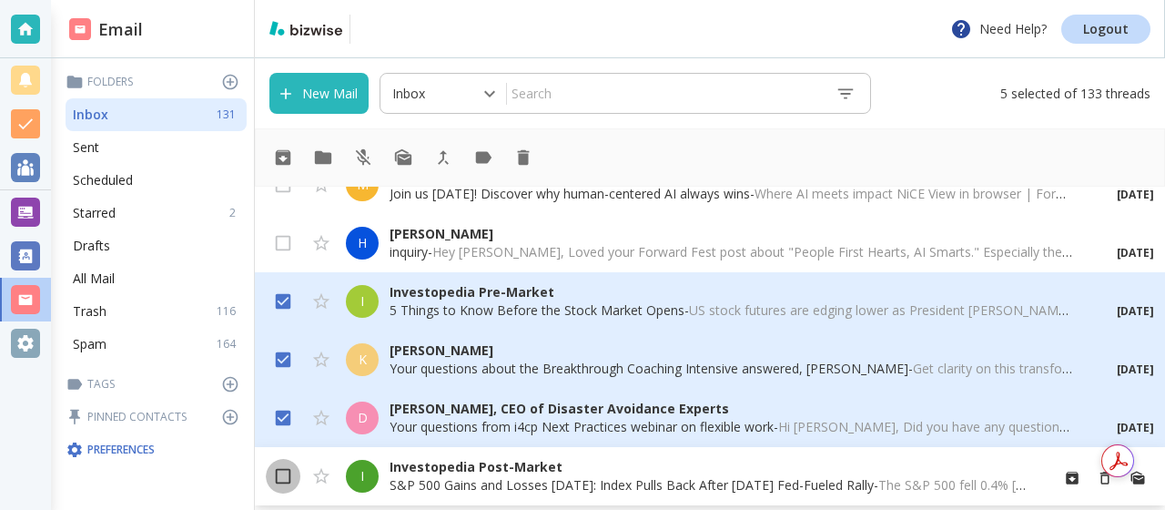
click at [280, 470] on input "checkbox" at bounding box center [283, 479] width 35 height 35
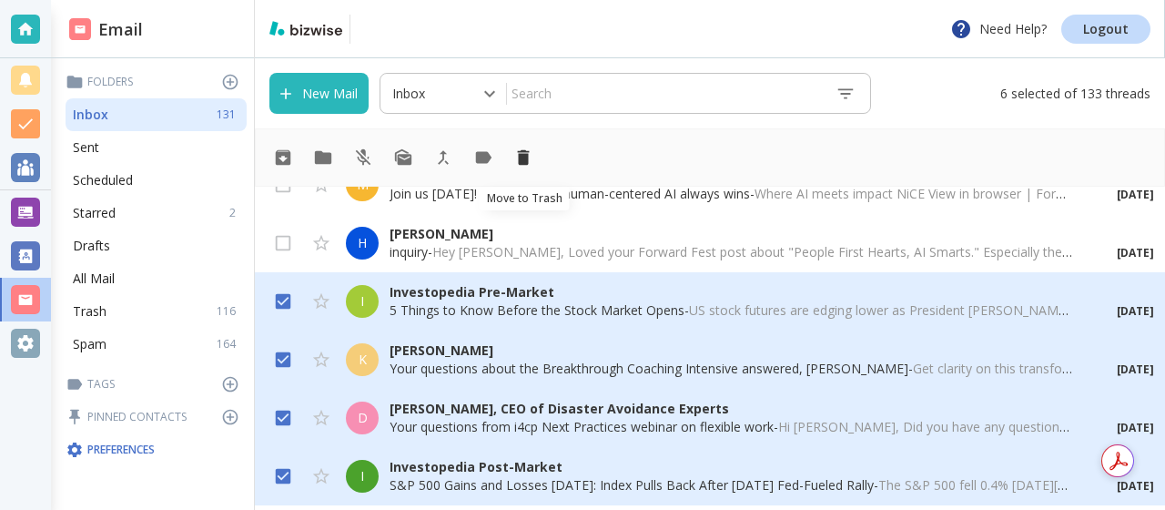
click at [532, 150] on icon "Move to Trash" at bounding box center [523, 157] width 20 height 20
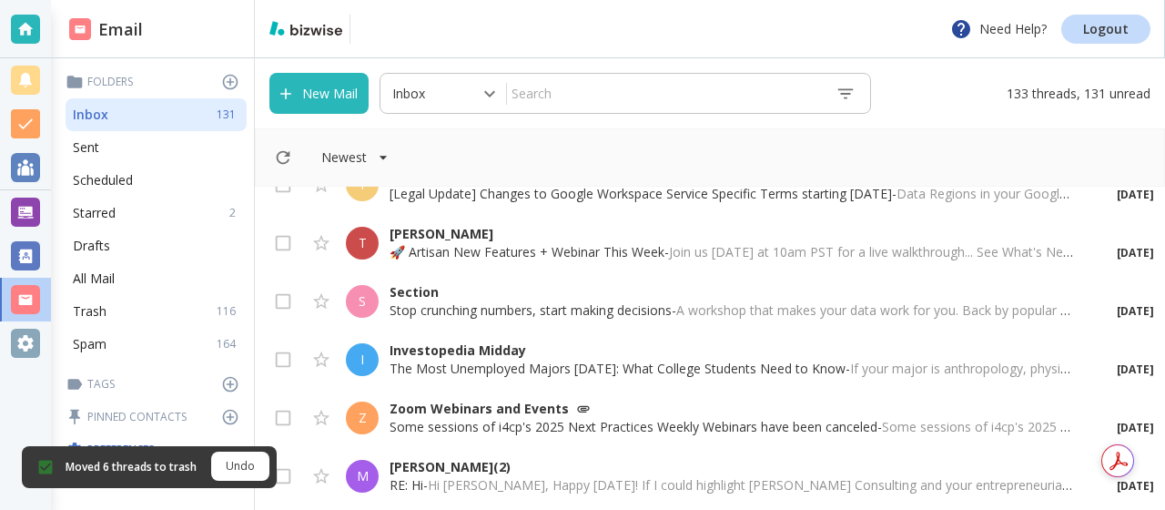
click at [532, 150] on div "Newest" at bounding box center [710, 157] width 910 height 58
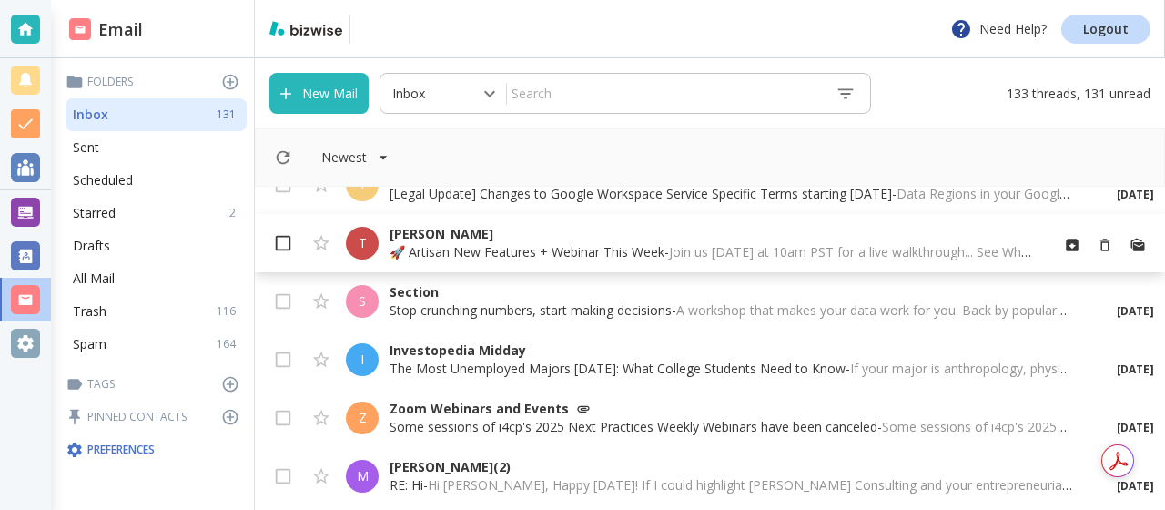
click at [283, 244] on input "checkbox" at bounding box center [283, 246] width 35 height 35
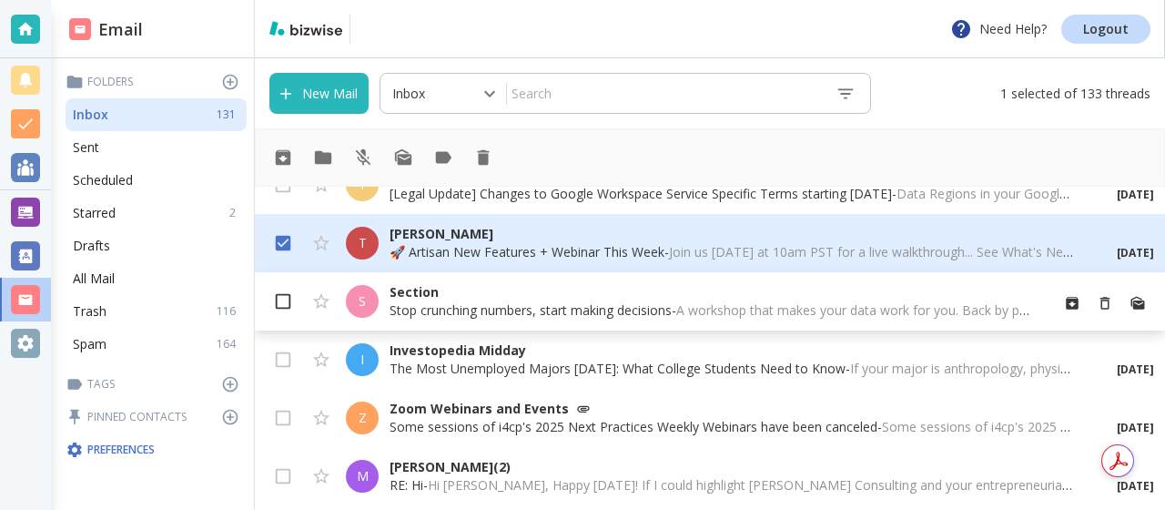
click at [279, 302] on input "checkbox" at bounding box center [283, 305] width 35 height 35
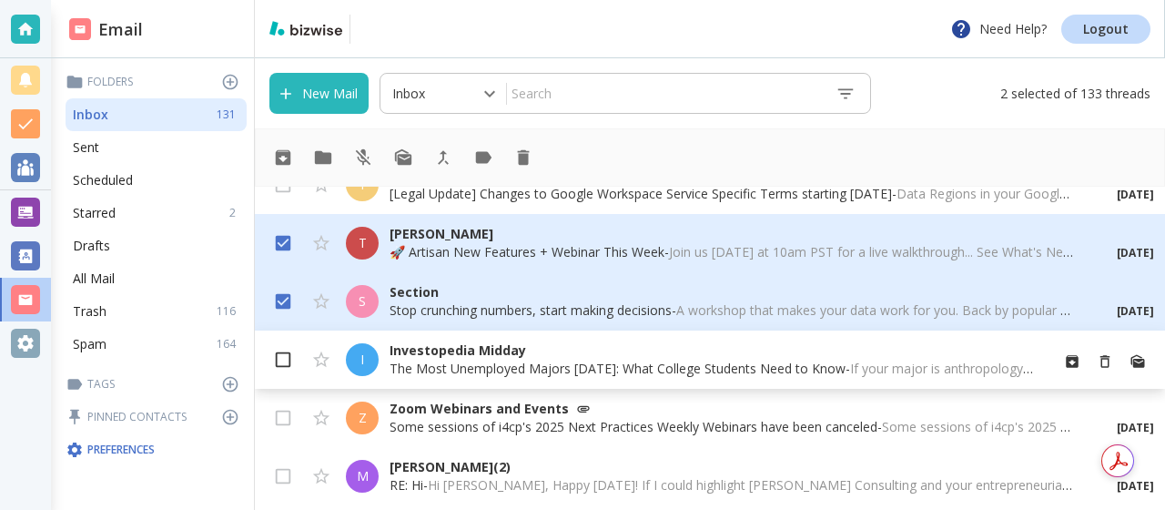
click at [280, 352] on input "checkbox" at bounding box center [283, 363] width 35 height 35
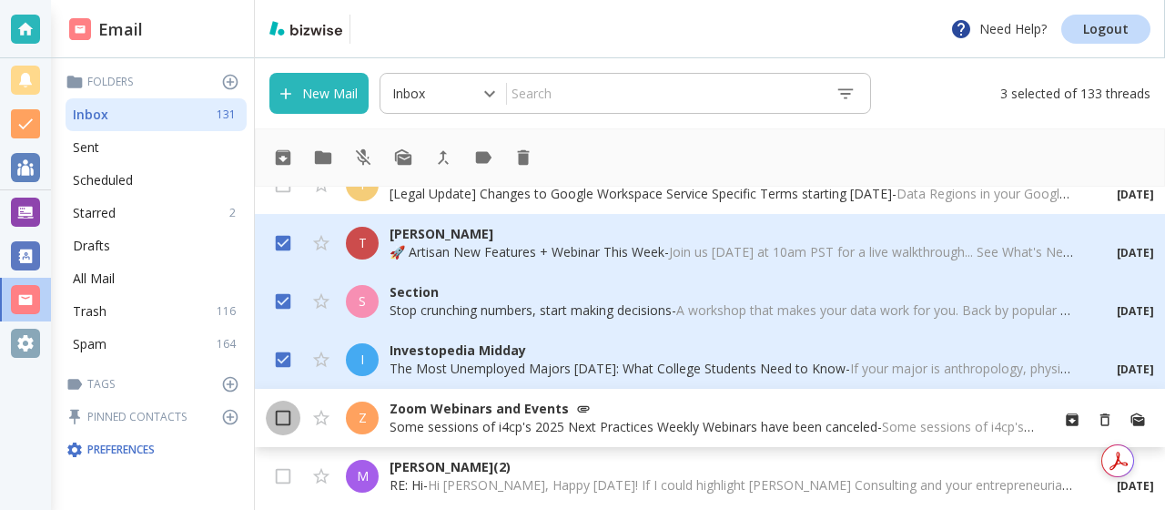
click at [278, 419] on input "checkbox" at bounding box center [283, 421] width 35 height 35
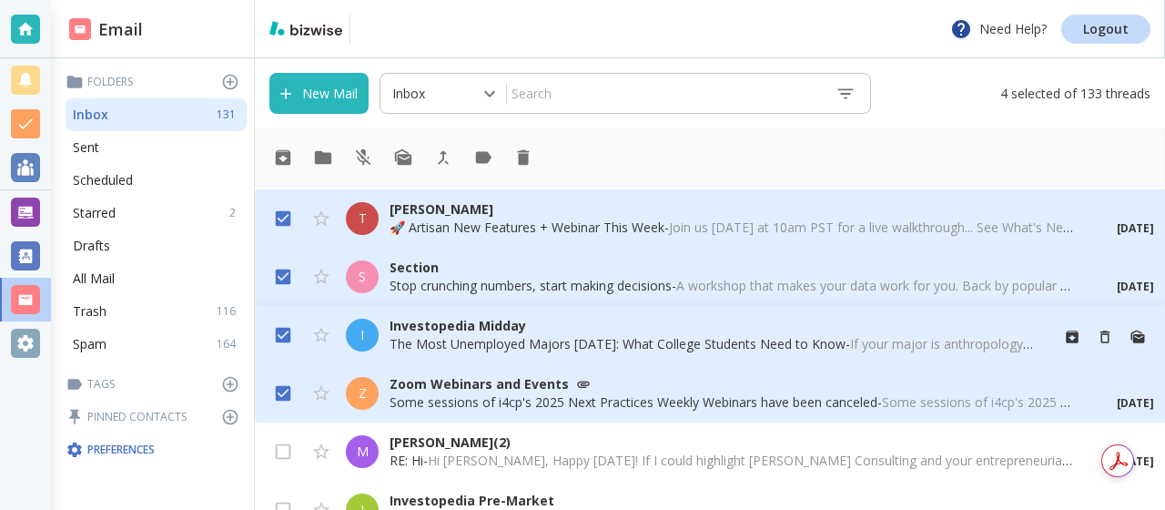
scroll to position [1000, 0]
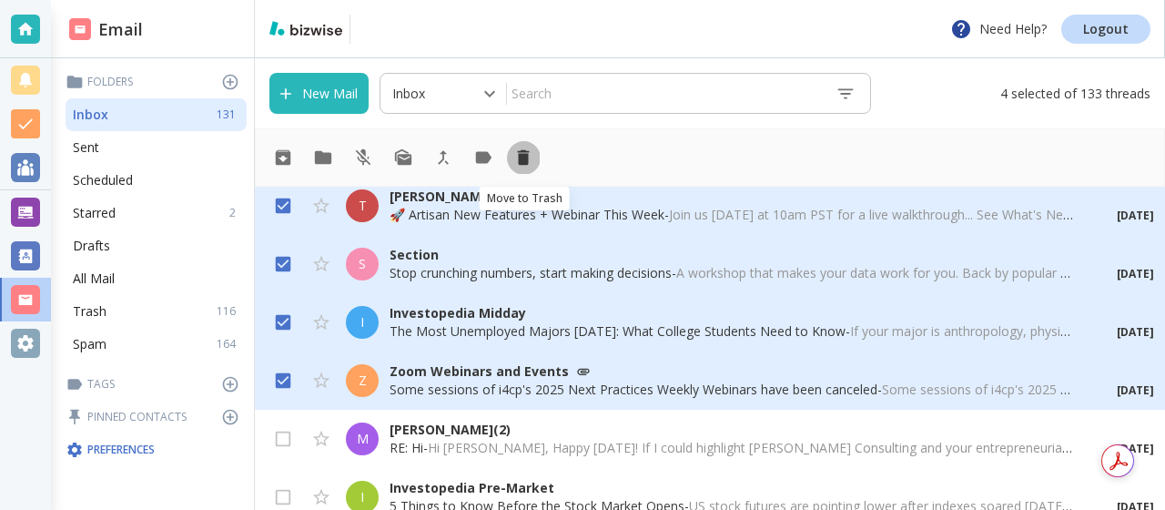
click at [523, 157] on icon "Move to Trash" at bounding box center [524, 157] width 12 height 15
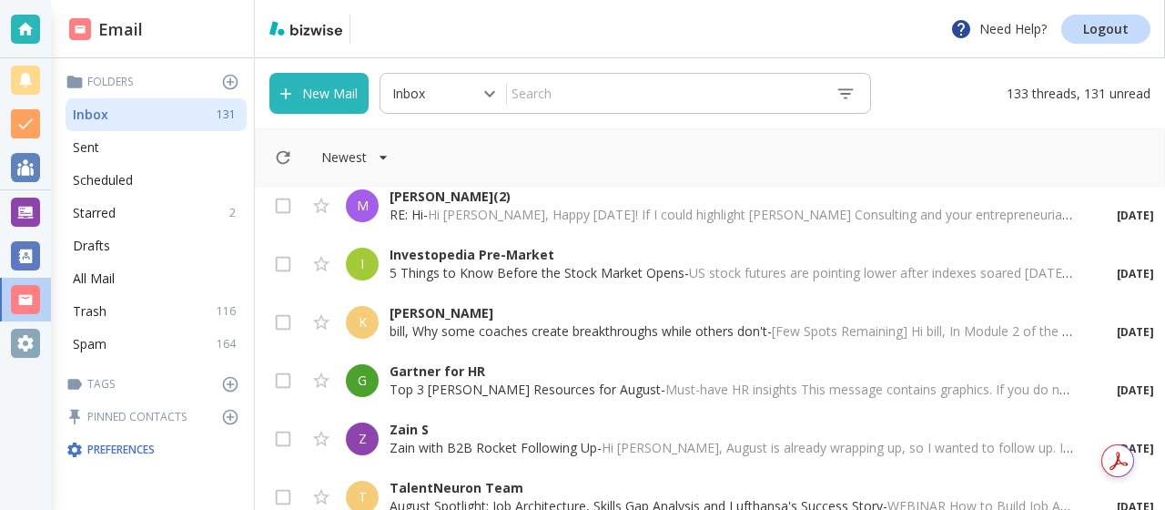
click at [440, 208] on span "Hi [PERSON_NAME], Happy [DATE]! If I could highlight [PERSON_NAME] Consulting a…" at bounding box center [1074, 214] width 1293 height 17
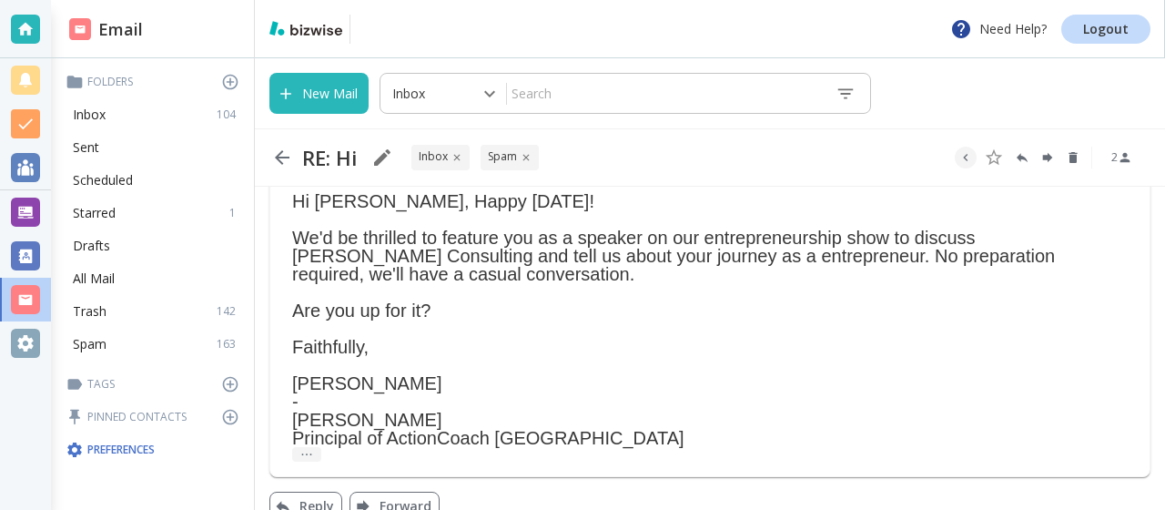
scroll to position [180, 0]
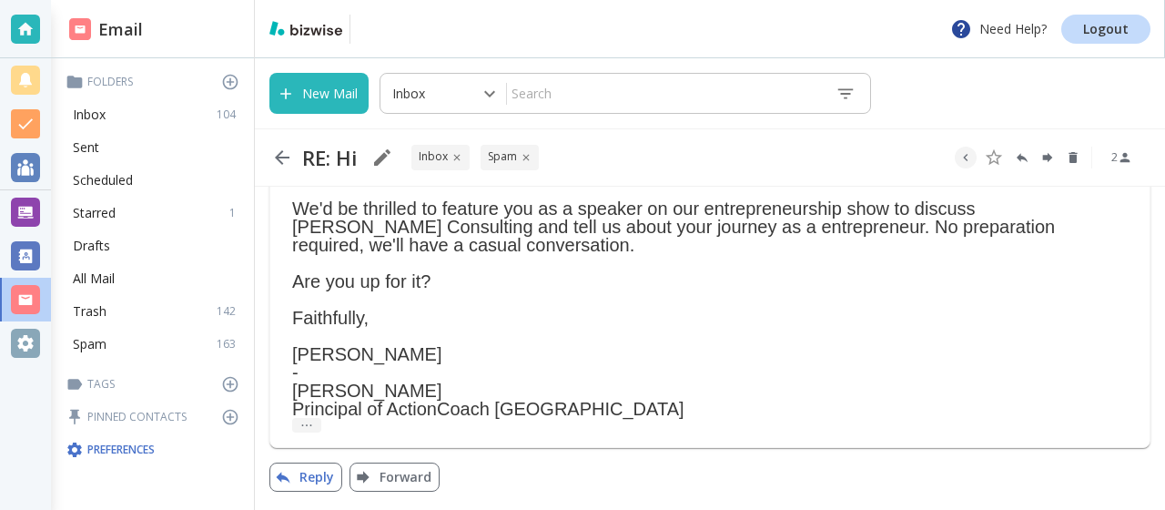
click at [318, 483] on button "Reply" at bounding box center [305, 476] width 73 height 29
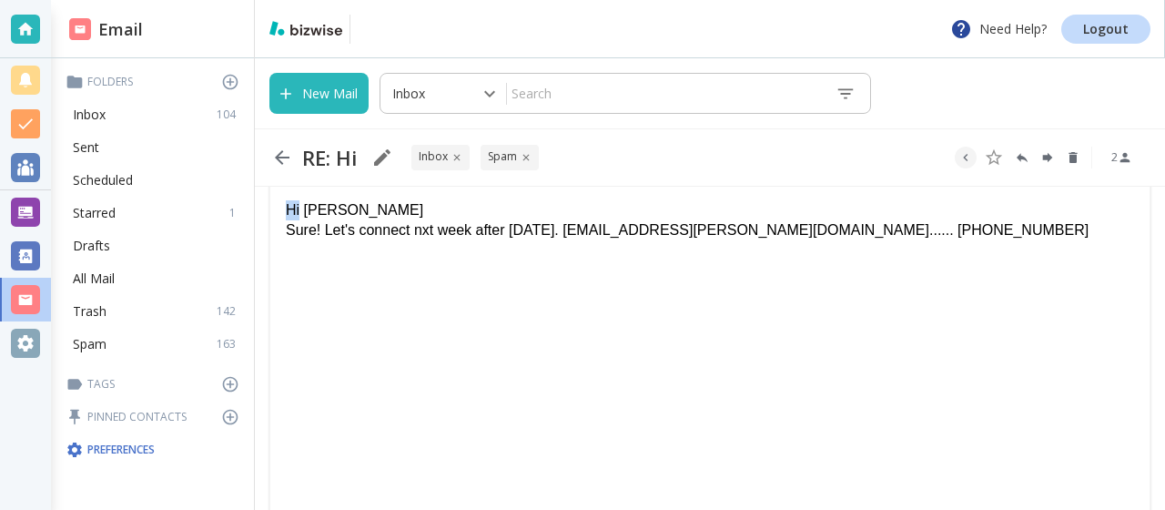
scroll to position [554, 0]
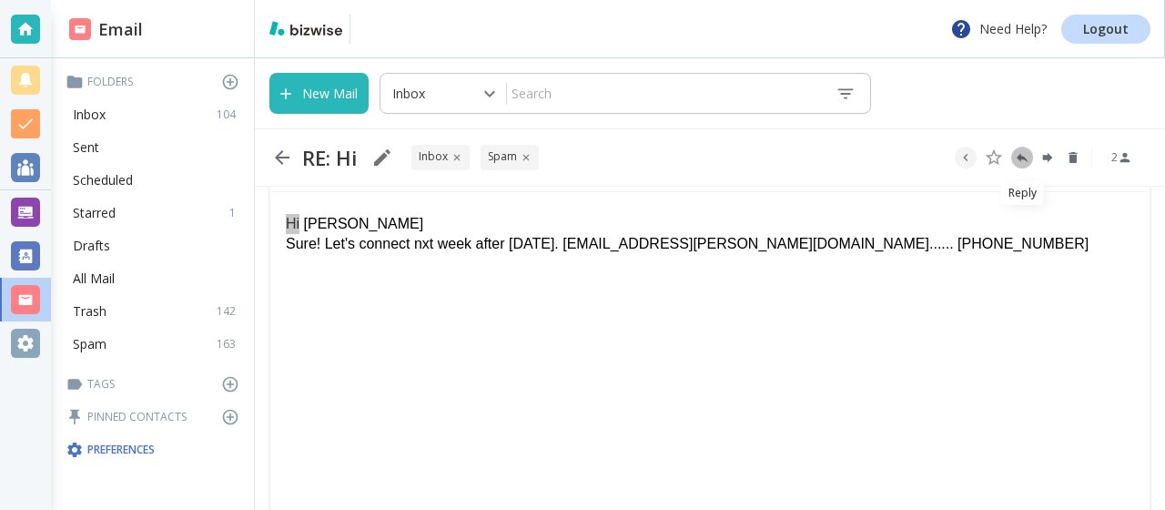
click at [1020, 155] on icon "Reply" at bounding box center [1022, 157] width 11 height 9
click at [1011, 147] on button "Reply" at bounding box center [1022, 158] width 22 height 22
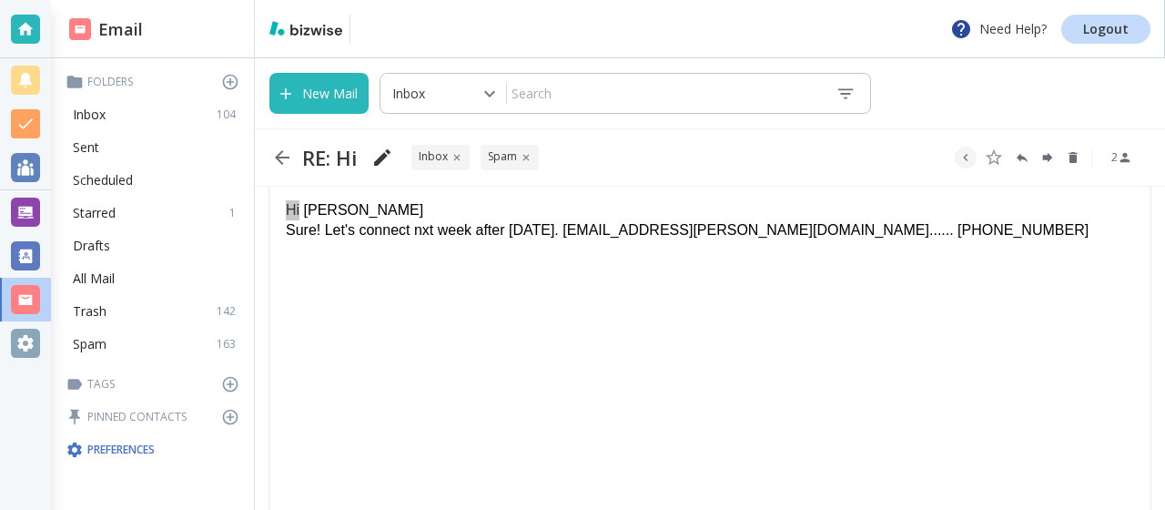
click at [386, 159] on icon "button" at bounding box center [382, 158] width 22 height 22
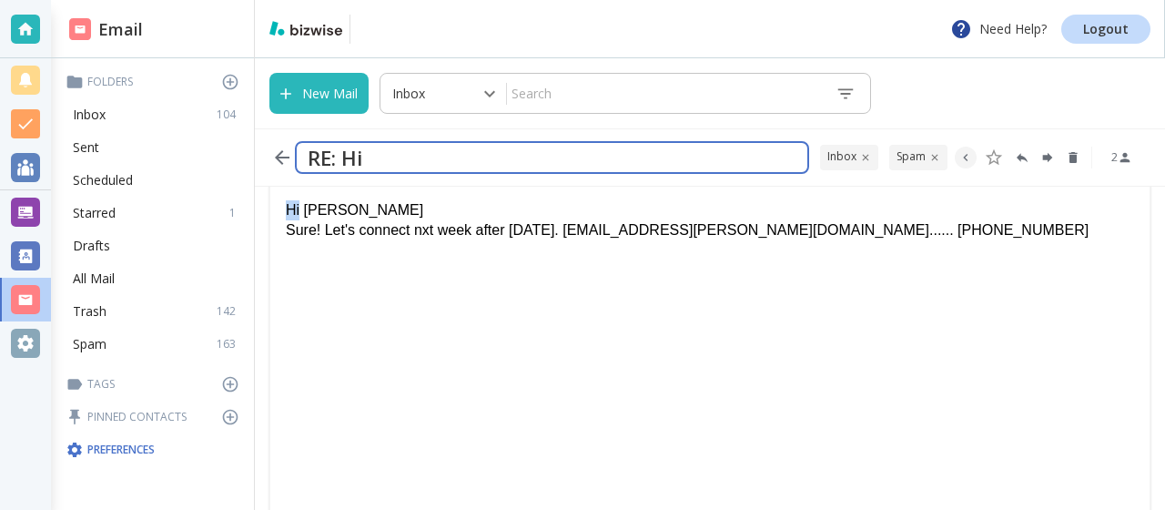
click at [369, 256] on html "Hi [PERSON_NAME]! Let's connect nxt week after [DATE]. [EMAIL_ADDRESS][PERSON_N…" at bounding box center [709, 216] width 879 height 77
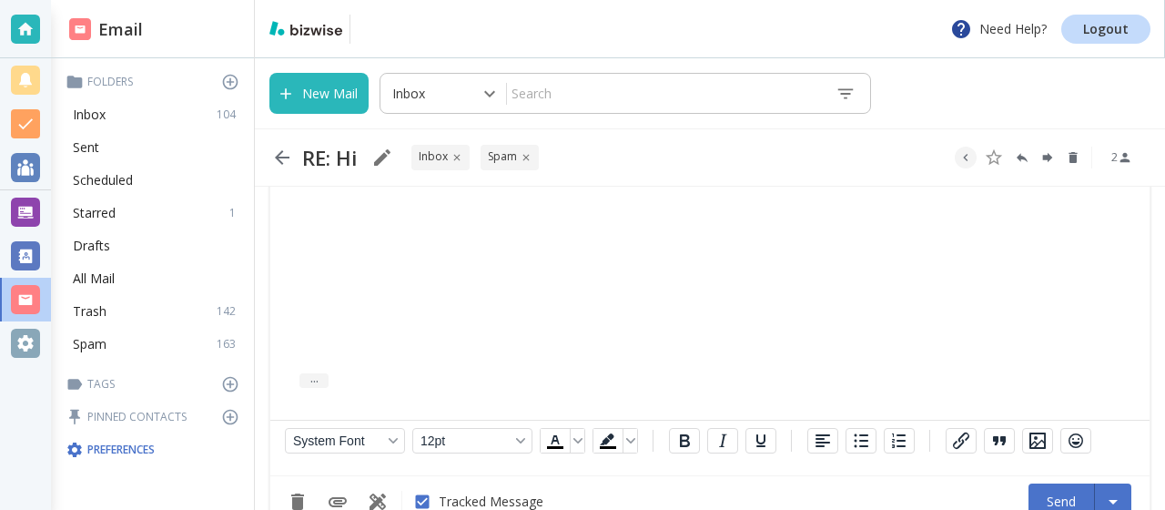
scroll to position [777, 0]
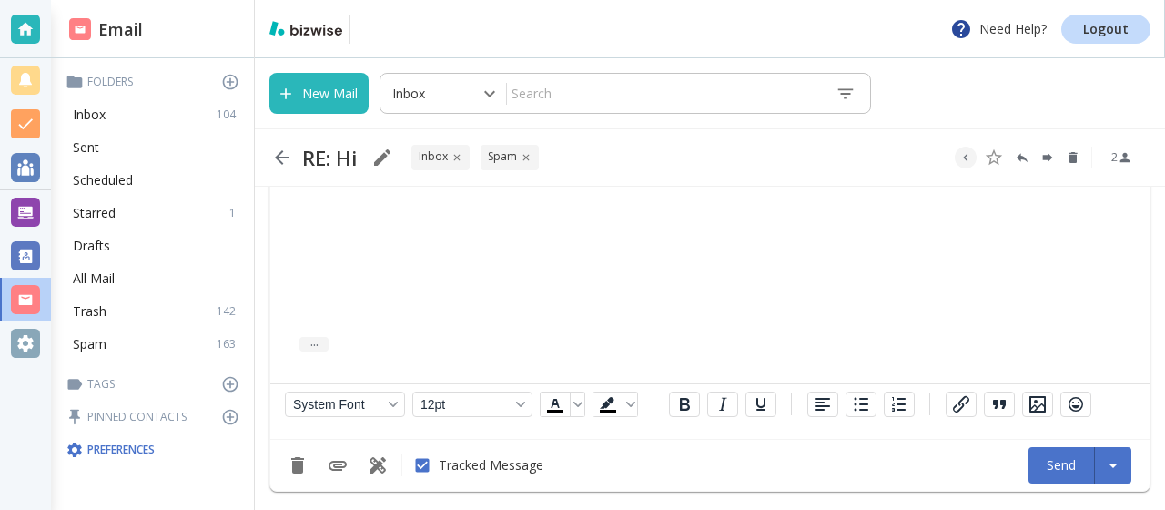
click at [1049, 459] on button "Send" at bounding box center [1061, 465] width 66 height 36
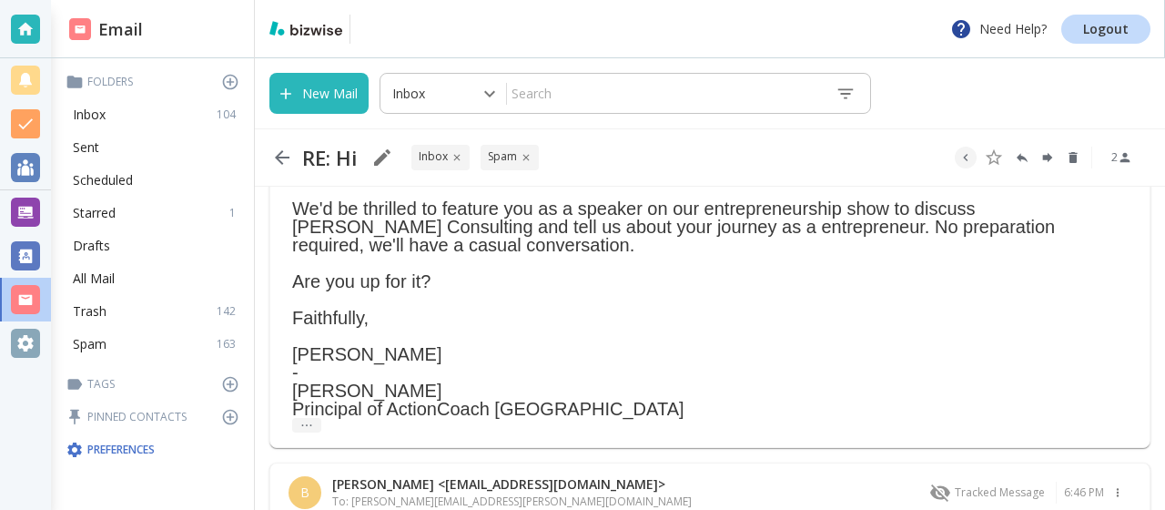
scroll to position [390, 0]
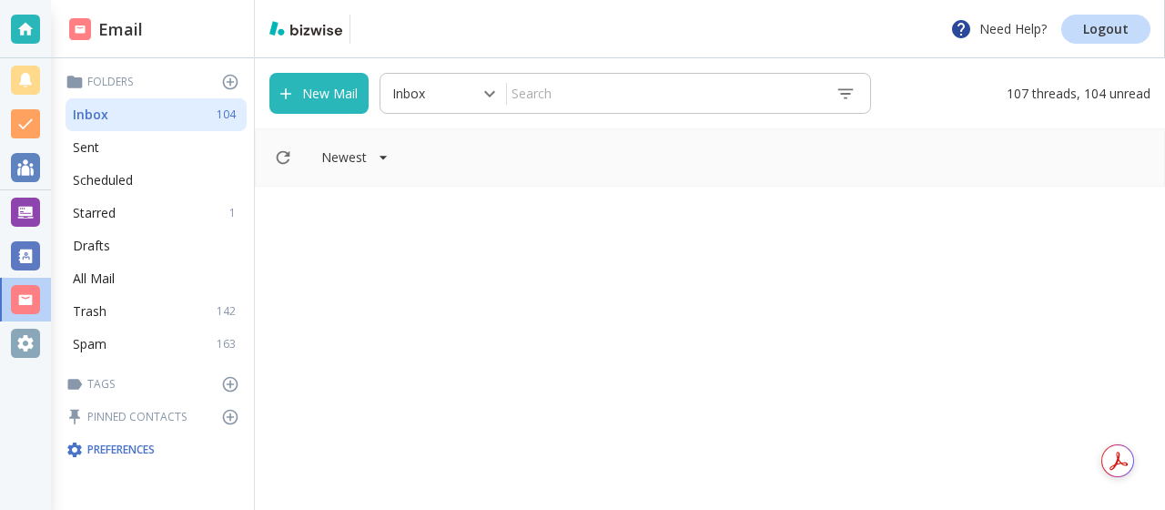
scroll to position [1000, 0]
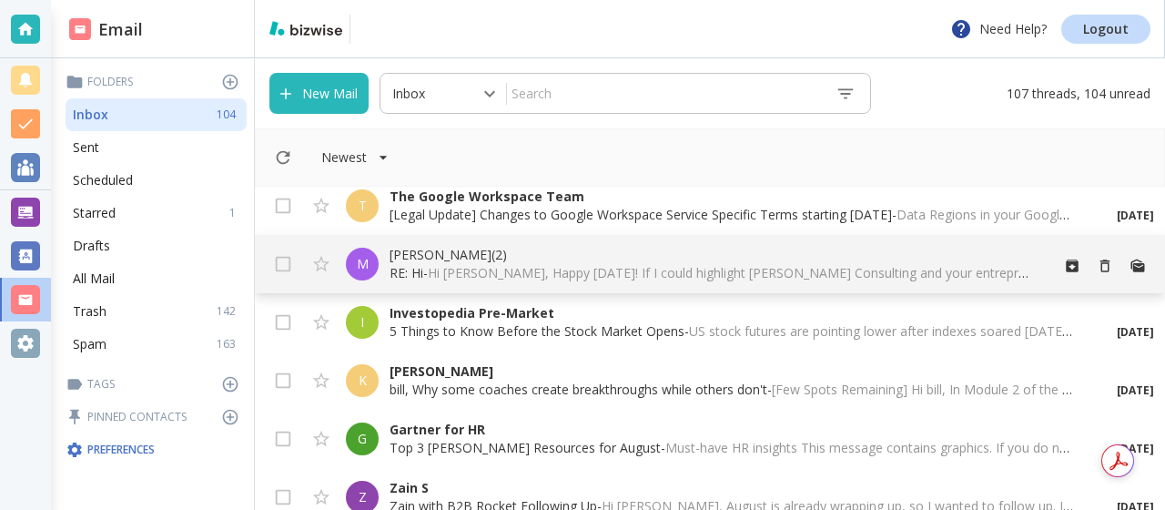
click at [441, 255] on p "[PERSON_NAME] (2)" at bounding box center [711, 255] width 644 height 18
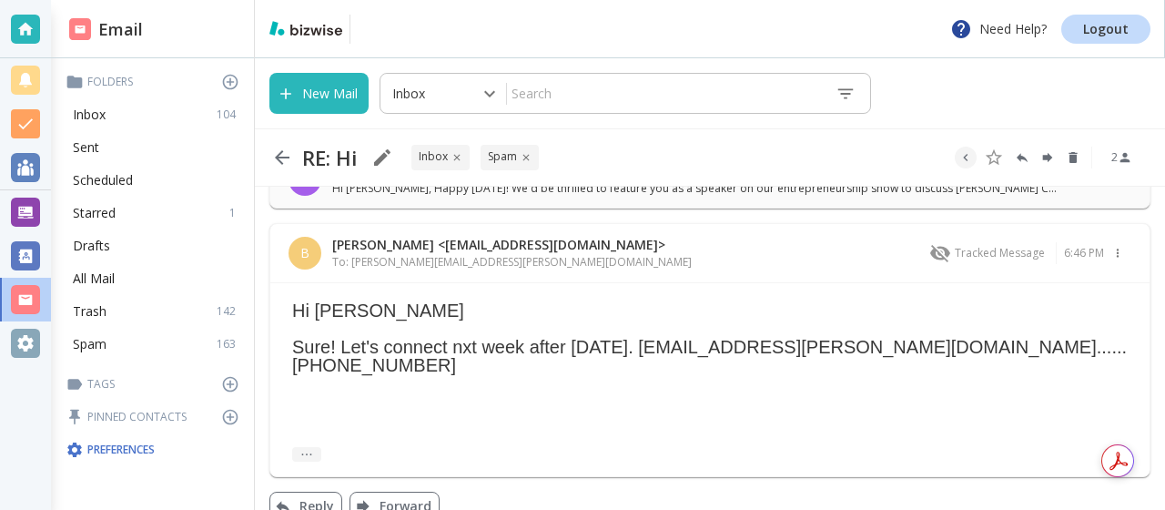
scroll to position [135, 0]
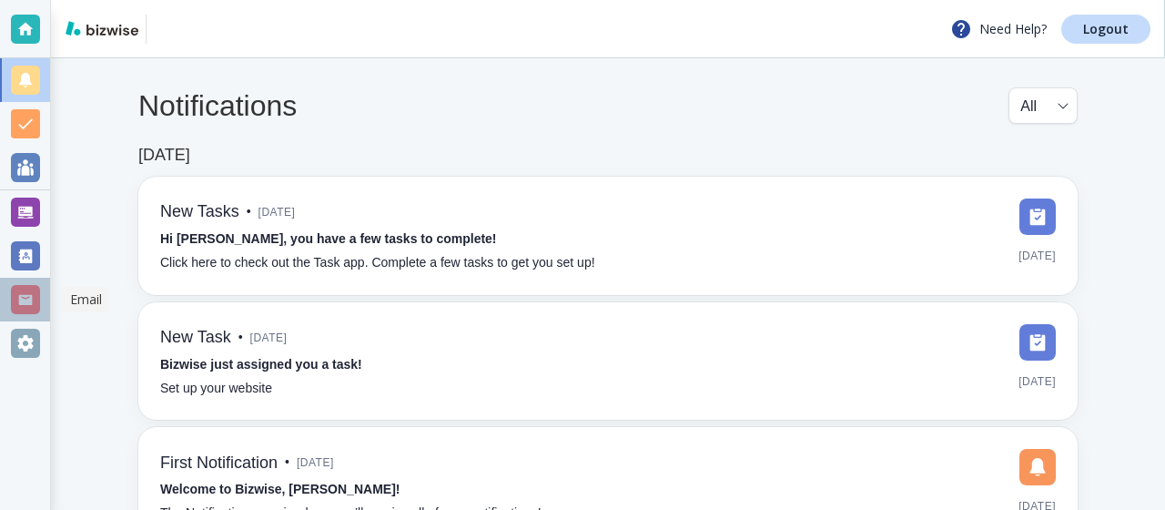
click at [35, 296] on div at bounding box center [25, 299] width 29 height 29
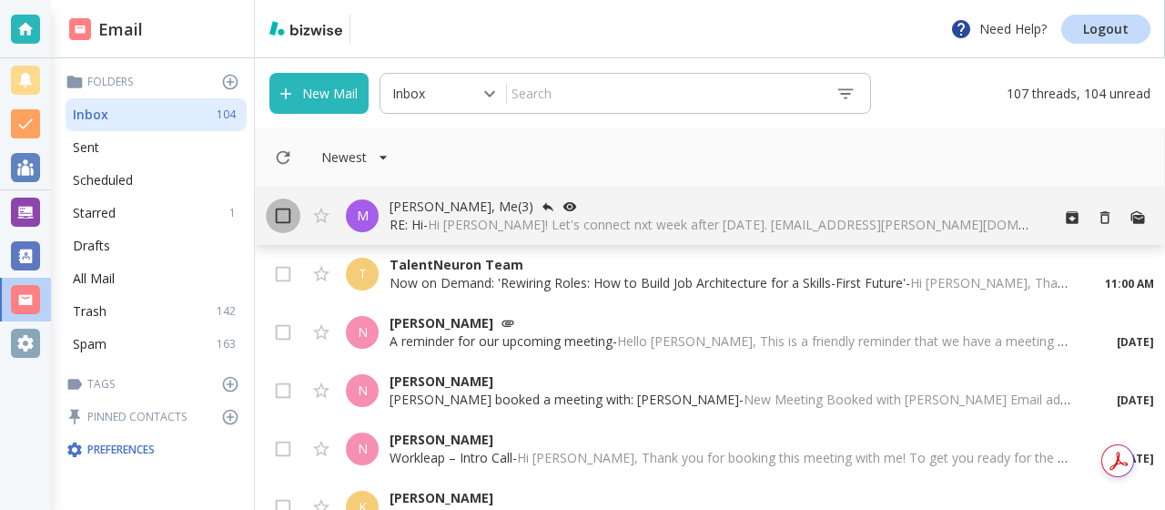
click at [288, 214] on input "checkbox" at bounding box center [283, 219] width 35 height 35
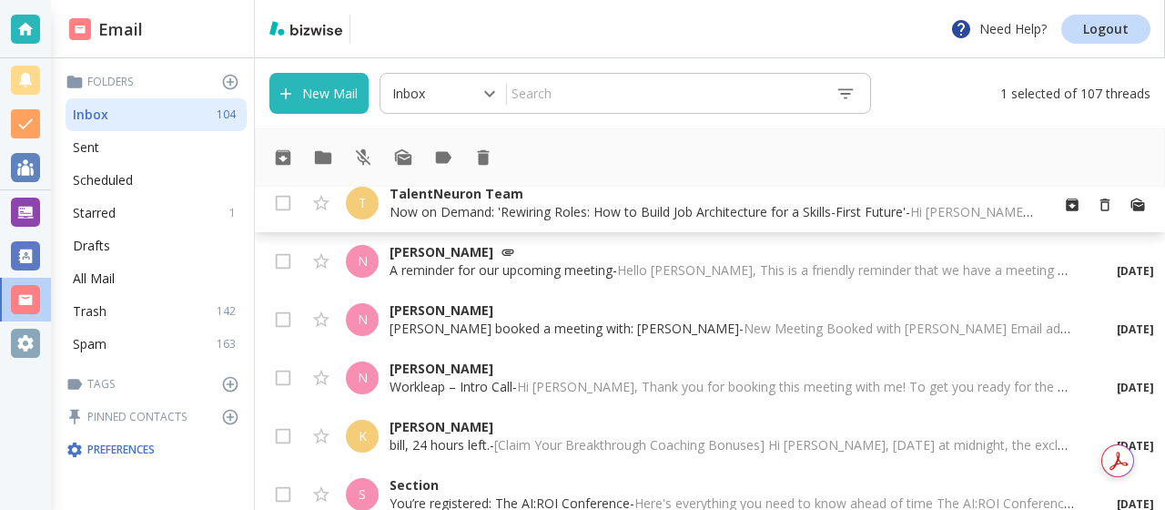
scroll to position [94, 0]
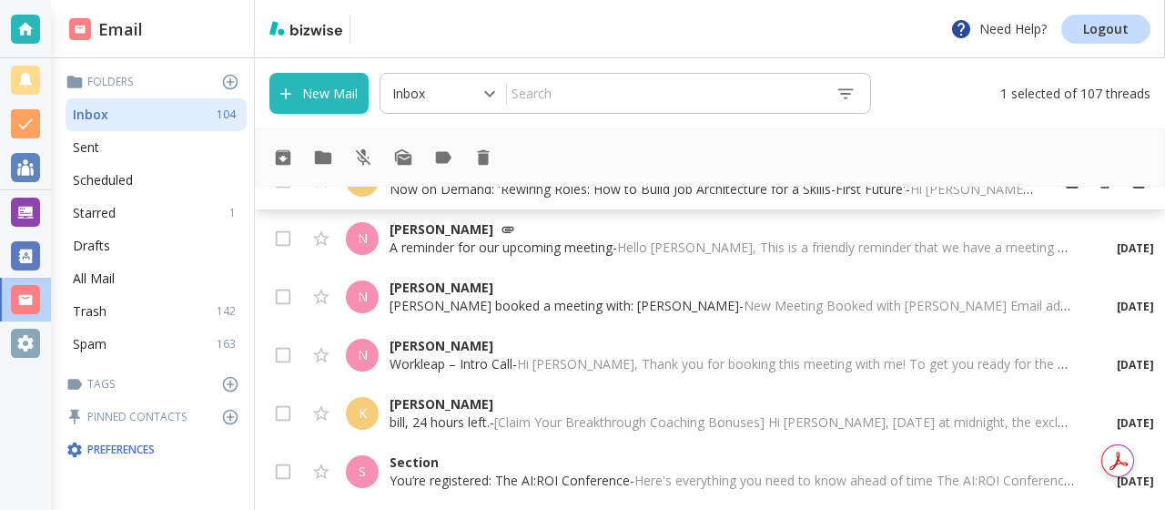
click at [335, 254] on input "checkbox" at bounding box center [321, 242] width 35 height 35
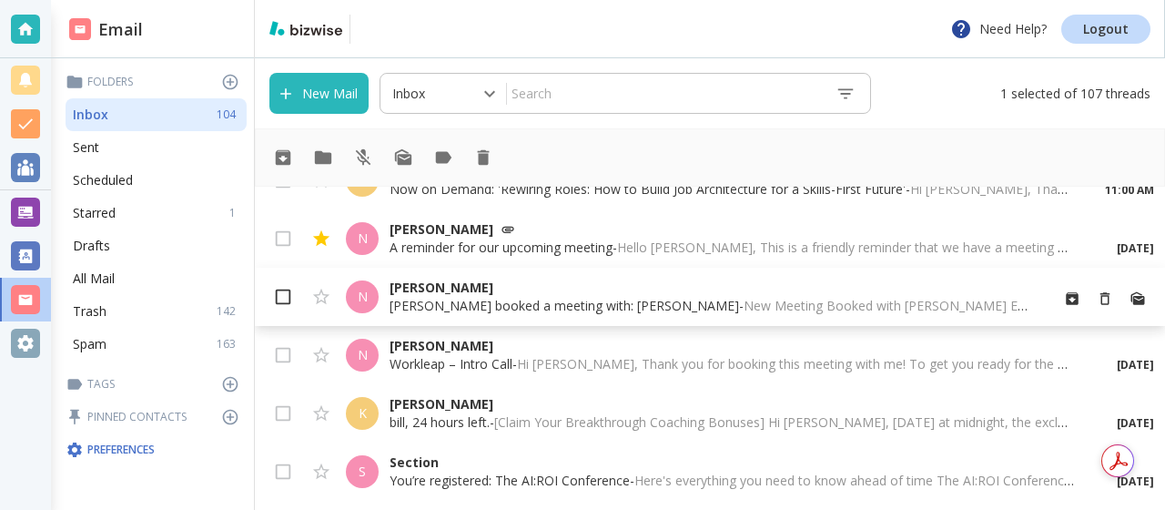
click at [284, 290] on input "checkbox" at bounding box center [283, 300] width 35 height 35
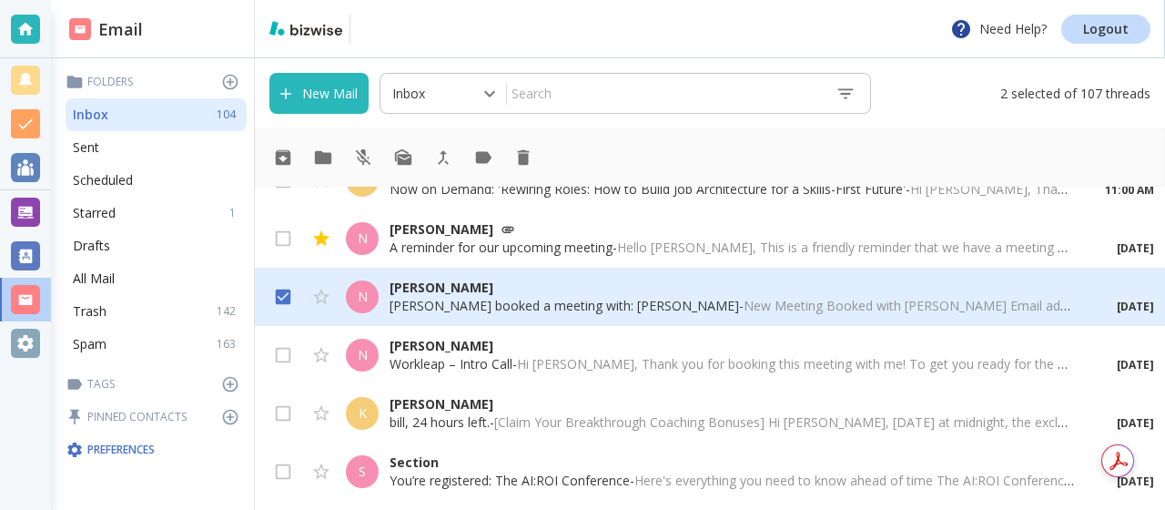
click at [284, 290] on input "checkbox" at bounding box center [283, 300] width 35 height 35
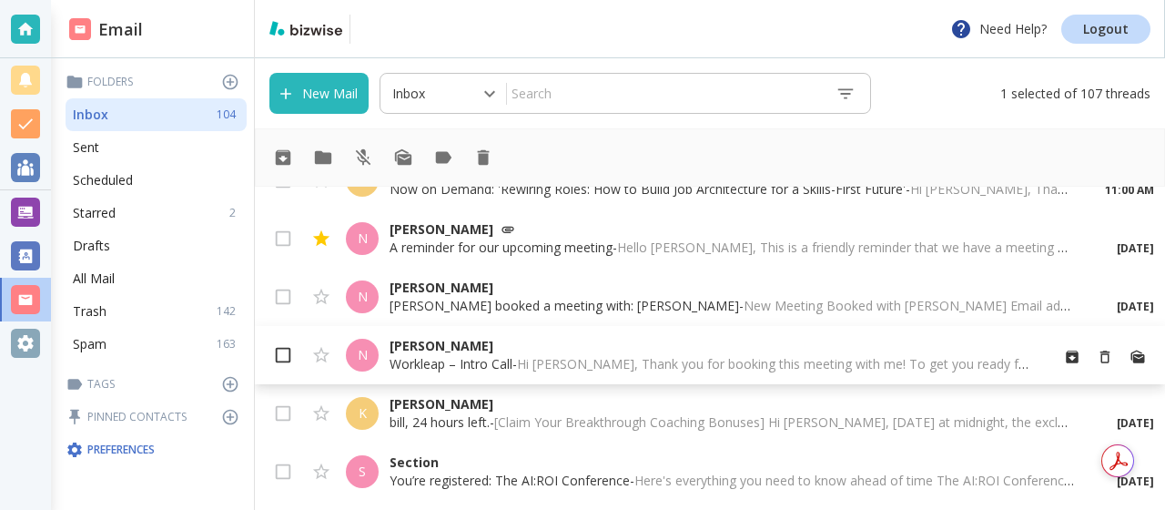
click at [283, 349] on input "checkbox" at bounding box center [283, 358] width 35 height 35
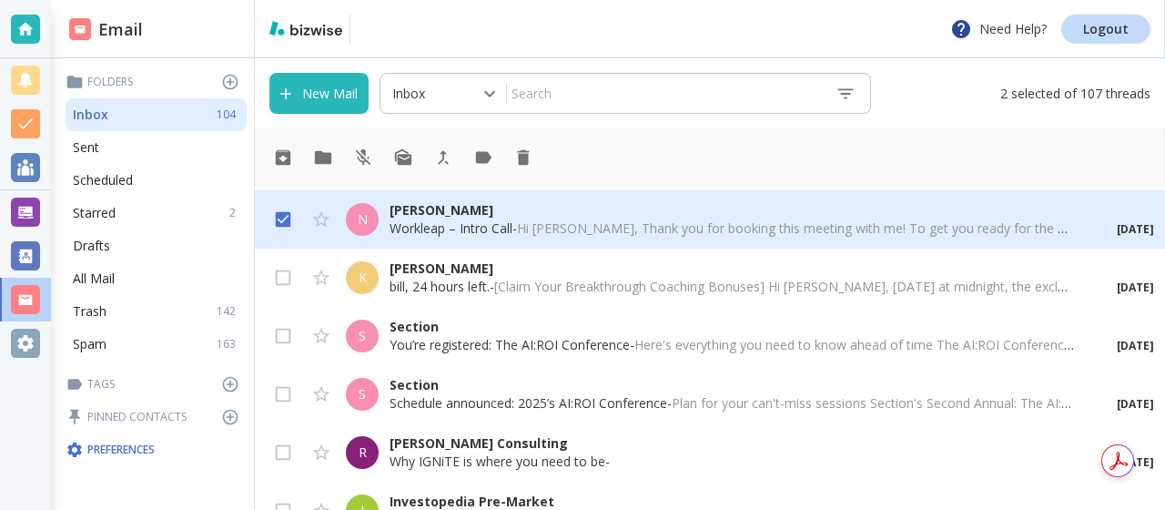
scroll to position [237, 0]
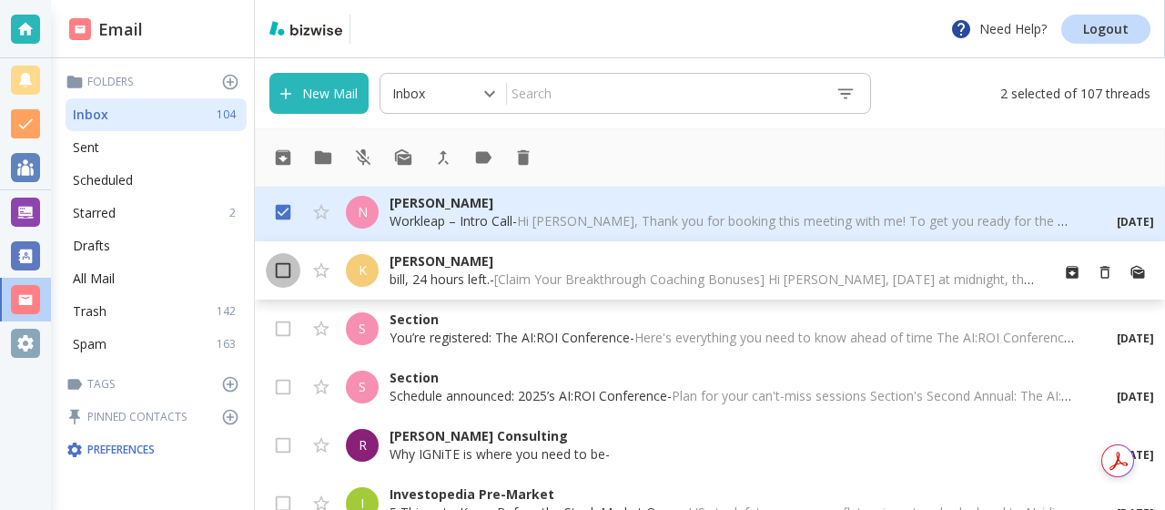
click at [272, 263] on input "checkbox" at bounding box center [283, 274] width 35 height 35
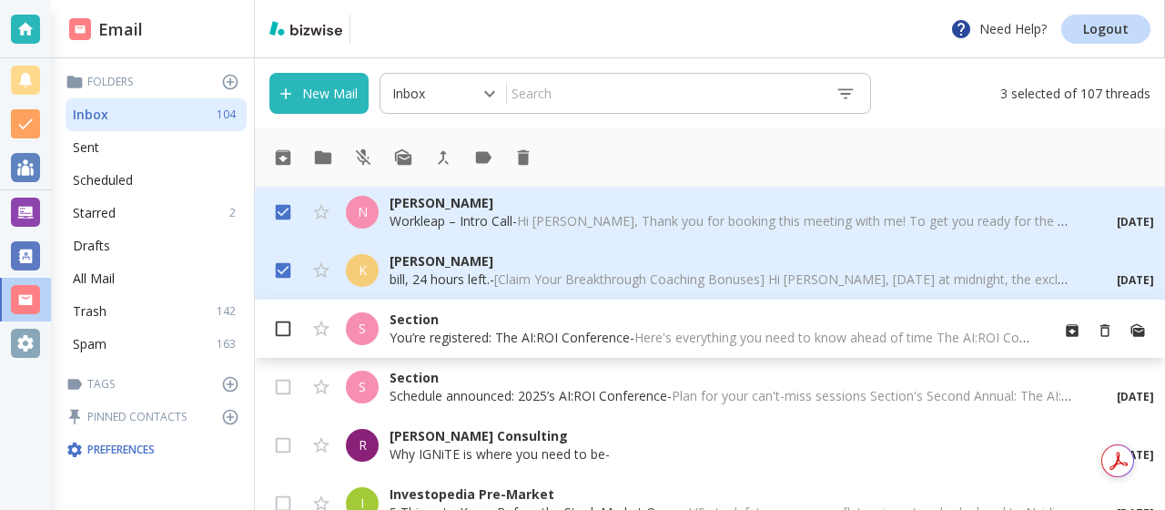
click at [288, 323] on input "checkbox" at bounding box center [283, 332] width 35 height 35
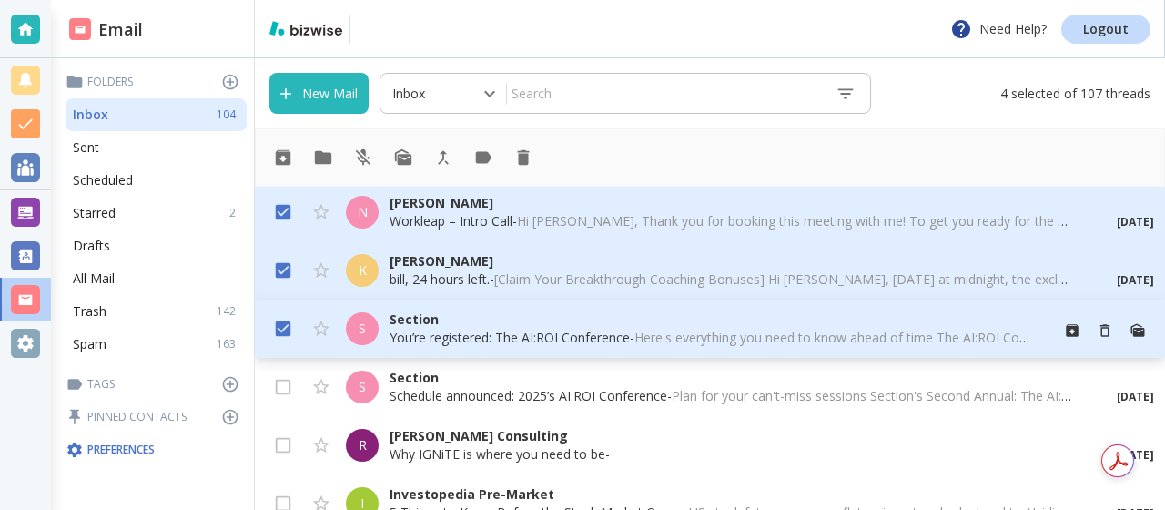
click at [288, 332] on input "checkbox" at bounding box center [283, 332] width 35 height 35
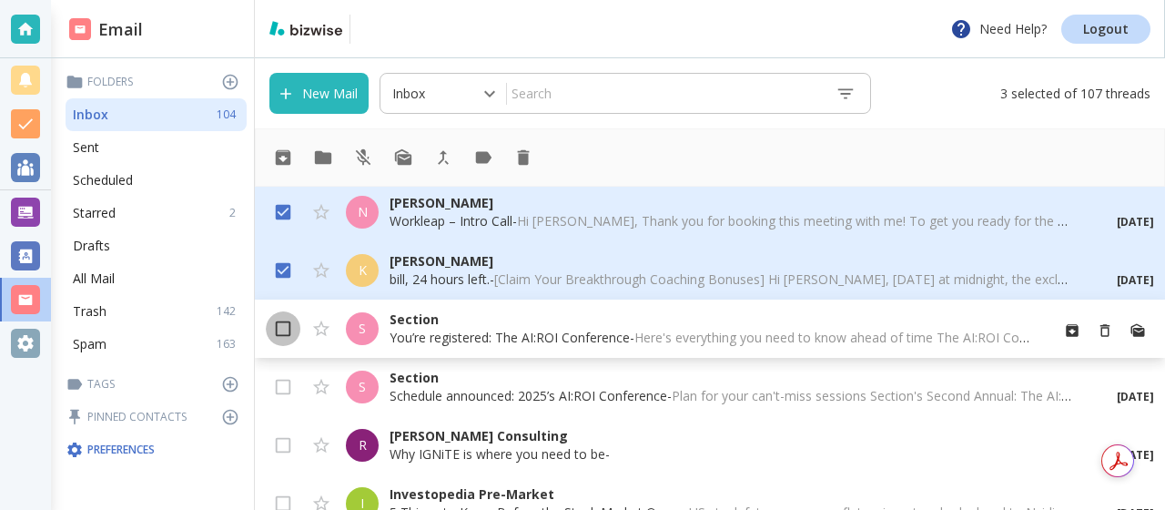
click at [288, 331] on input "checkbox" at bounding box center [283, 332] width 35 height 35
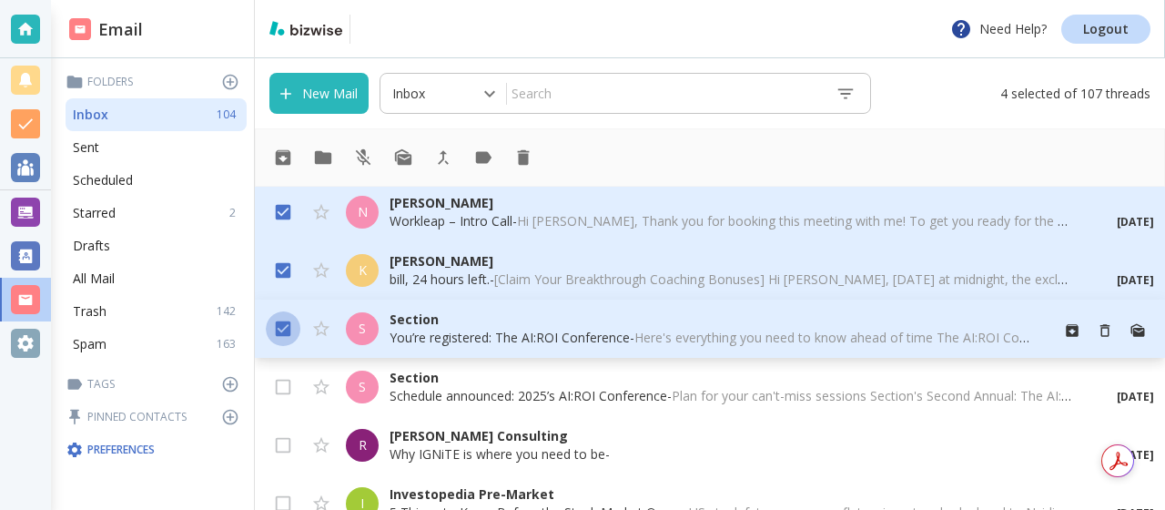
click at [283, 322] on input "checkbox" at bounding box center [283, 332] width 35 height 35
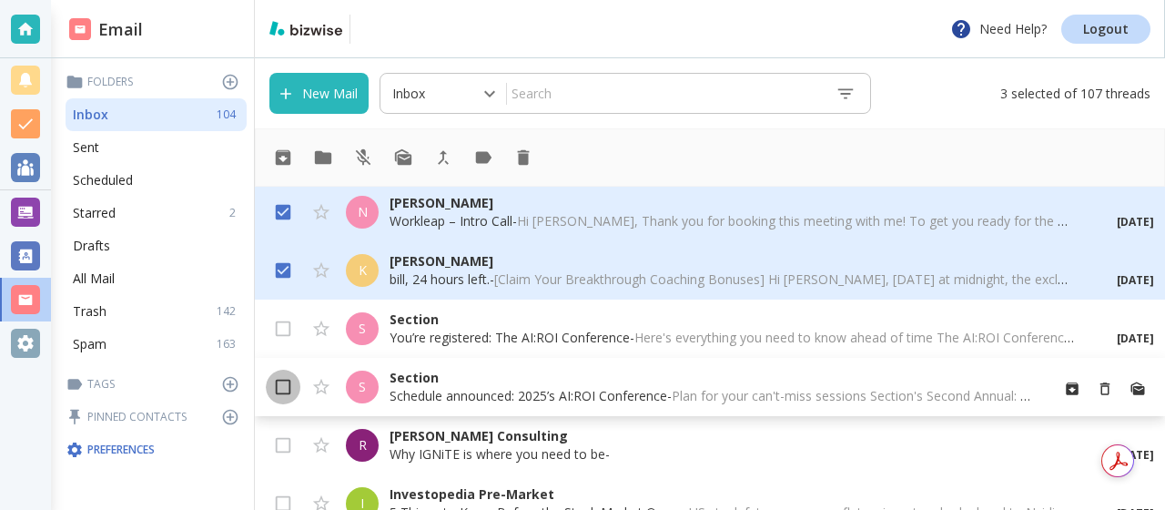
click at [283, 381] on input "checkbox" at bounding box center [283, 390] width 35 height 35
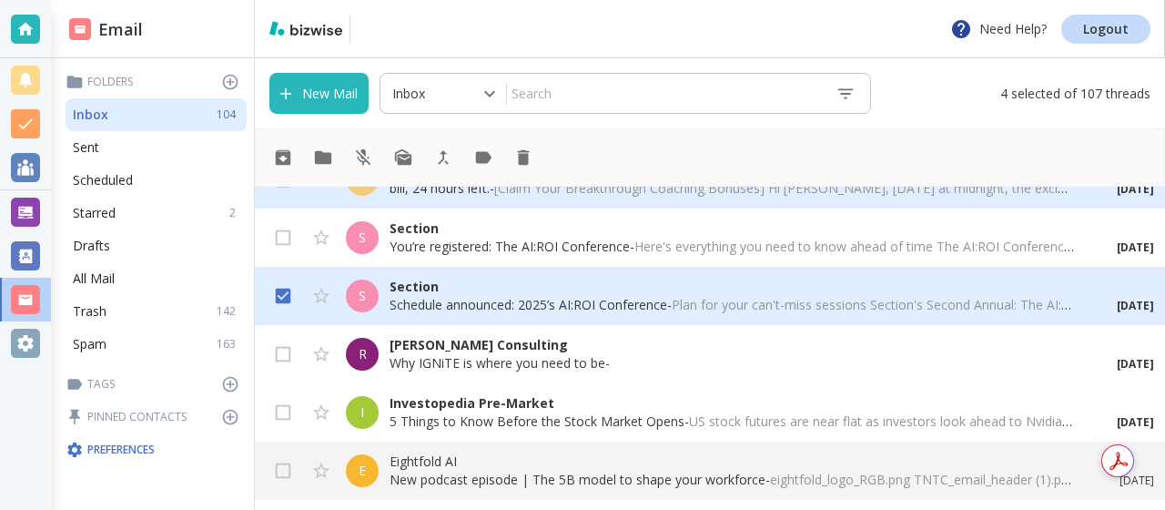
scroll to position [334, 0]
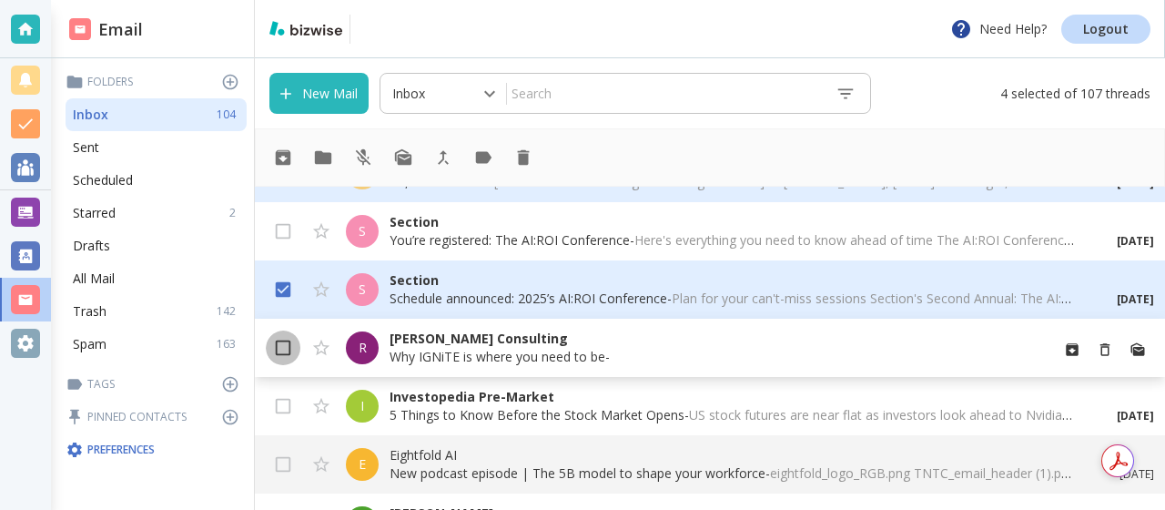
click at [283, 344] on input "checkbox" at bounding box center [283, 351] width 35 height 35
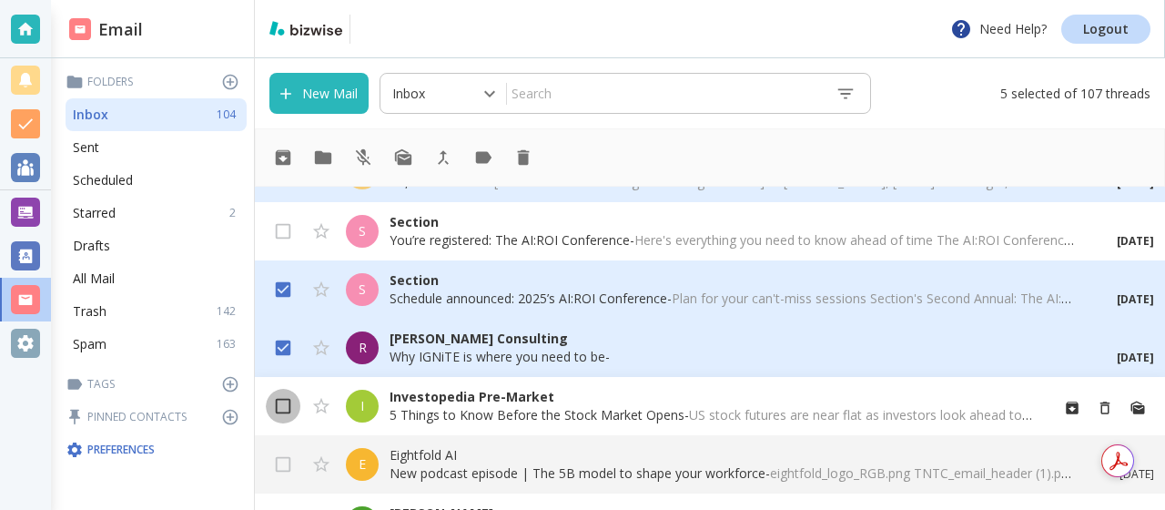
click at [289, 402] on input "checkbox" at bounding box center [283, 409] width 35 height 35
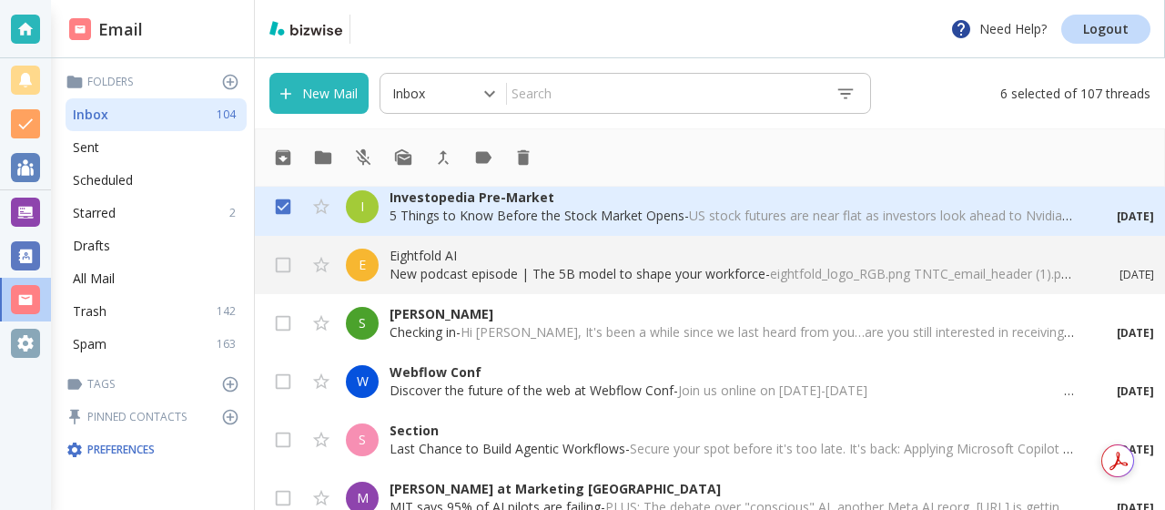
scroll to position [540, 0]
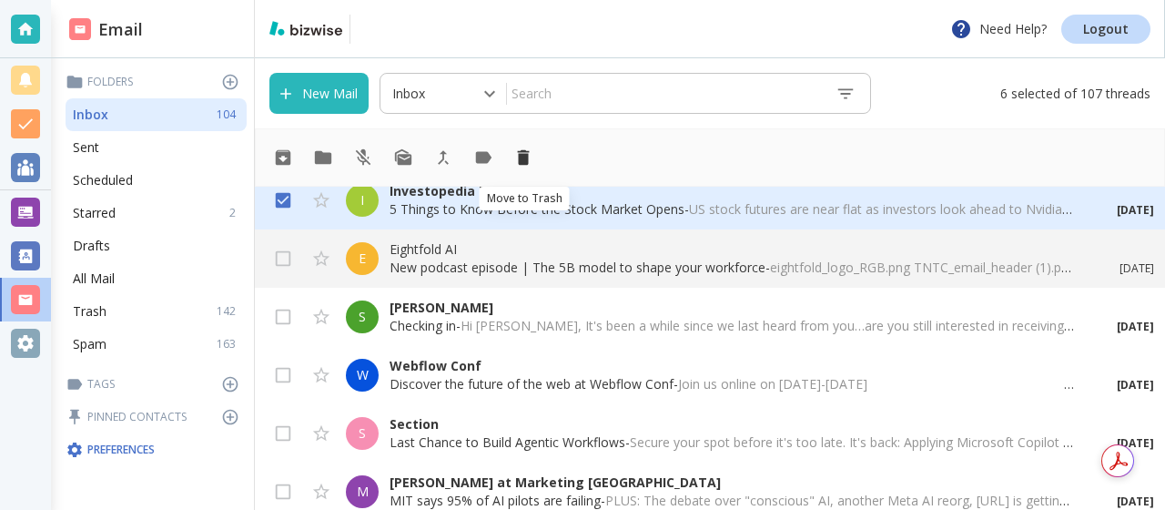
click at [521, 155] on icon "Move to Trash" at bounding box center [524, 157] width 12 height 15
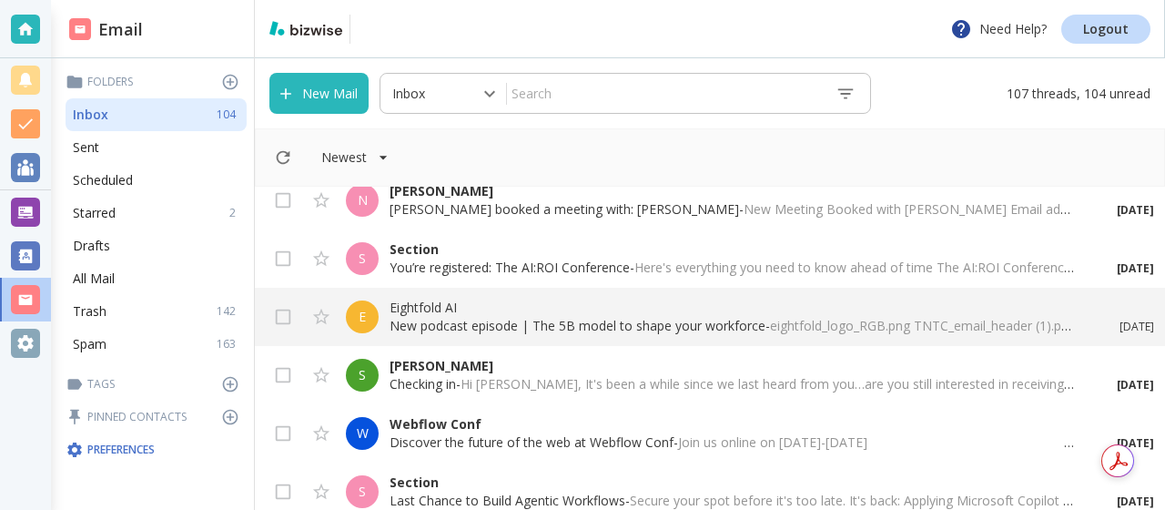
scroll to position [129, 0]
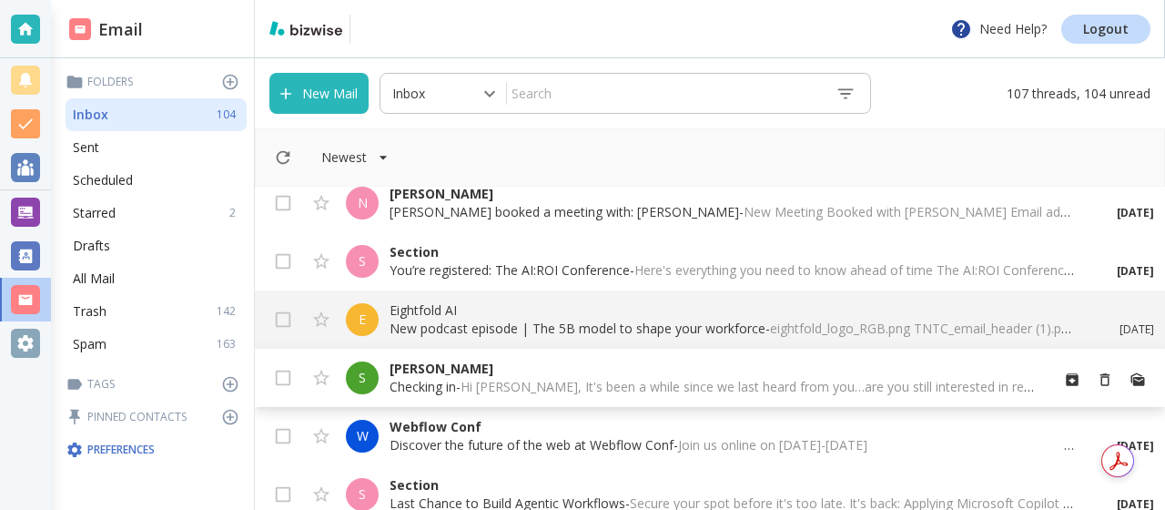
click at [430, 365] on p "[PERSON_NAME]" at bounding box center [711, 368] width 644 height 18
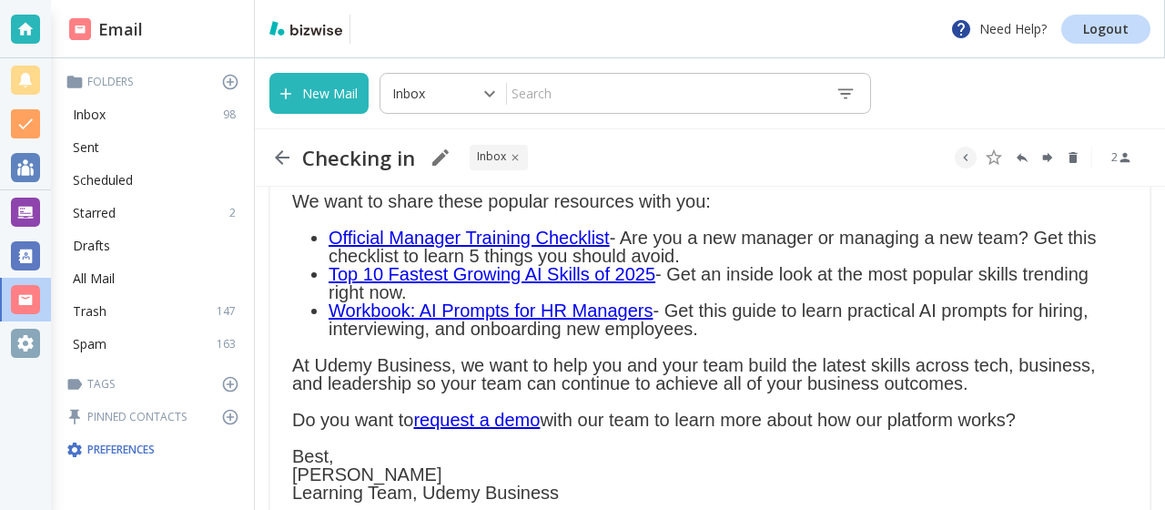
scroll to position [153, 0]
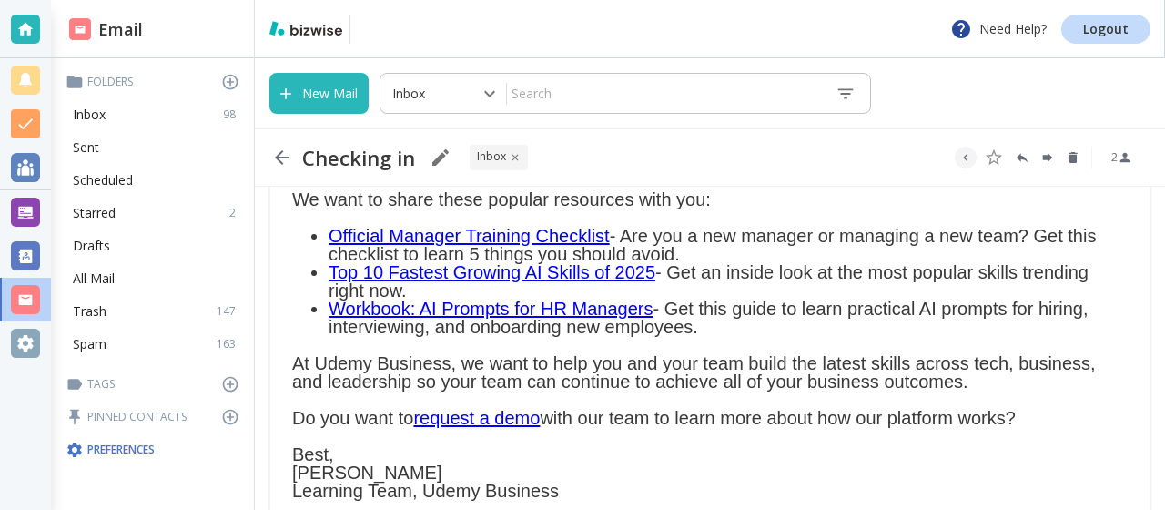
click at [514, 303] on link "Workbook: AI Prompts for HR Managers" at bounding box center [491, 308] width 324 height 20
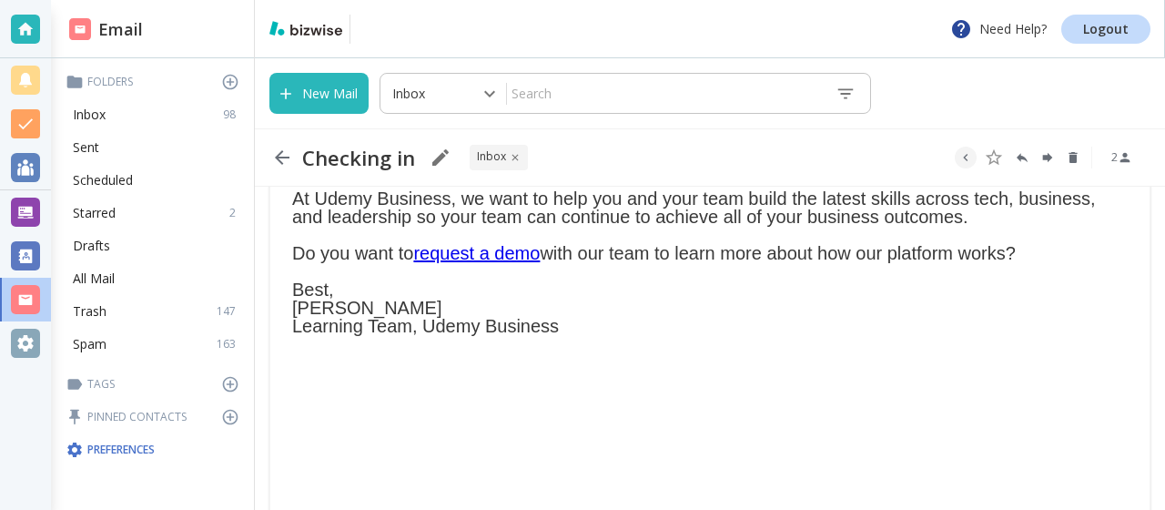
scroll to position [322, 0]
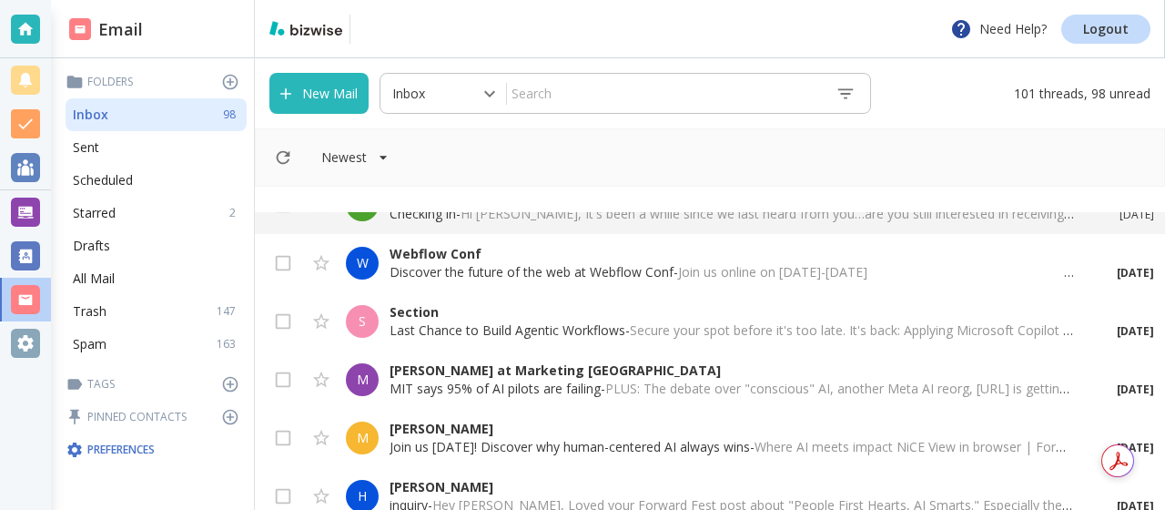
scroll to position [339, 0]
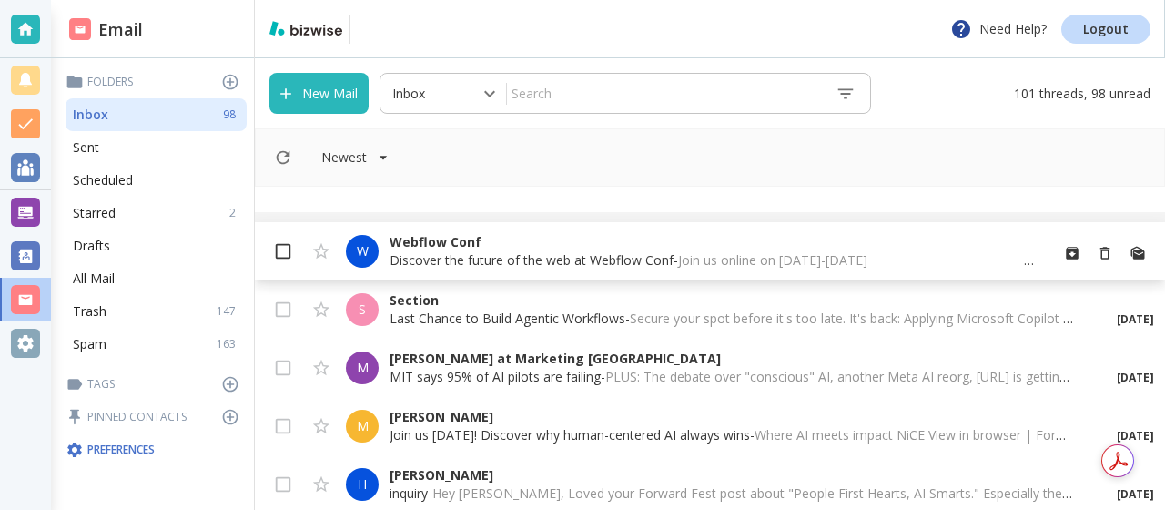
click at [280, 248] on input "checkbox" at bounding box center [283, 255] width 35 height 35
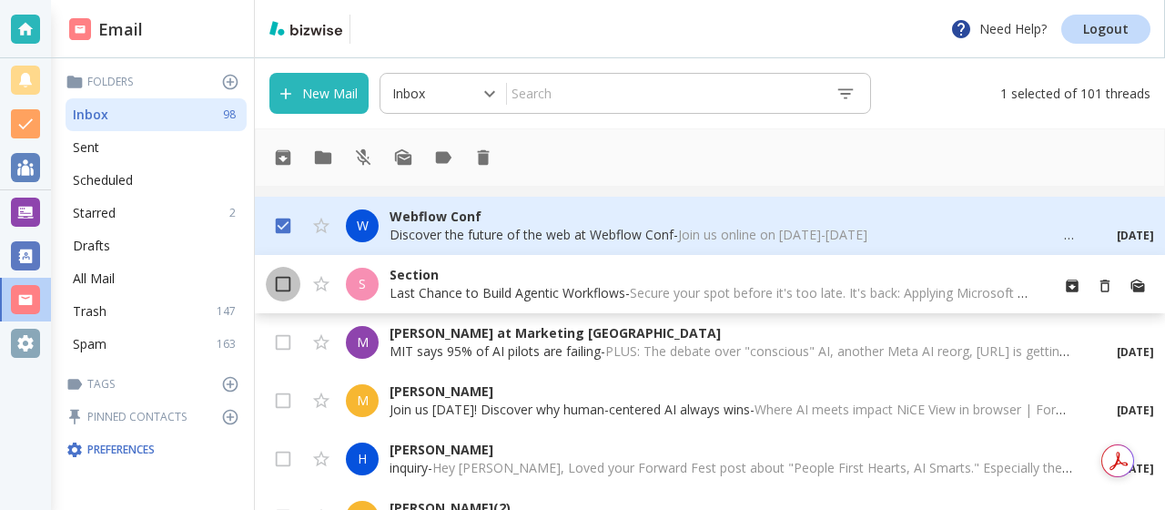
click at [280, 282] on input "checkbox" at bounding box center [283, 287] width 35 height 35
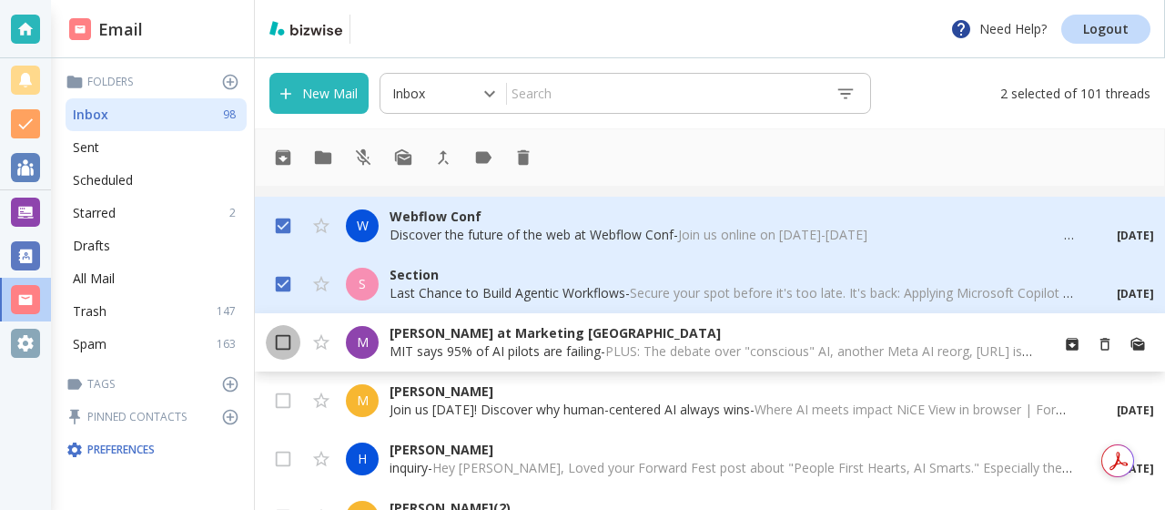
click at [280, 340] on input "checkbox" at bounding box center [283, 346] width 35 height 35
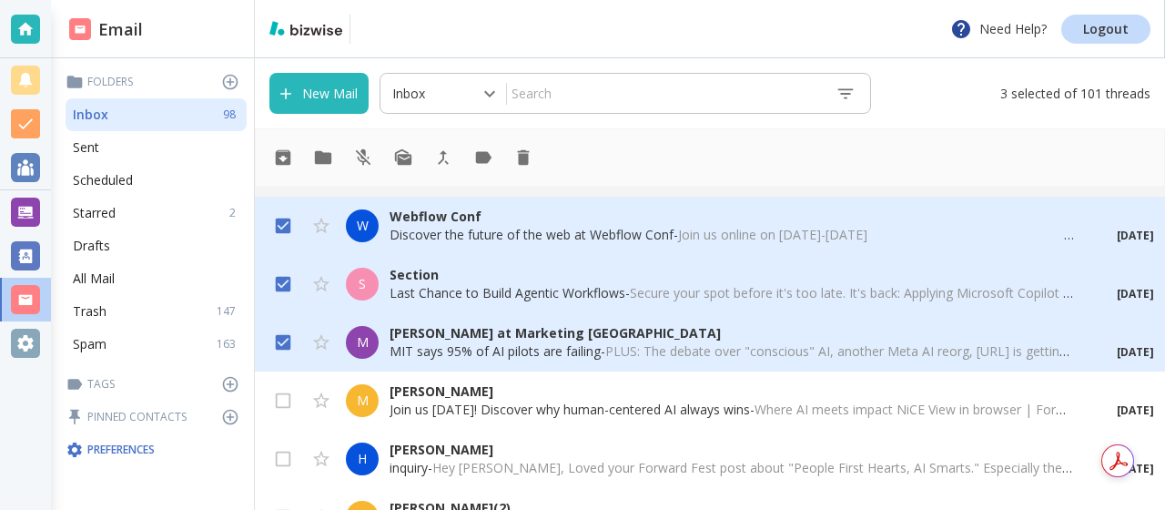
click at [280, 340] on input "checkbox" at bounding box center [283, 346] width 35 height 35
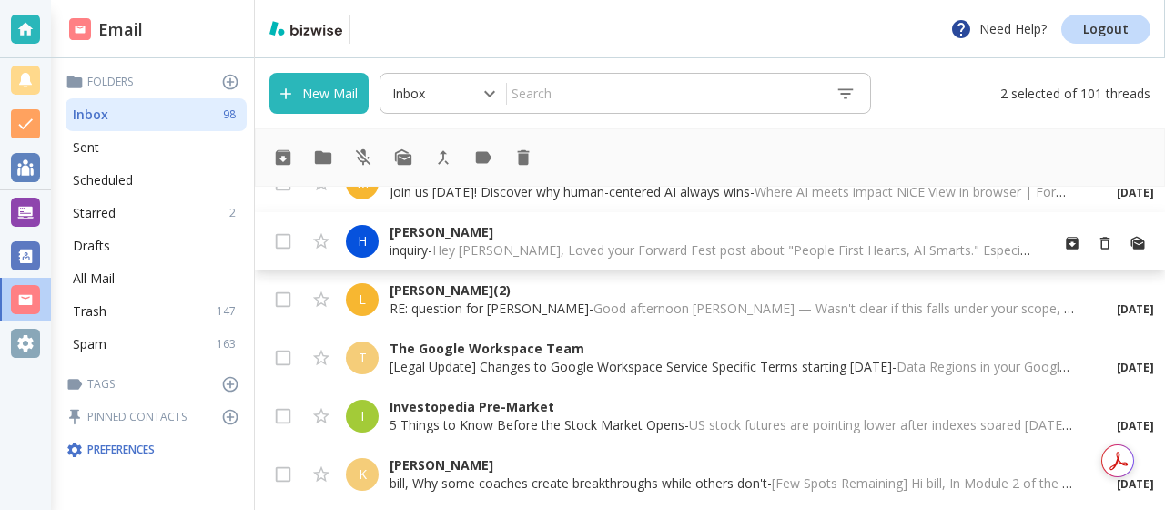
scroll to position [582, 0]
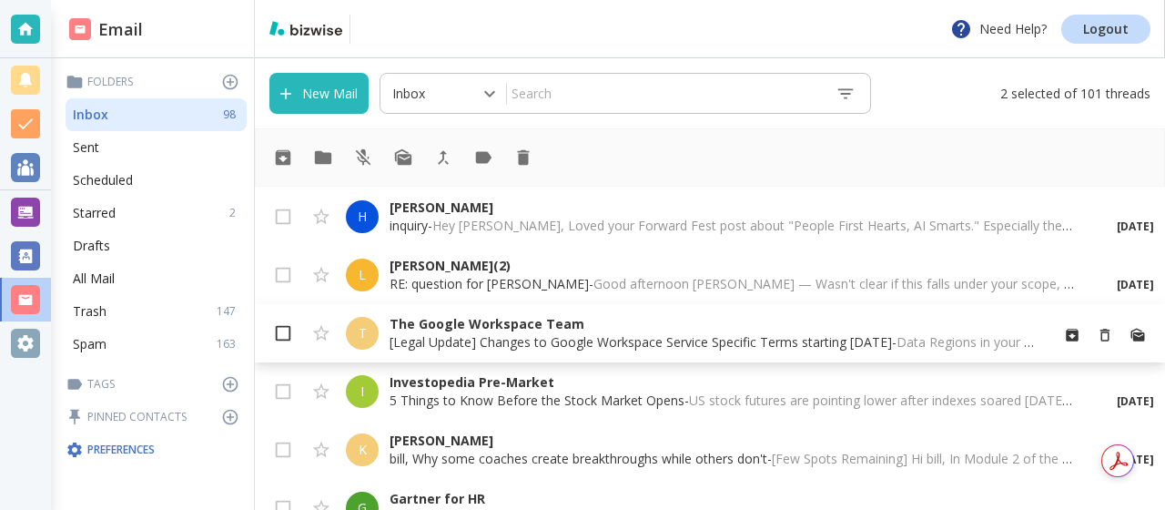
click at [287, 329] on input "checkbox" at bounding box center [283, 336] width 35 height 35
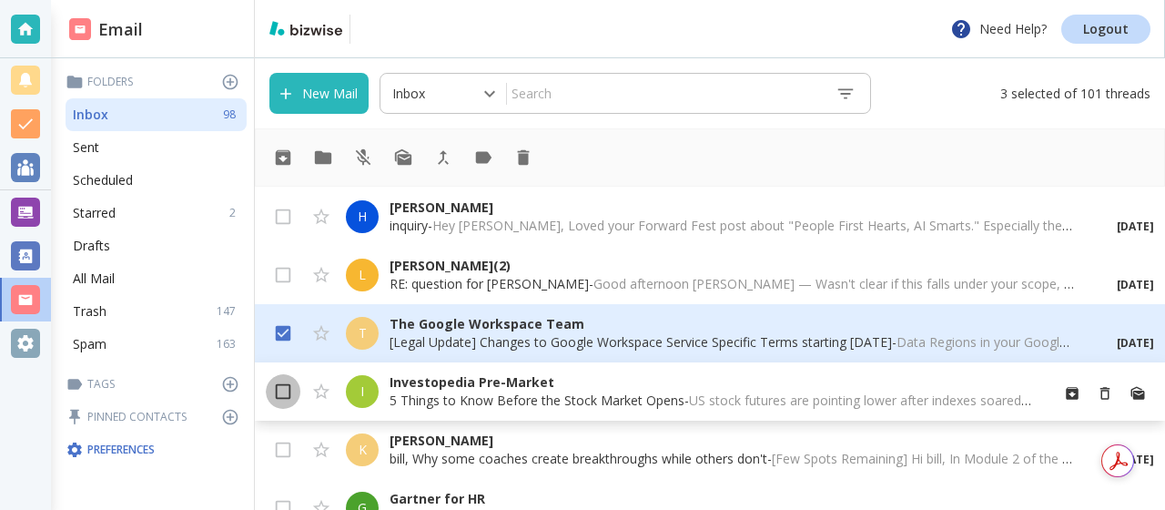
click at [280, 393] on input "checkbox" at bounding box center [283, 395] width 35 height 35
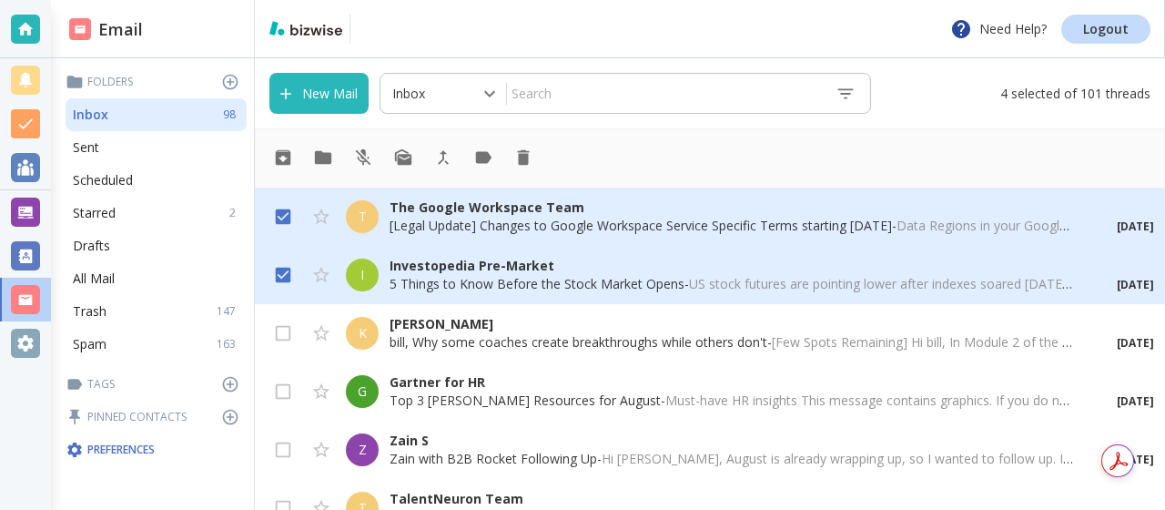
scroll to position [704, 0]
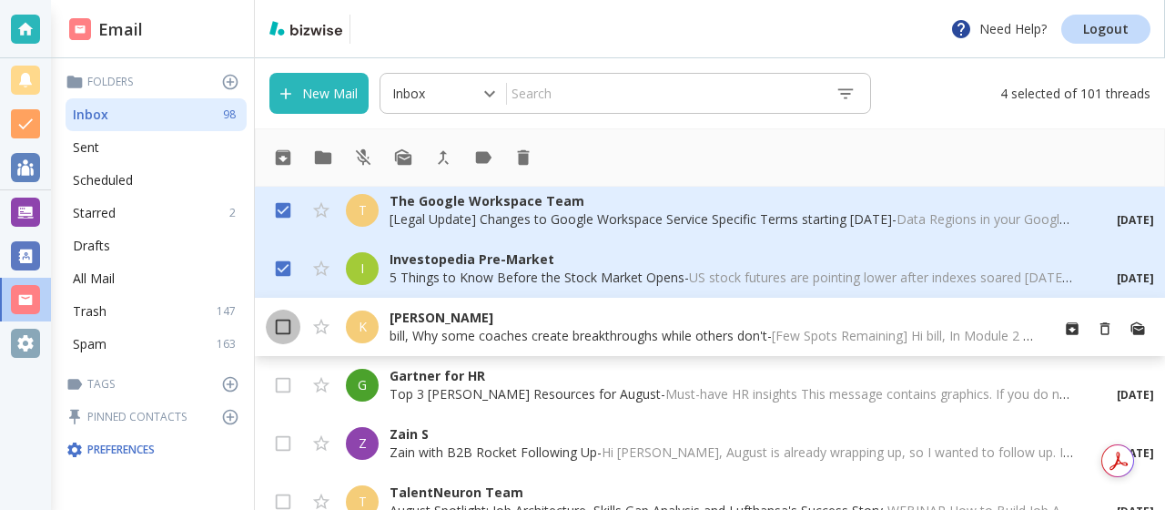
click at [282, 325] on input "checkbox" at bounding box center [283, 330] width 35 height 35
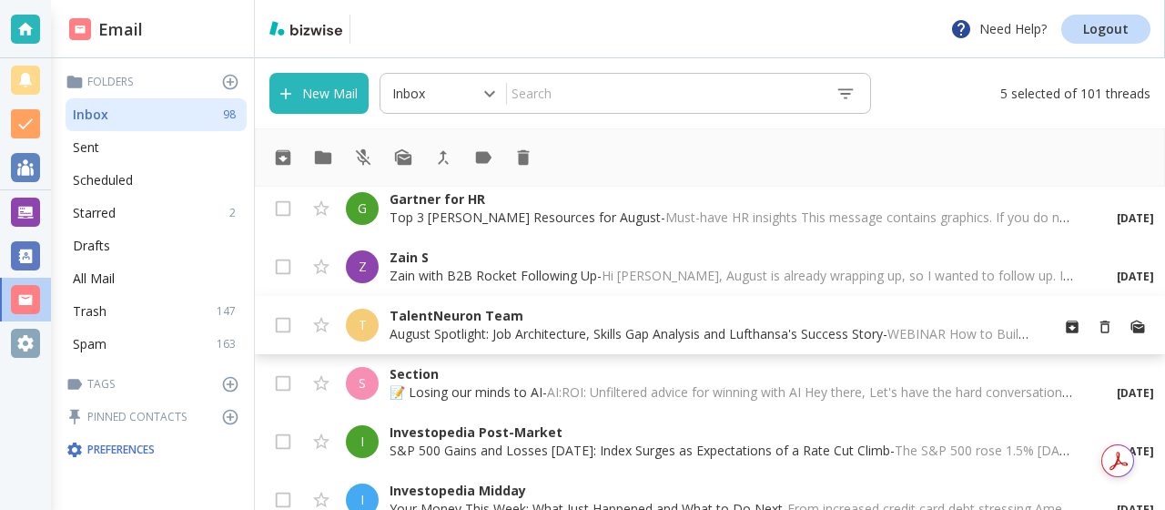
scroll to position [884, 0]
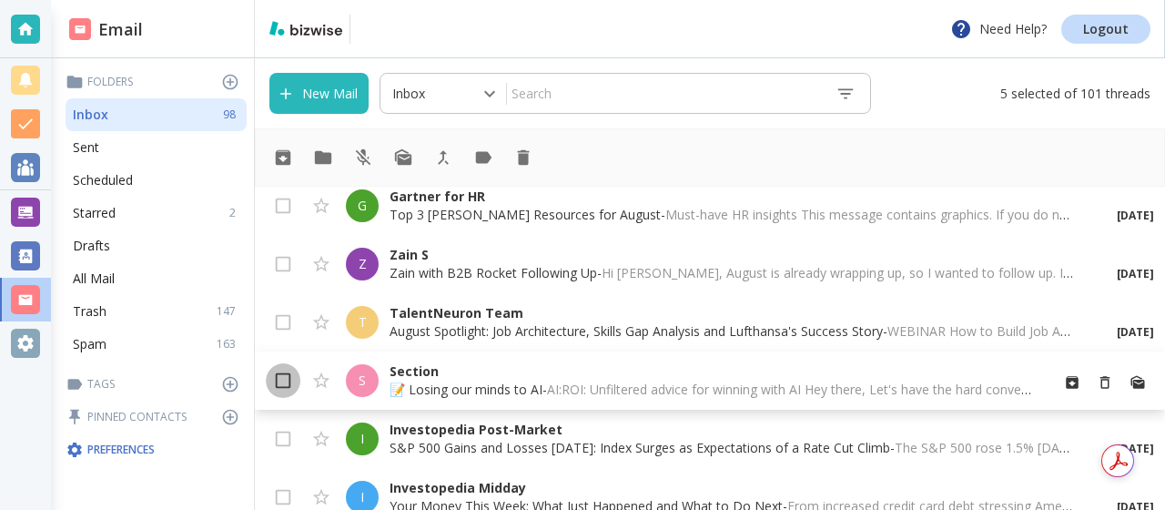
click at [278, 377] on input "checkbox" at bounding box center [283, 384] width 35 height 35
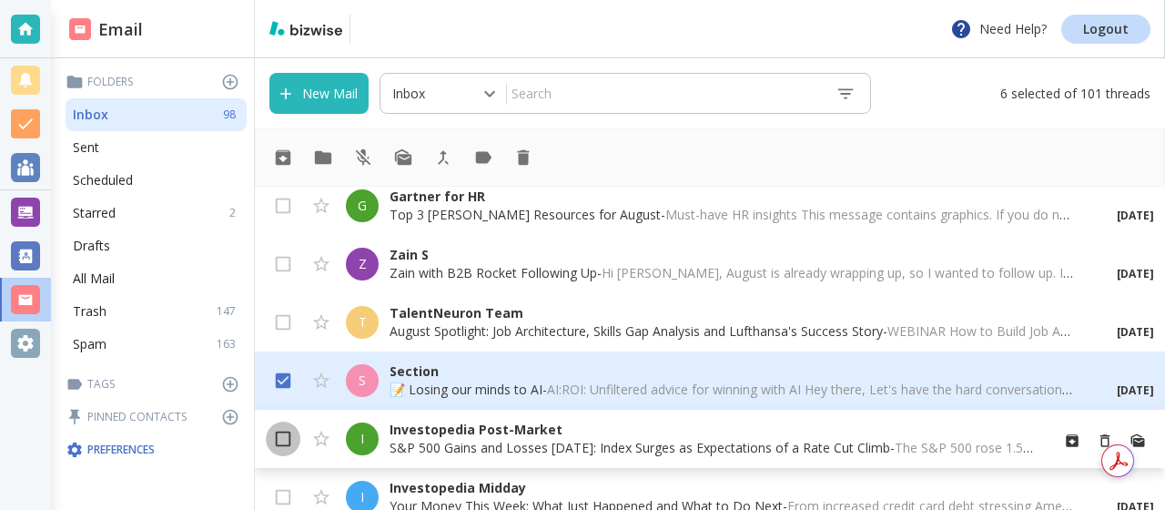
click at [287, 440] on input "checkbox" at bounding box center [283, 442] width 35 height 35
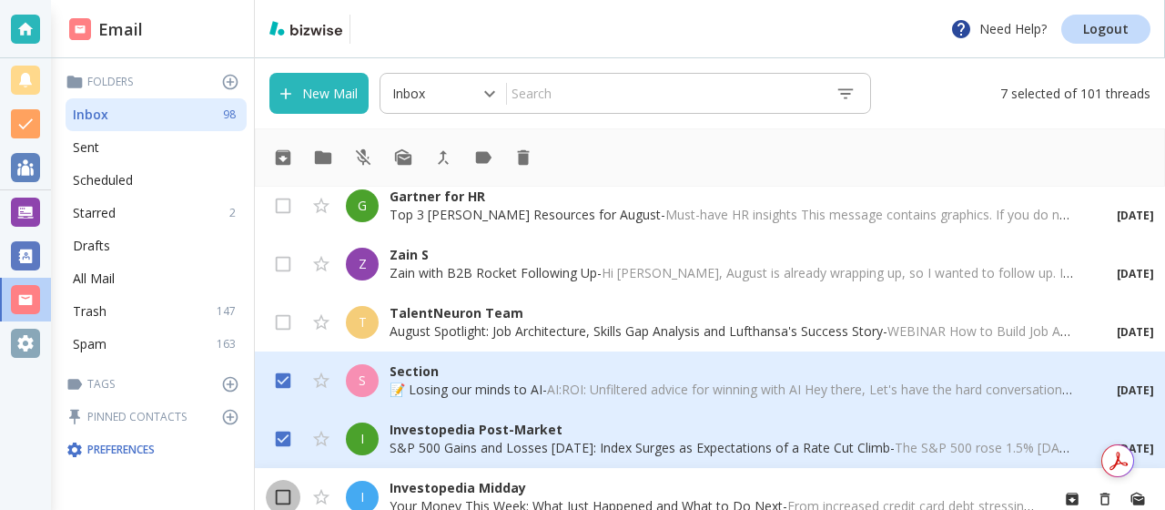
click at [286, 496] on input "checkbox" at bounding box center [283, 500] width 35 height 35
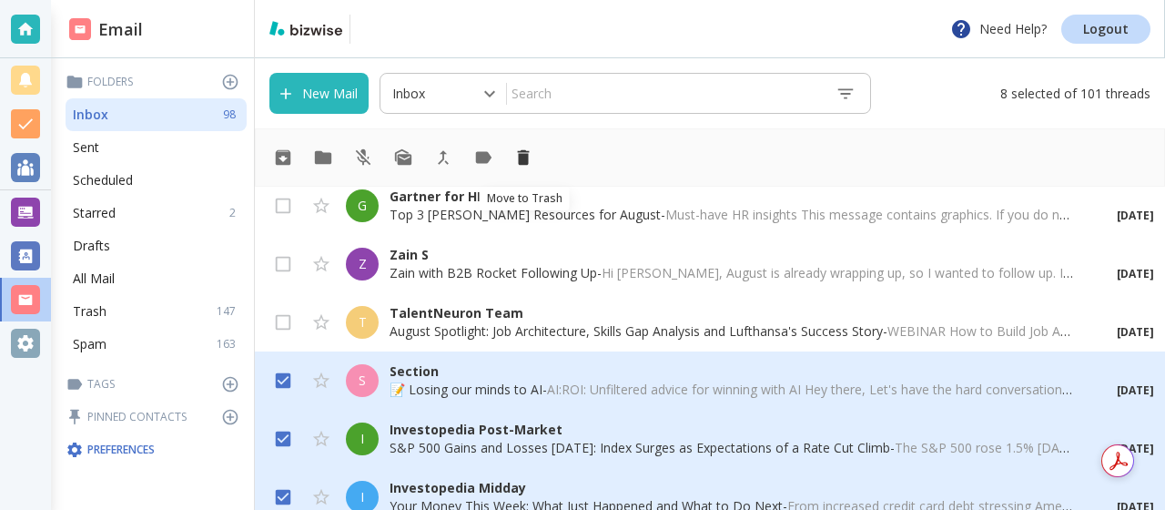
click at [522, 165] on icon "Move to Trash" at bounding box center [524, 157] width 12 height 15
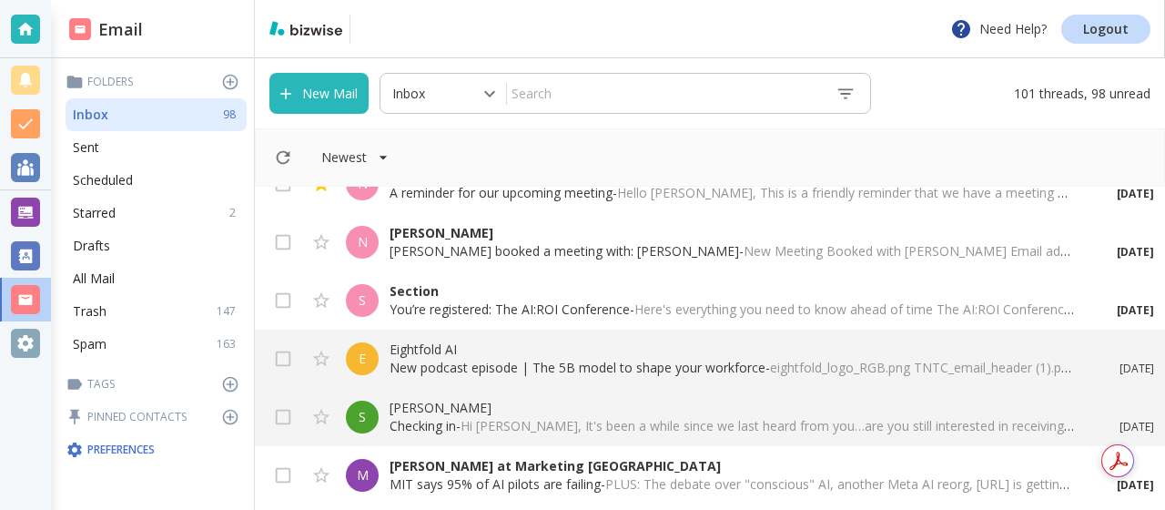
scroll to position [0, 0]
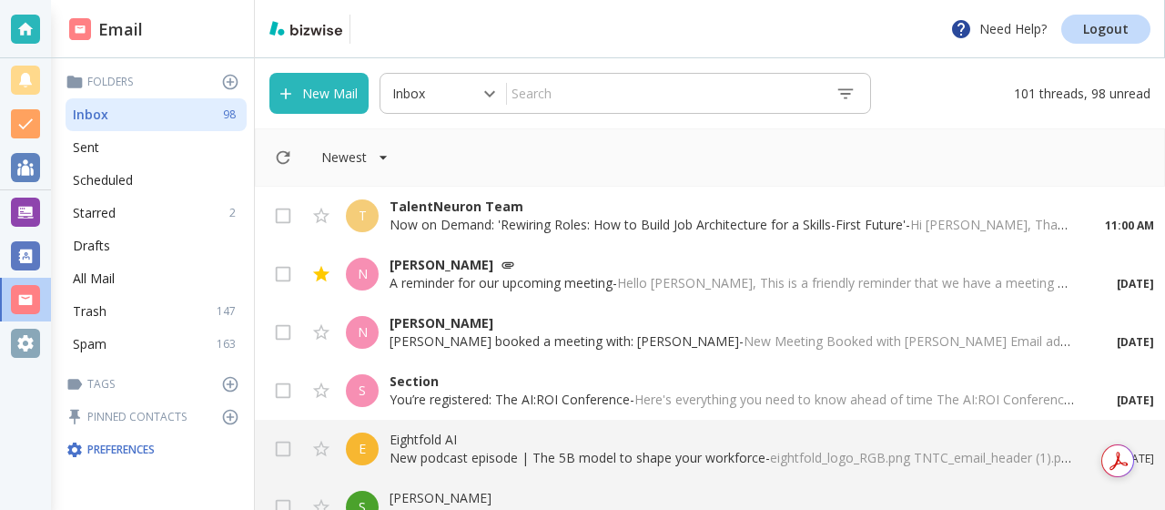
click at [491, 283] on p "A reminder for our upcoming meeting - Hello [PERSON_NAME], This is a friendly r…" at bounding box center [731, 283] width 684 height 18
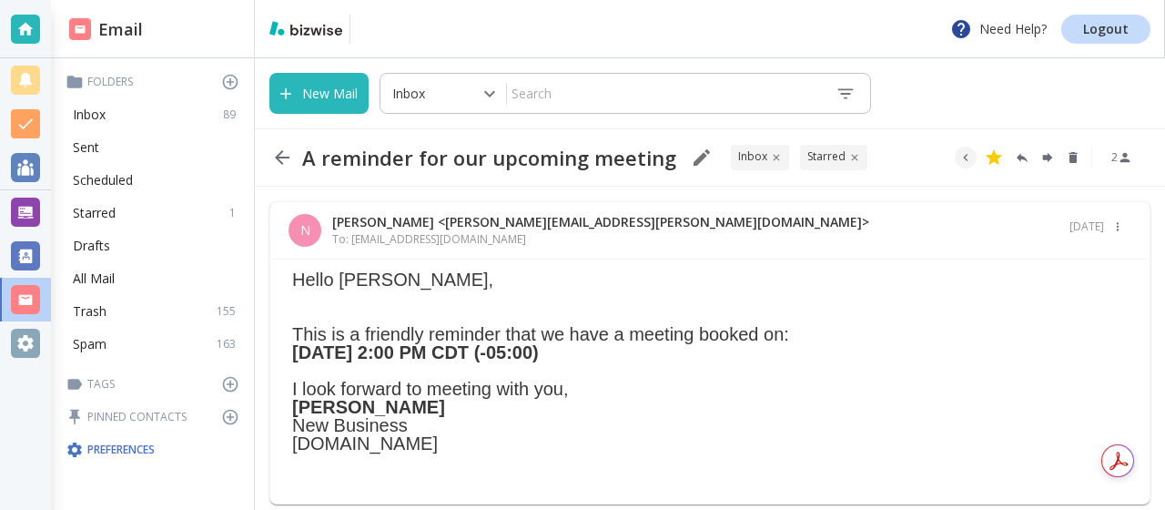
scroll to position [10, 0]
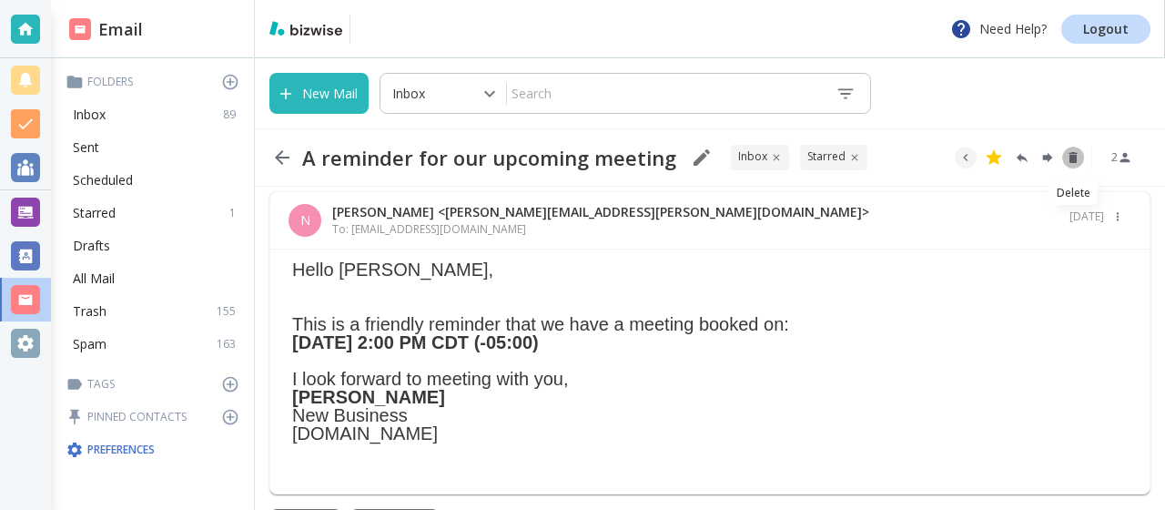
click at [1071, 158] on icon "Delete" at bounding box center [1072, 157] width 8 height 11
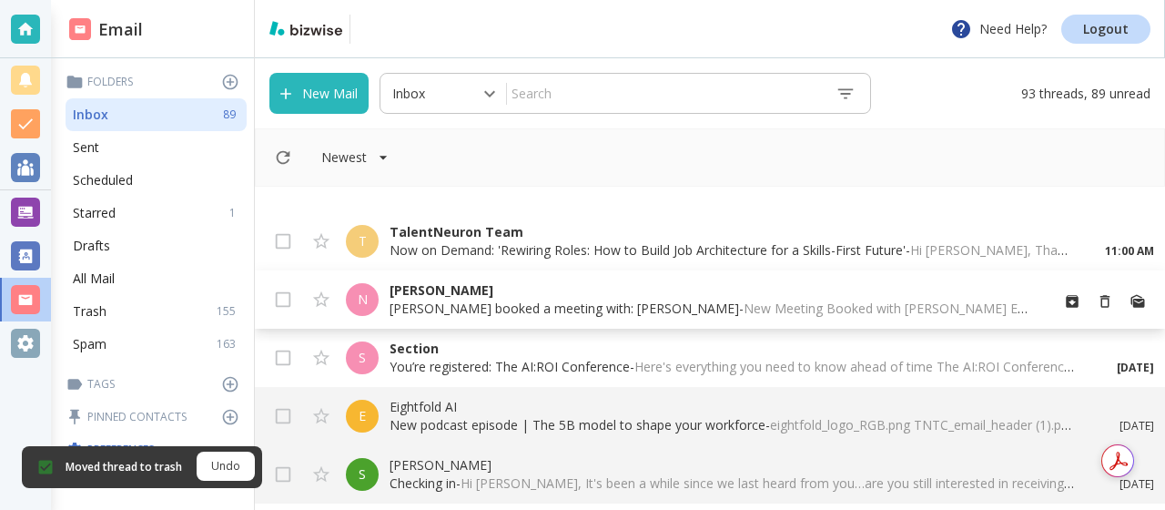
click at [491, 273] on div "N [PERSON_NAME] [PERSON_NAME] booked a meeting with: [PERSON_NAME] - New Meetin…" at bounding box center [710, 299] width 910 height 58
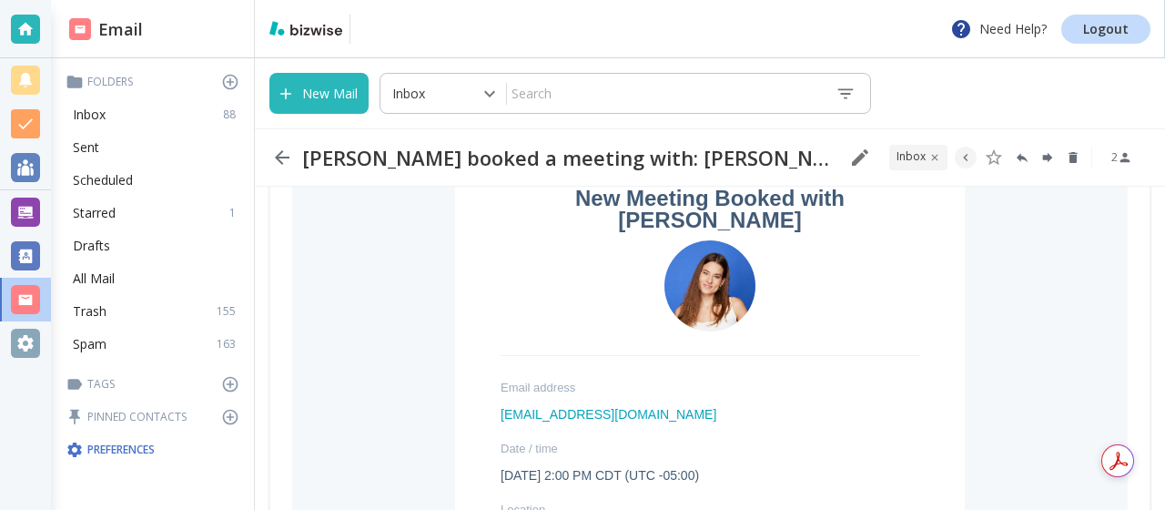
scroll to position [171, 0]
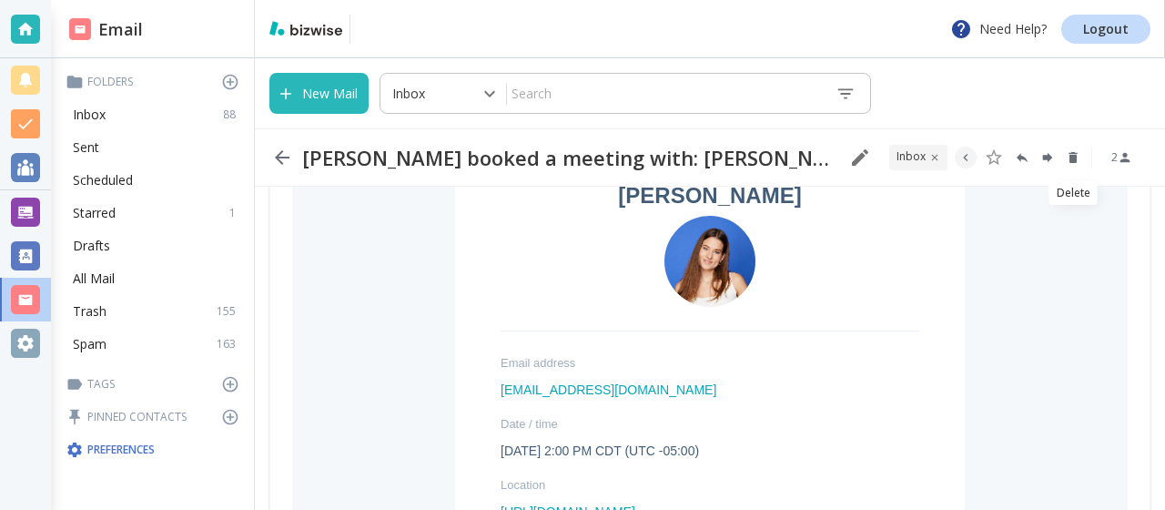
click at [1071, 159] on icon "Delete" at bounding box center [1072, 157] width 8 height 11
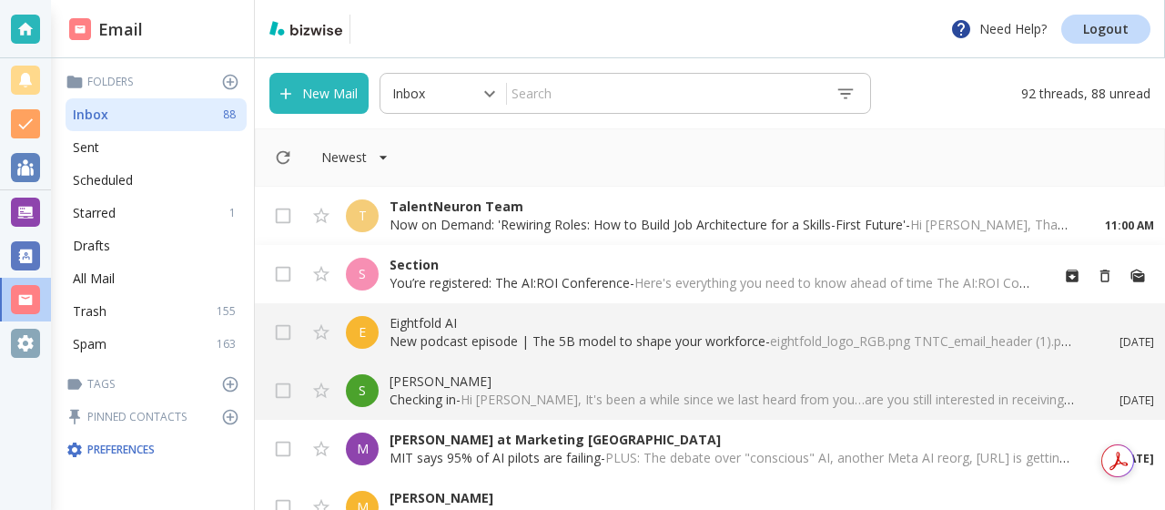
click at [468, 259] on p "Section" at bounding box center [711, 265] width 644 height 18
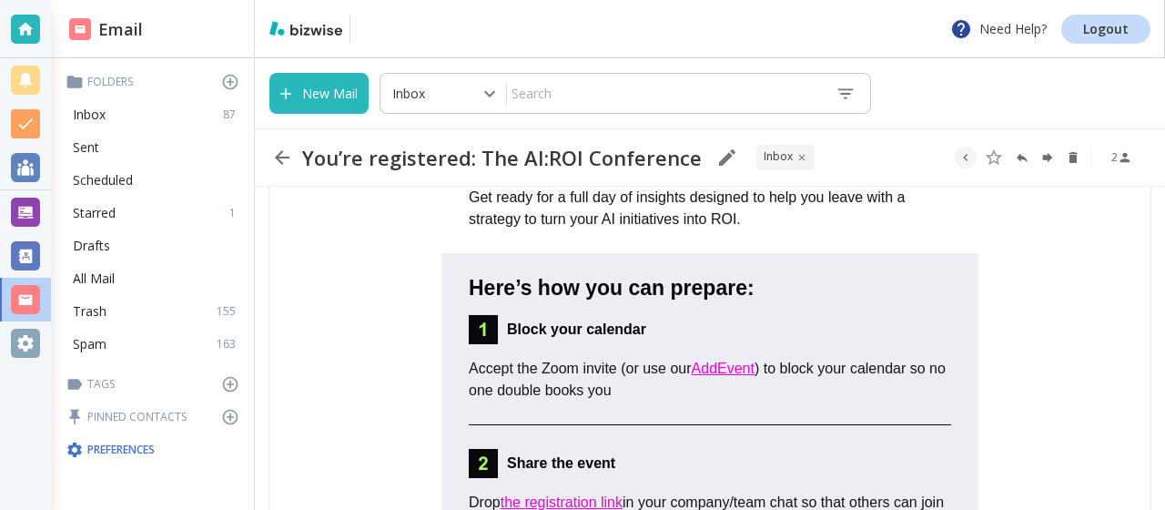
scroll to position [567, 0]
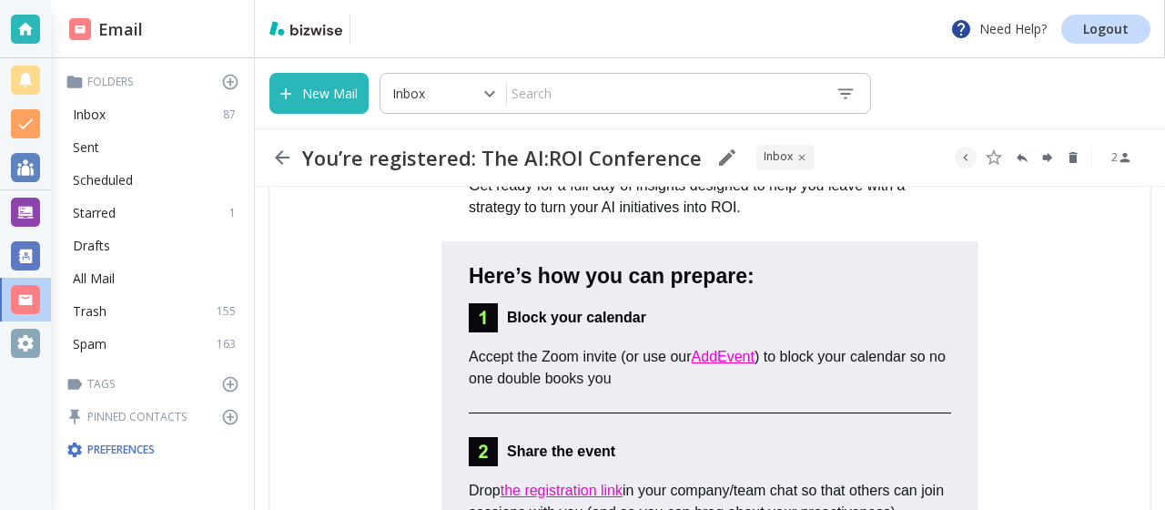
click at [336, 349] on td "Here’s how you can prepare: Block your calendar Accept the Zoom invite (or use …" at bounding box center [709, 339] width 835 height 196
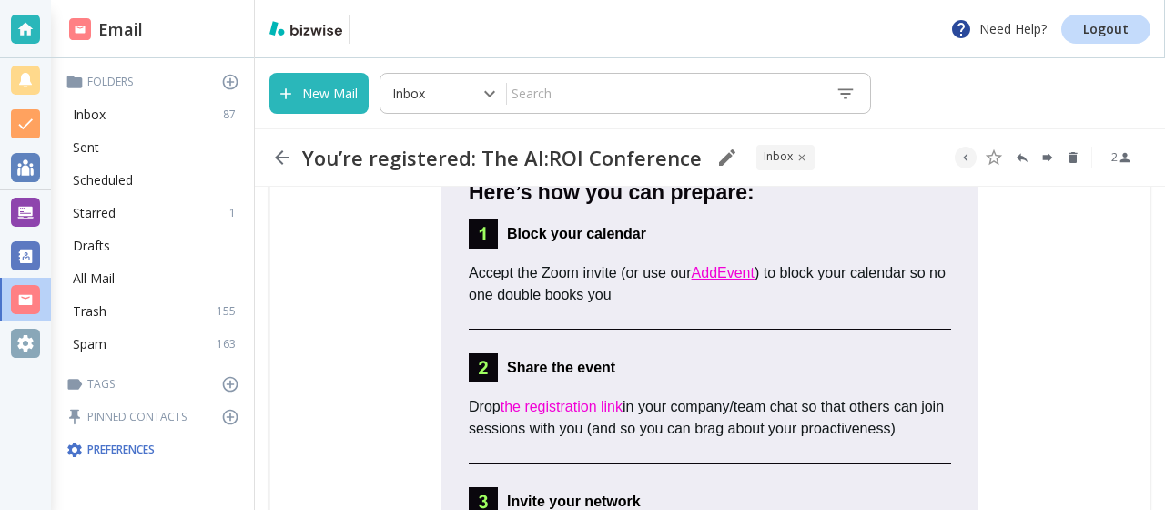
scroll to position [675, 0]
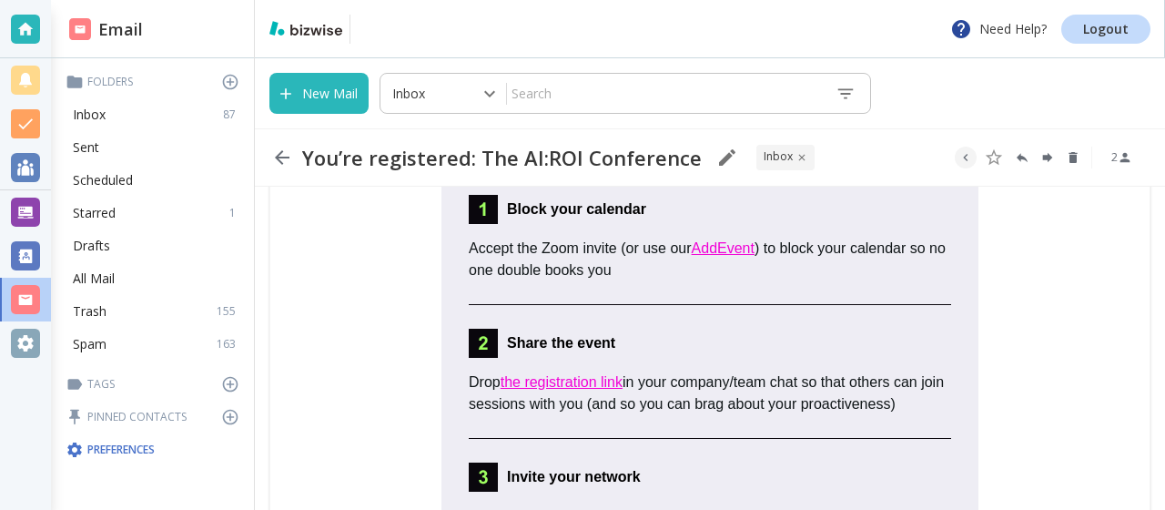
click at [725, 251] on link "AddEvent" at bounding box center [723, 247] width 63 height 15
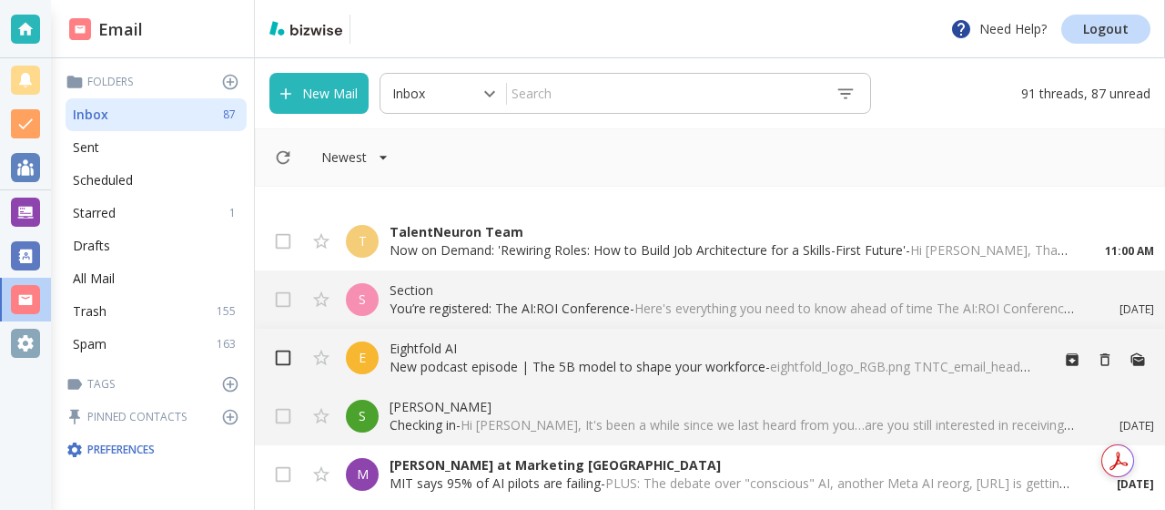
click at [288, 353] on input "checkbox" at bounding box center [283, 361] width 35 height 35
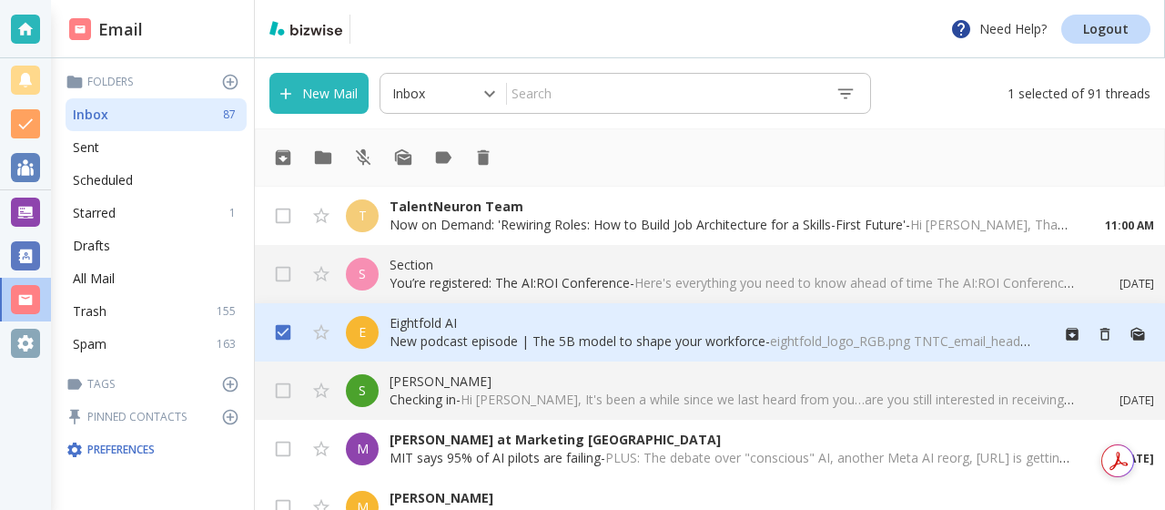
scroll to position [20, 0]
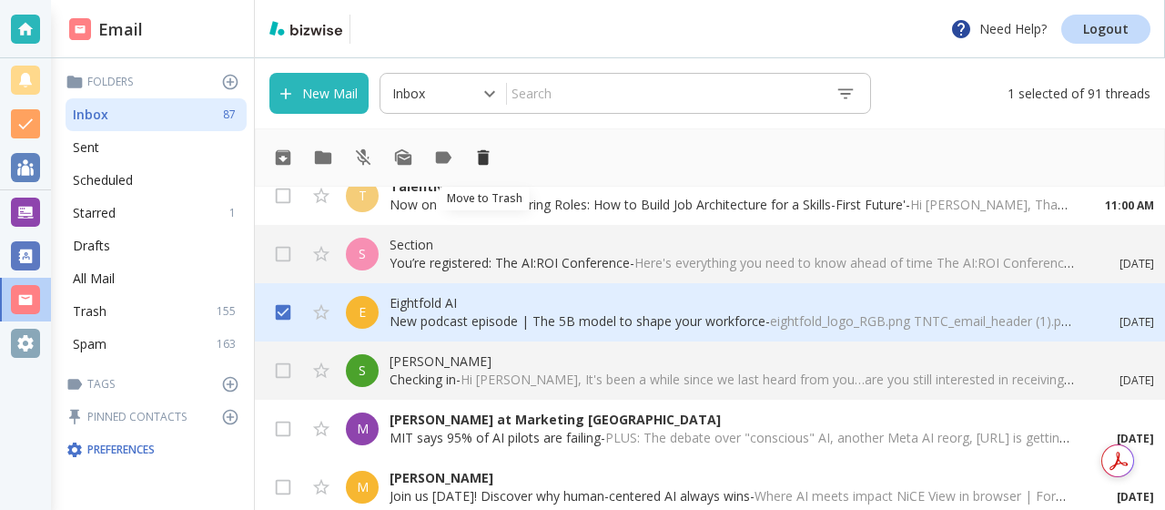
click at [481, 165] on icon "Move to Trash" at bounding box center [483, 157] width 20 height 20
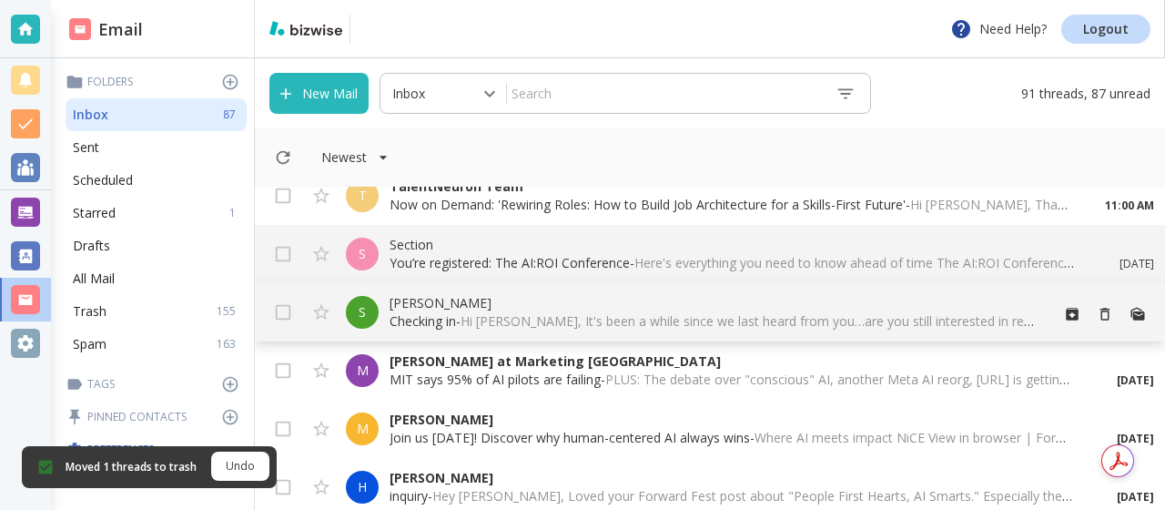
click at [426, 309] on p "[PERSON_NAME]" at bounding box center [711, 303] width 644 height 18
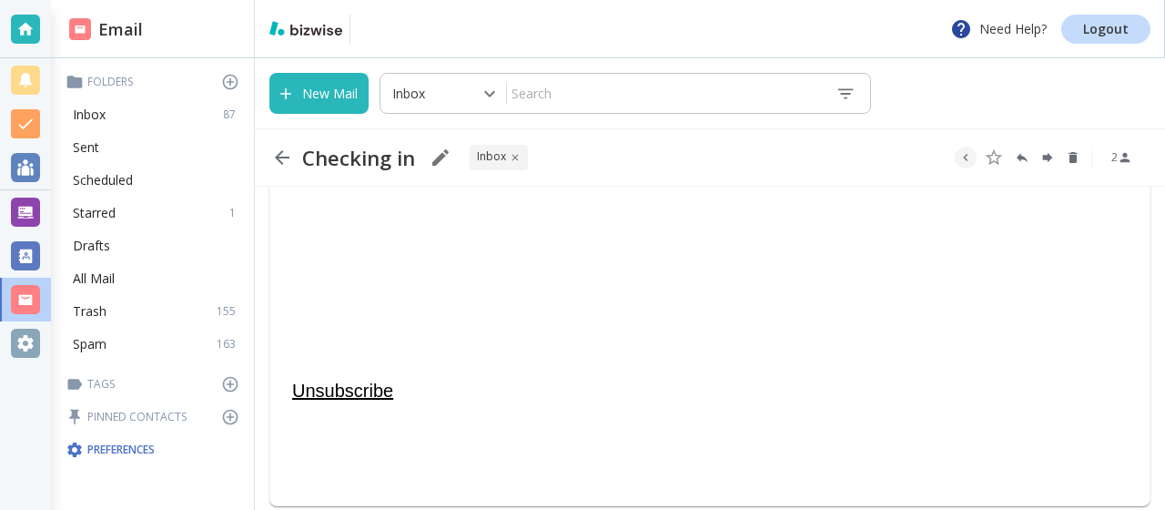
scroll to position [639, 0]
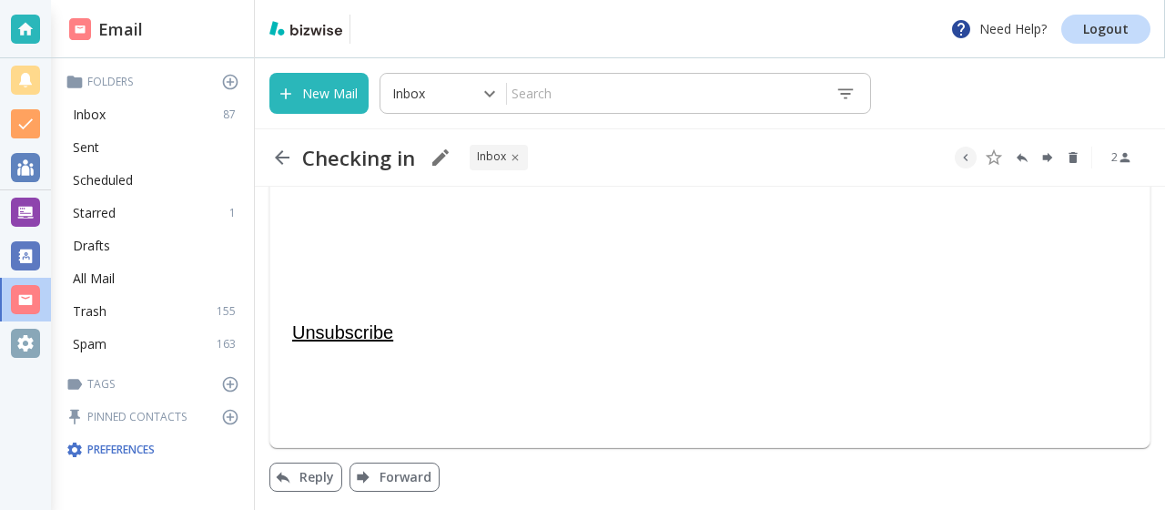
click at [368, 331] on link "Unsubscribe" at bounding box center [342, 332] width 101 height 20
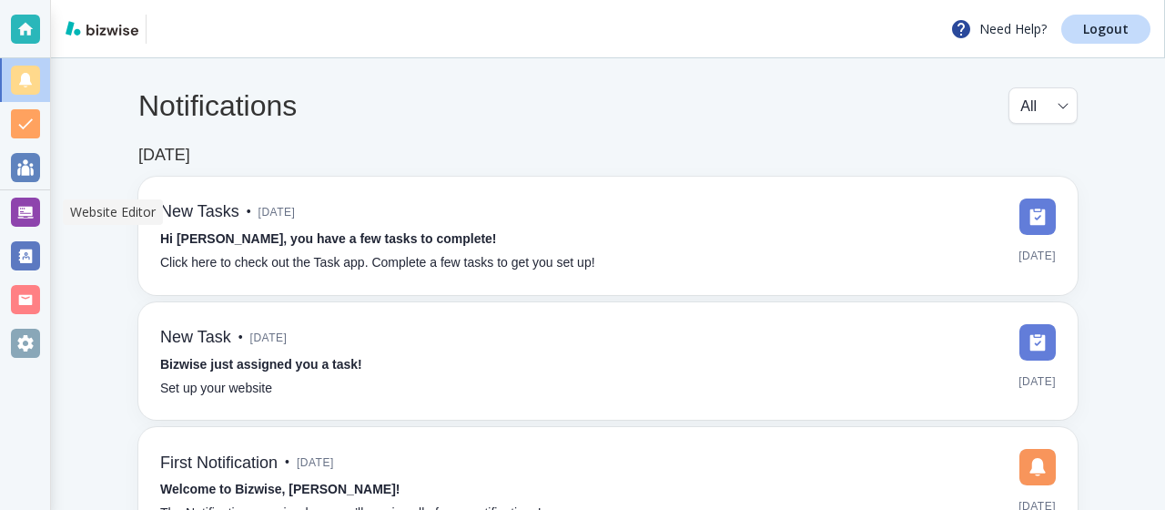
click at [38, 210] on div at bounding box center [25, 211] width 29 height 29
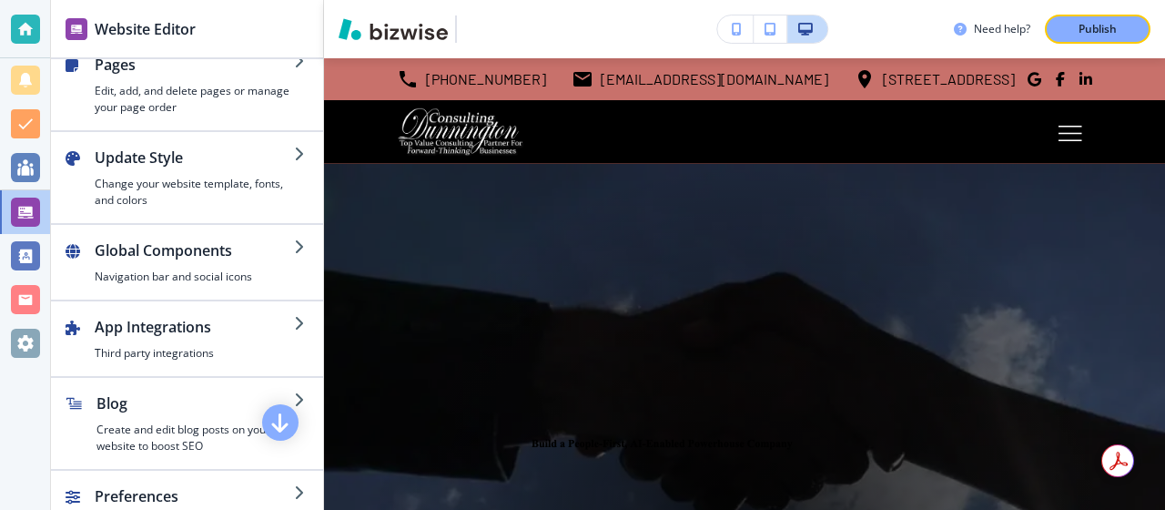
scroll to position [36, 0]
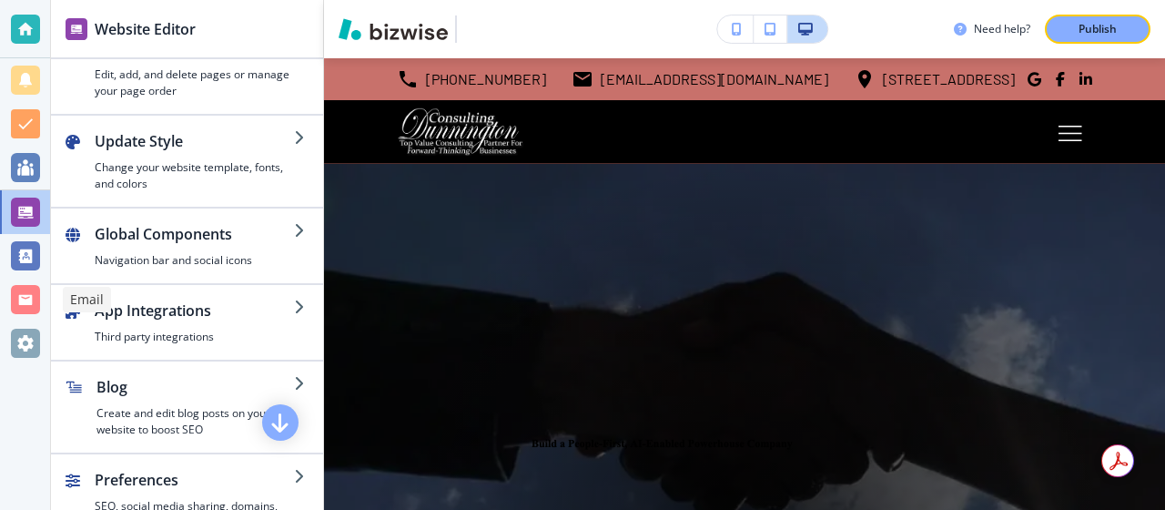
click at [25, 300] on div at bounding box center [25, 299] width 29 height 29
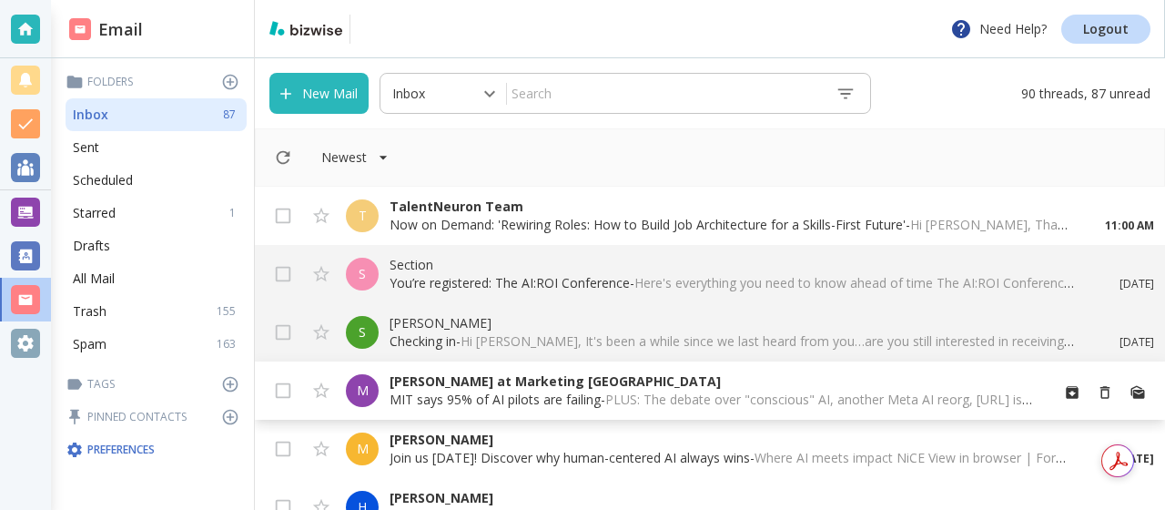
scroll to position [73, 0]
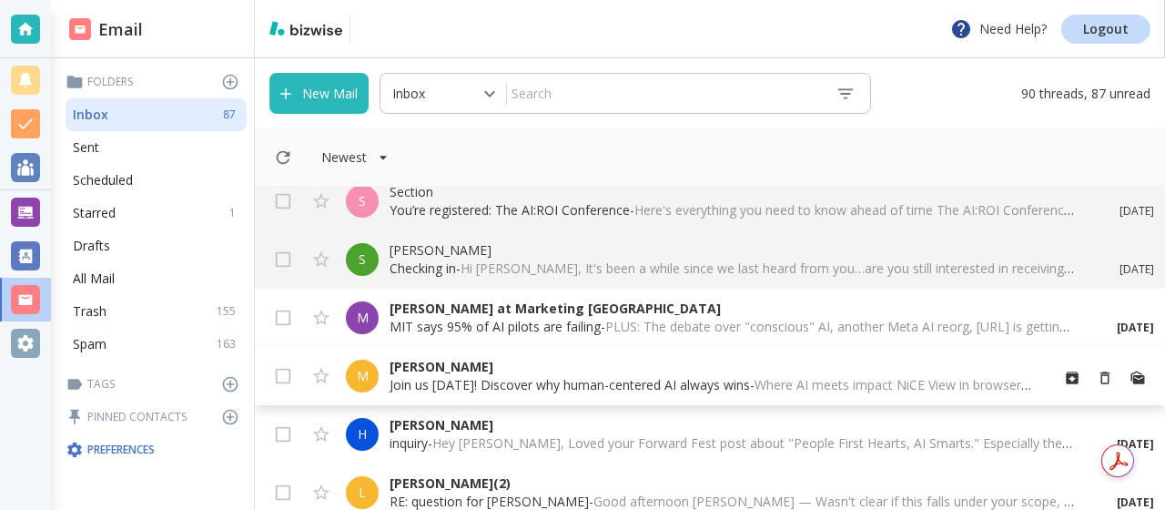
click at [448, 361] on p "[PERSON_NAME]" at bounding box center [711, 367] width 644 height 18
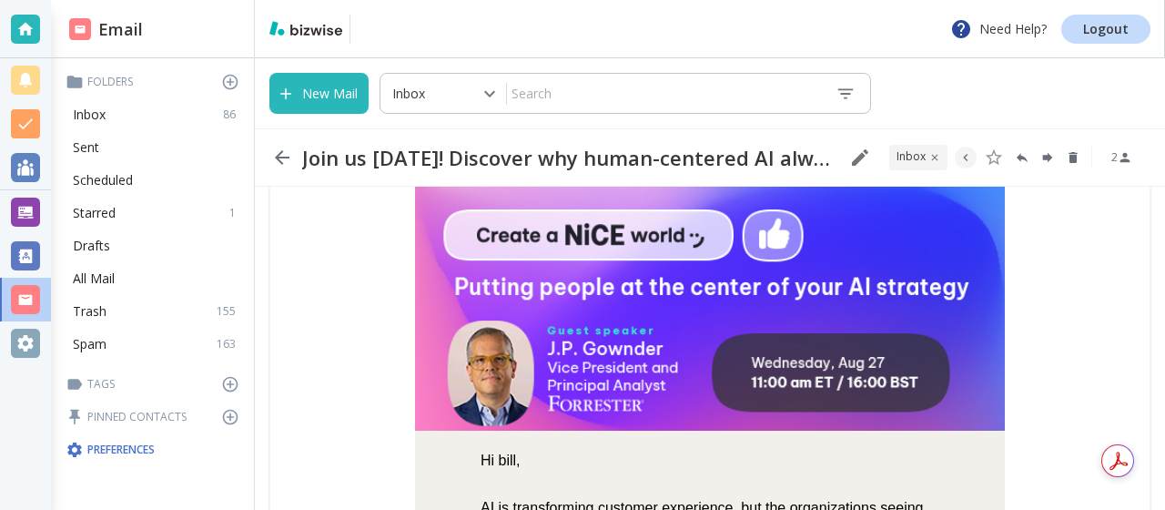
scroll to position [174, 0]
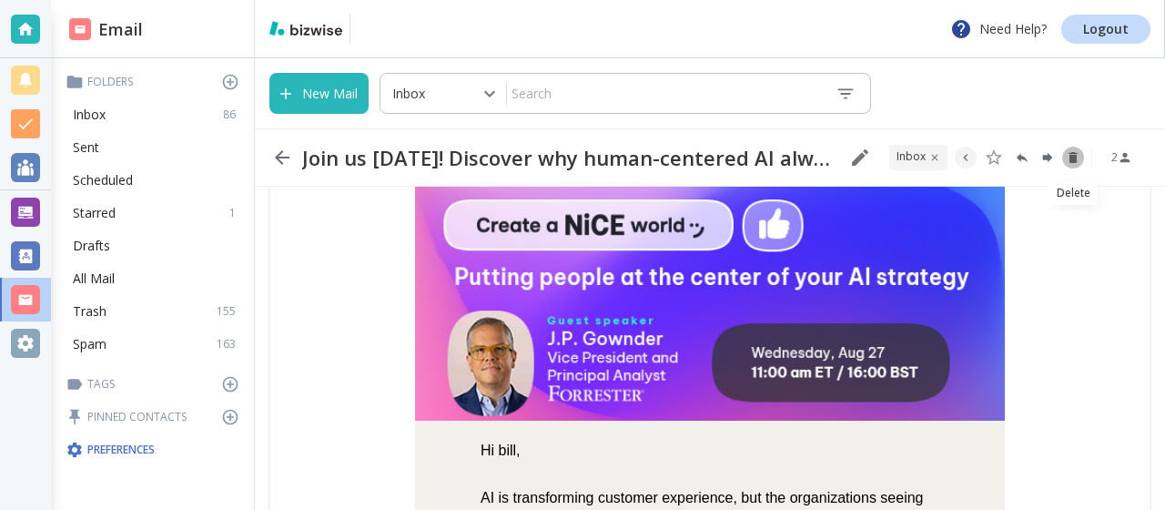
click at [1067, 157] on icon "Delete" at bounding box center [1073, 157] width 15 height 15
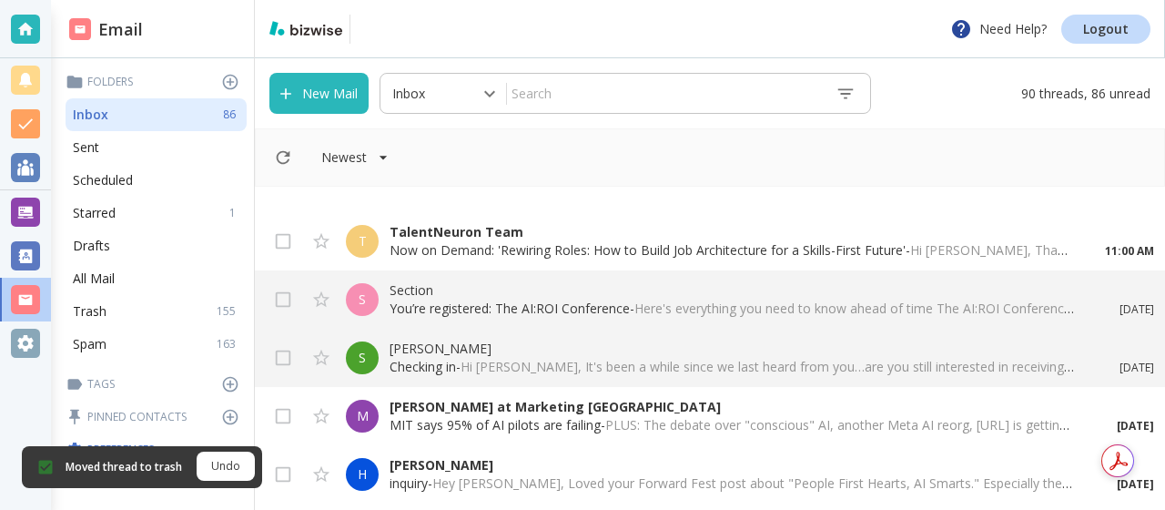
scroll to position [73, 0]
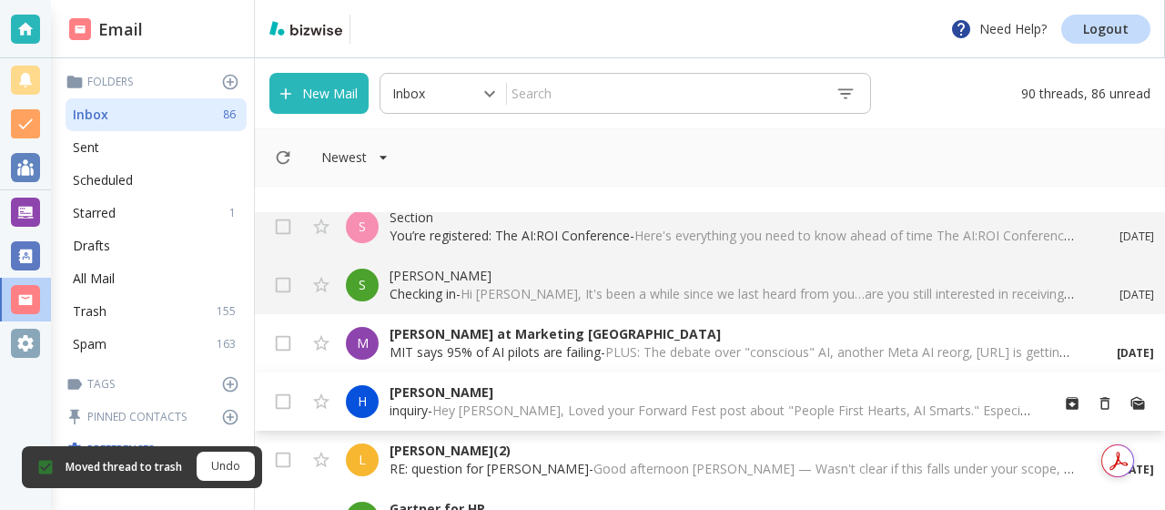
click at [434, 382] on div "[PERSON_NAME] M inquiry - Hey [PERSON_NAME], Loved your Forward Fest post about…" at bounding box center [710, 401] width 910 height 58
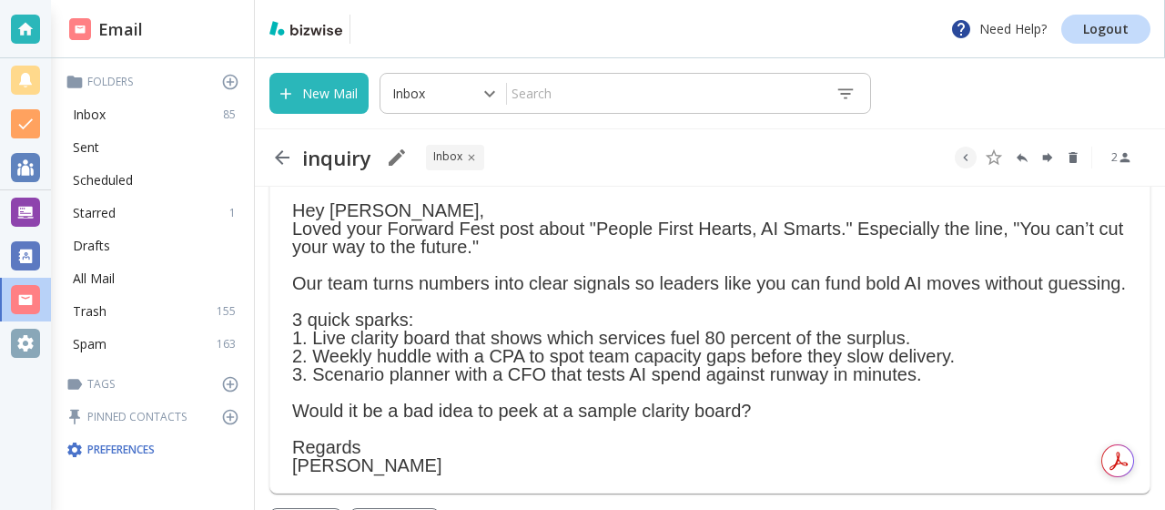
scroll to position [87, 0]
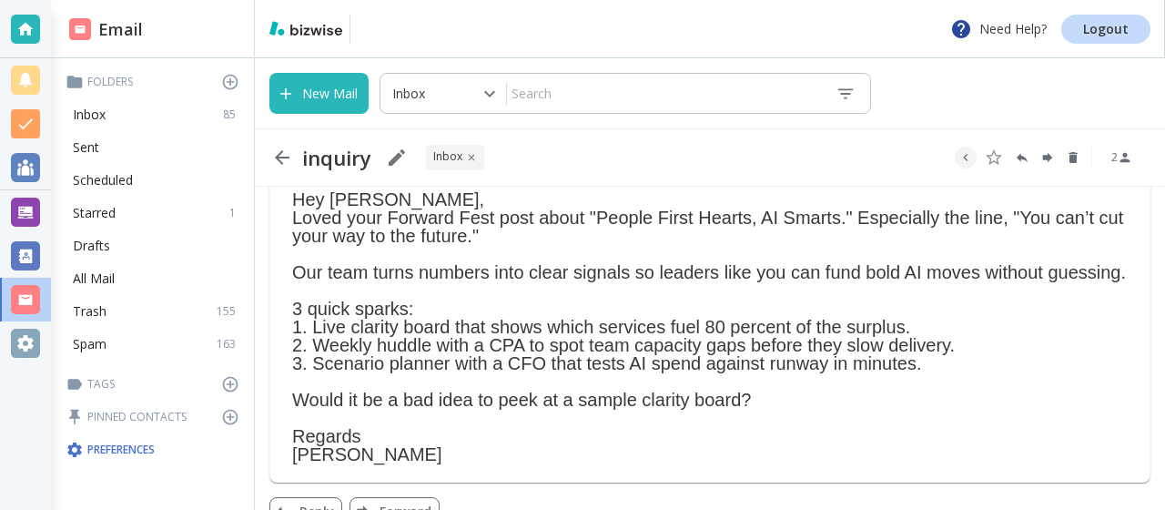
click at [652, 216] on p "Hey [PERSON_NAME], Loved your Forward Fest post about "People First Hearts, AI …" at bounding box center [709, 217] width 835 height 55
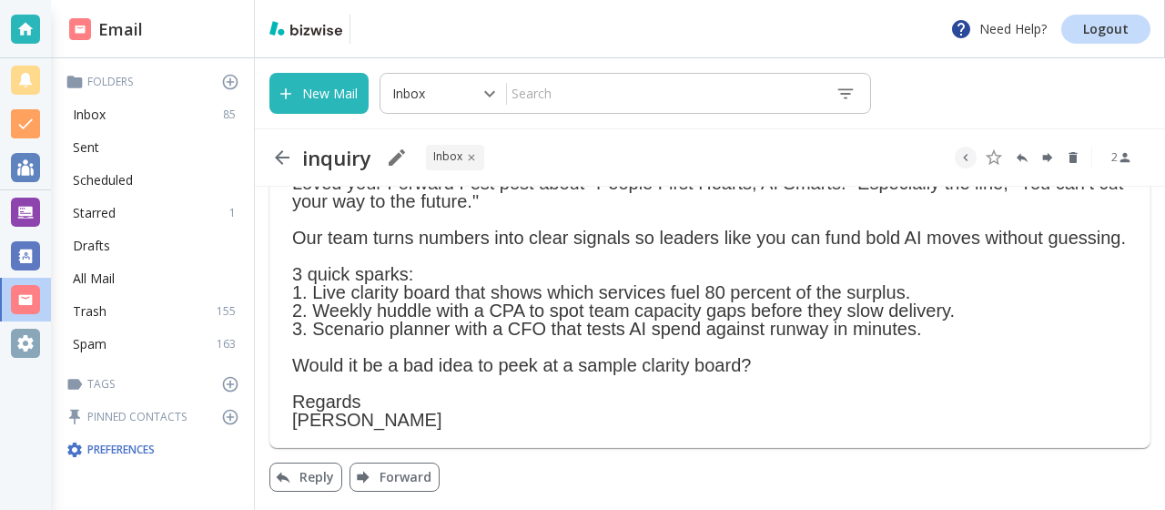
scroll to position [140, 0]
click at [643, 400] on p "Regards [PERSON_NAME]" at bounding box center [709, 410] width 835 height 36
click at [592, 399] on p "Regards [PERSON_NAME]" at bounding box center [709, 410] width 835 height 36
click at [315, 469] on button "Reply" at bounding box center [305, 476] width 73 height 29
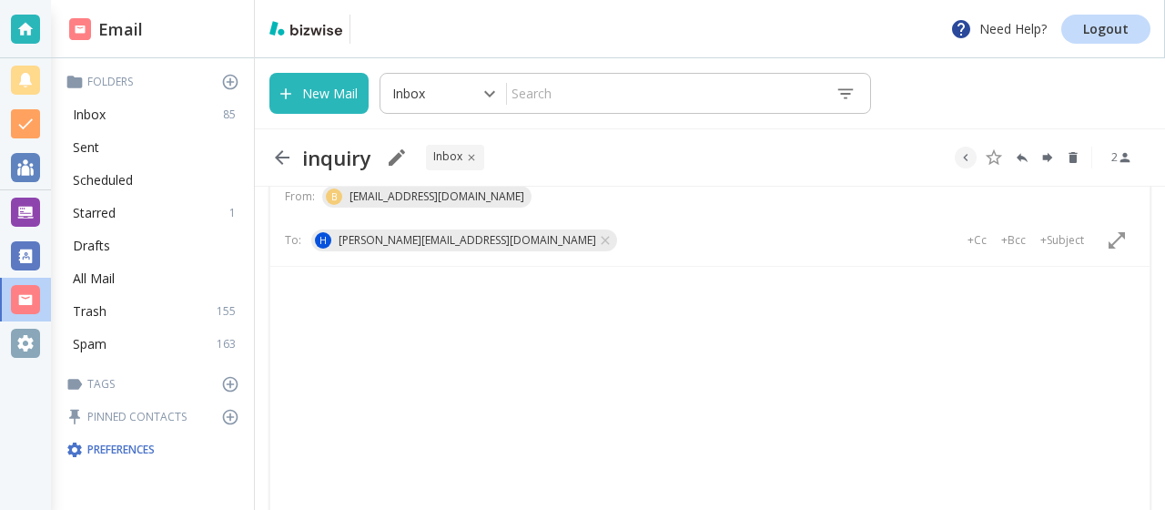
scroll to position [422, 0]
